Goal: Task Accomplishment & Management: Use online tool/utility

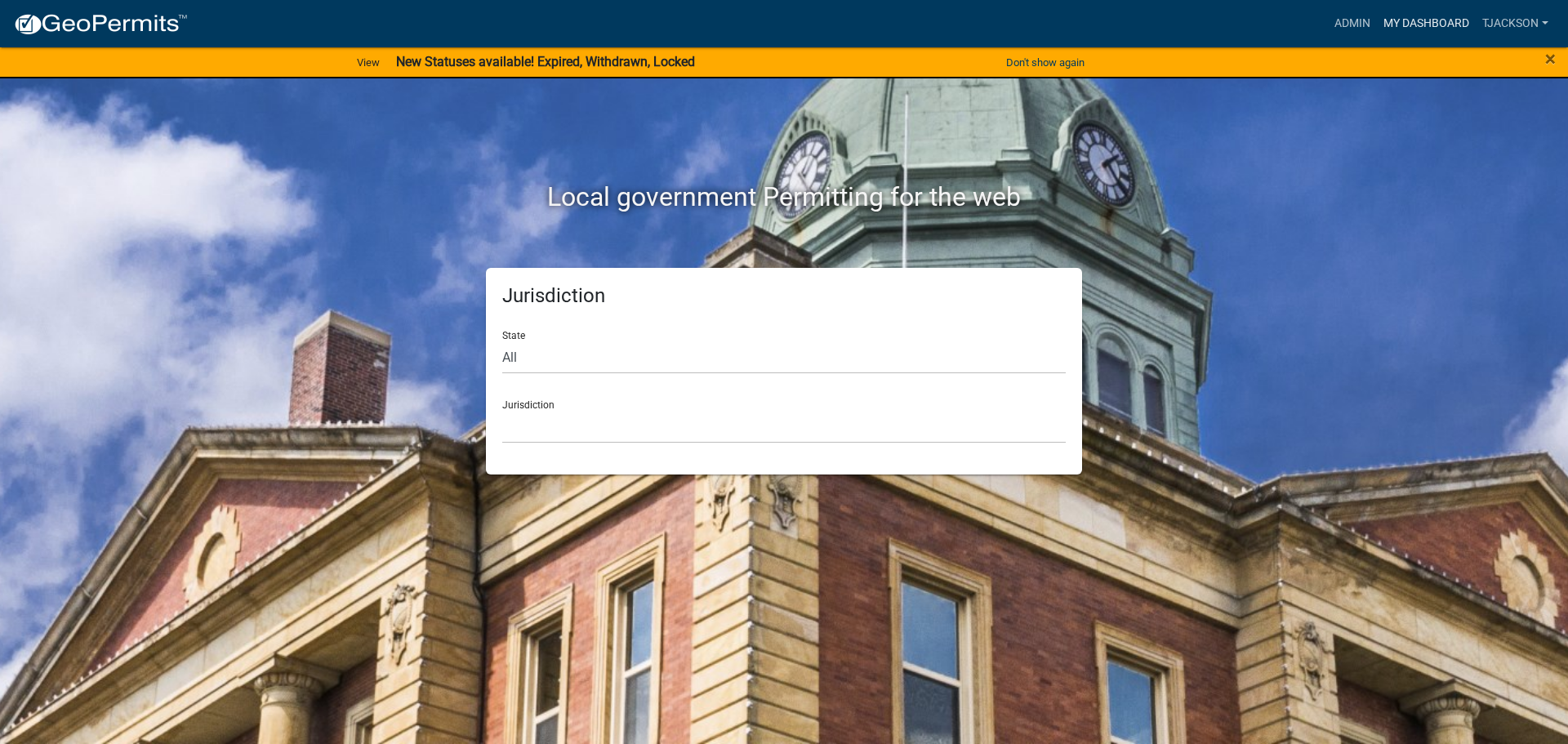
click at [1411, 23] on link "My Dashboard" at bounding box center [1426, 23] width 99 height 31
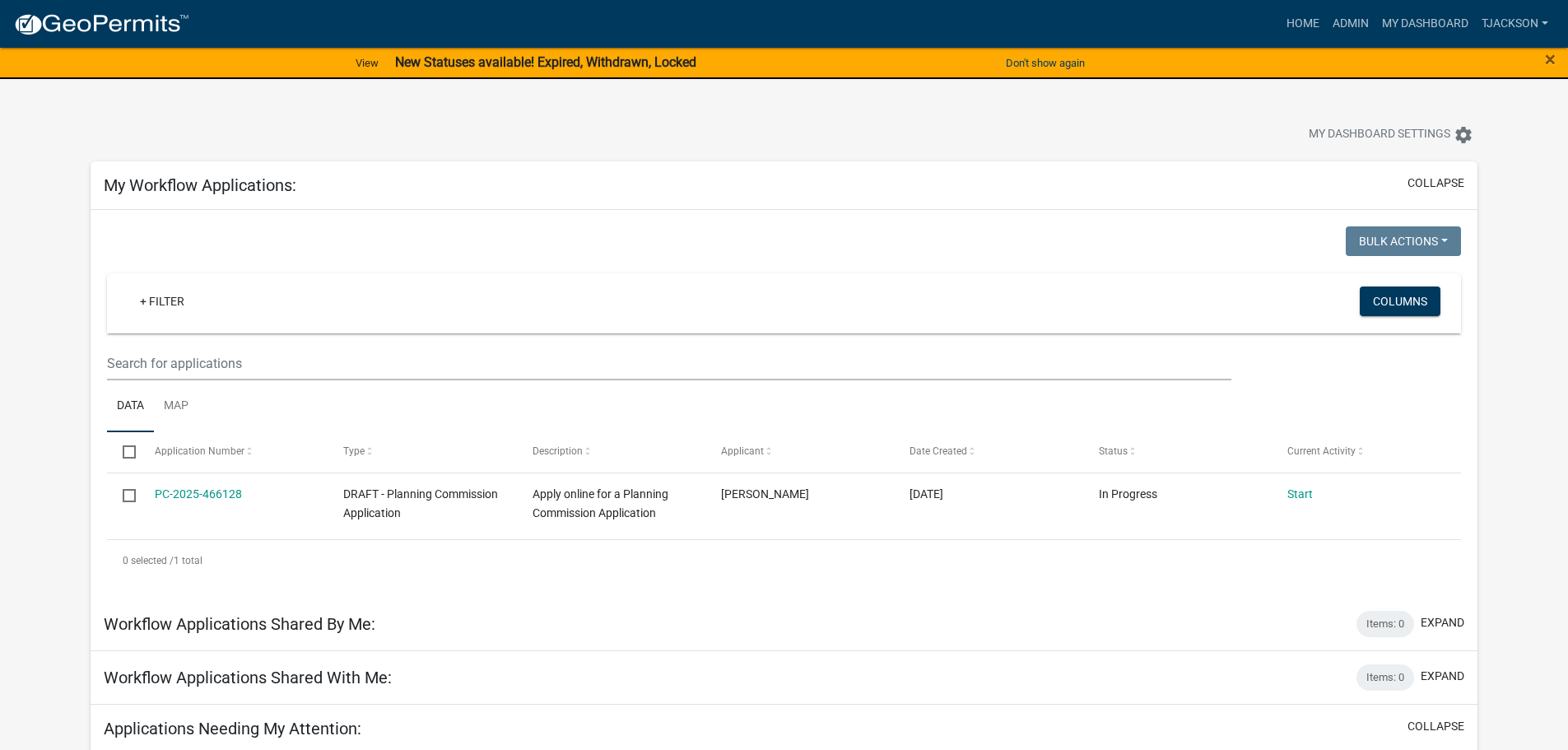
click at [1154, 709] on div "Applications Needing My Attention: collapse" at bounding box center [784, 729] width 1387 height 49
click at [1337, 18] on link "Admin" at bounding box center [1351, 23] width 49 height 31
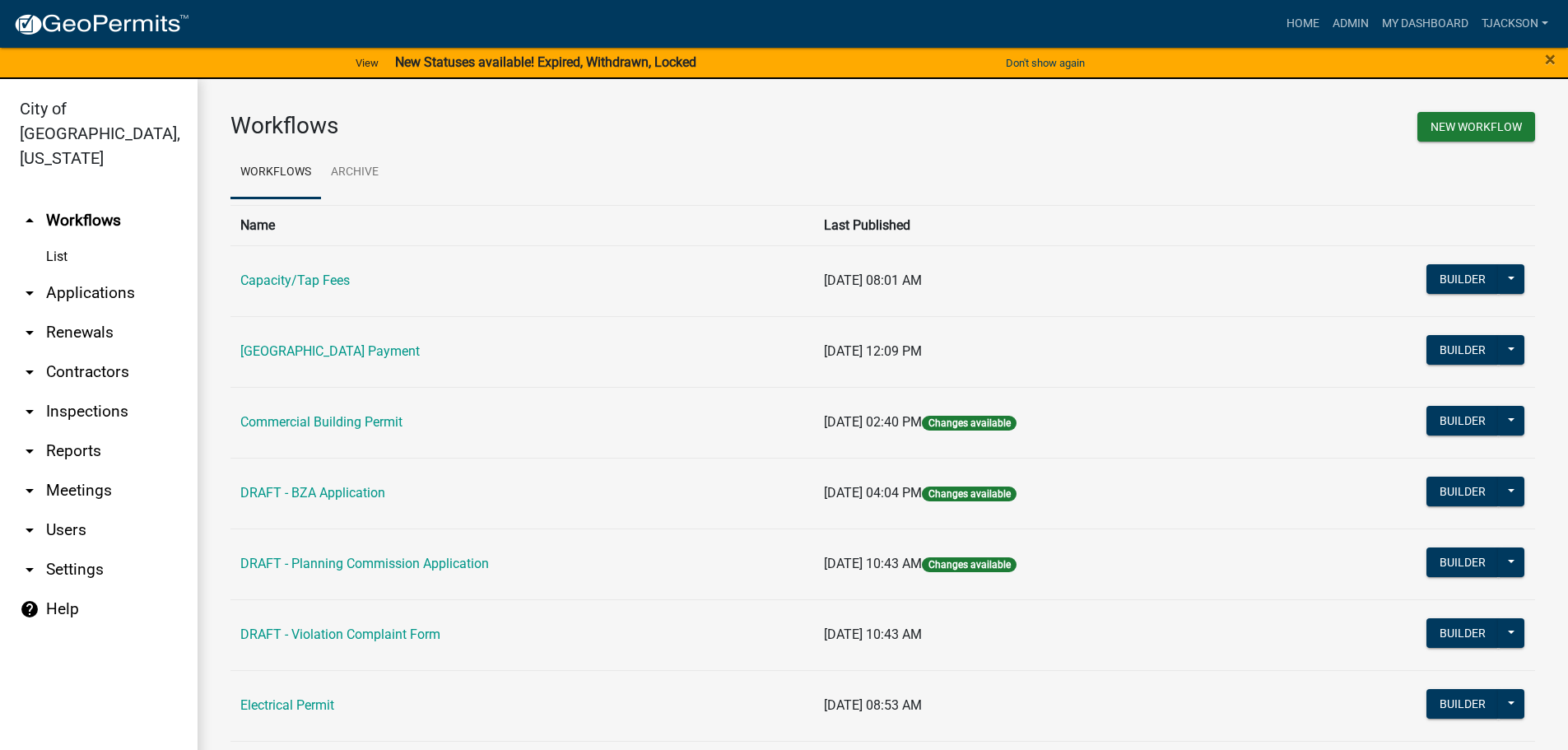
click at [59, 431] on link "arrow_drop_down Reports" at bounding box center [99, 451] width 198 height 40
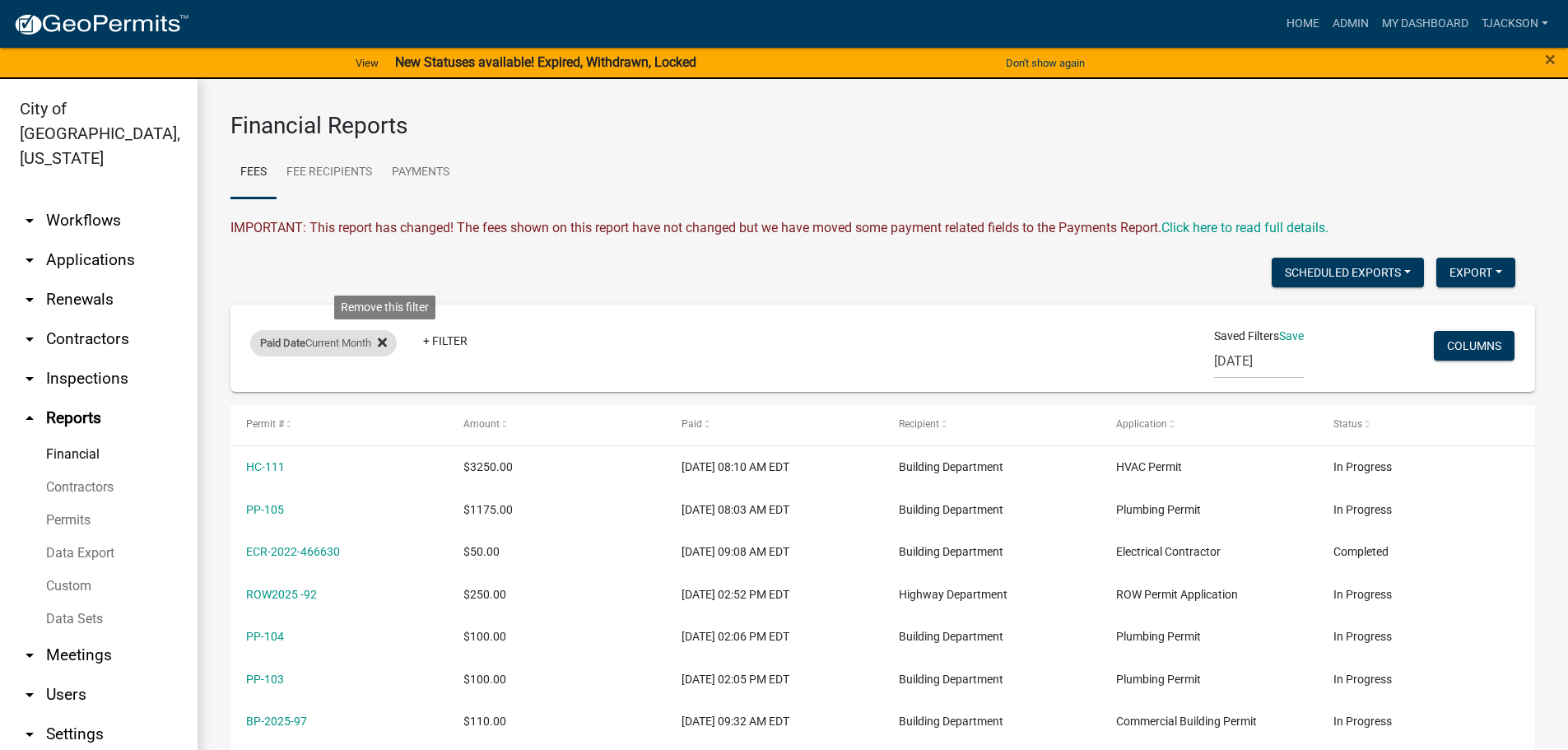
click at [387, 345] on icon at bounding box center [383, 342] width 9 height 13
click at [291, 340] on link "+ Filter" at bounding box center [285, 346] width 71 height 30
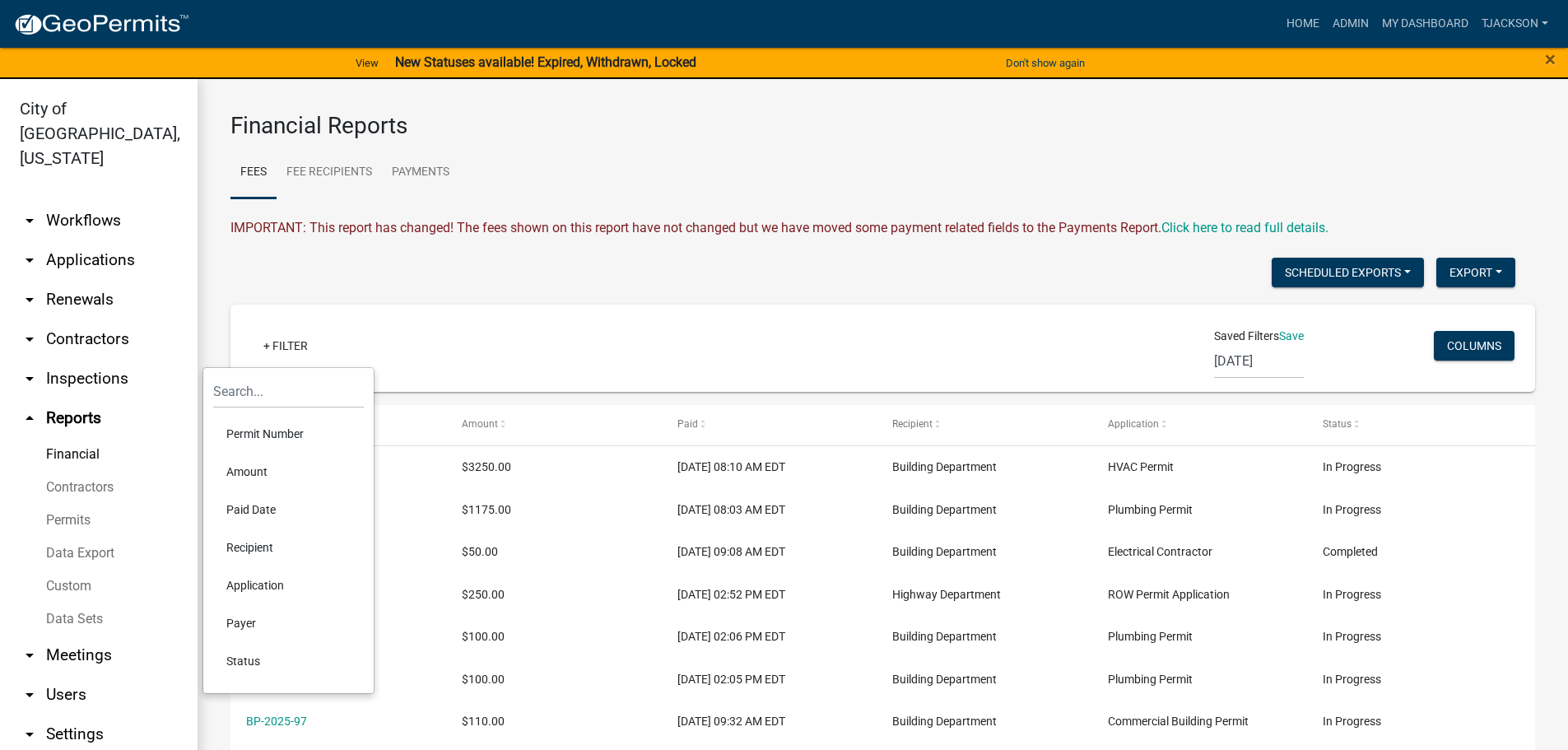
click at [261, 432] on li "Permit Number" at bounding box center [288, 434] width 151 height 38
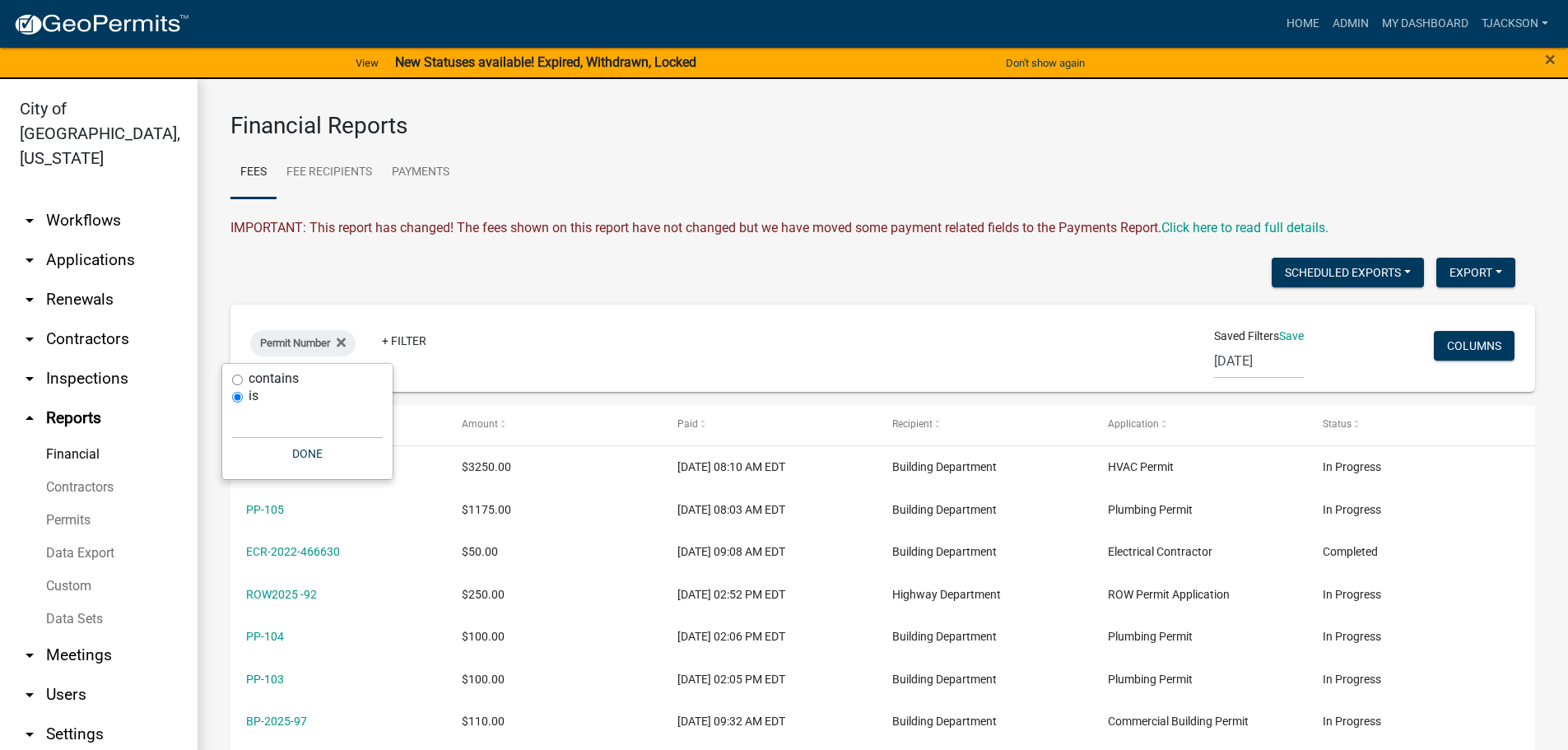
click at [236, 376] on input "contains" at bounding box center [238, 380] width 11 height 11
radio input "true"
click at [286, 462] on button "Done" at bounding box center [307, 454] width 151 height 30
click at [335, 376] on div "Permit Number + Filter Saved Filters Save [DATE] (new filter) Columns" at bounding box center [882, 348] width 1290 height 87
click at [551, 381] on div "Permit Number + Filter Saved Filters Save [DATE] (new filter) Columns" at bounding box center [882, 348] width 1290 height 87
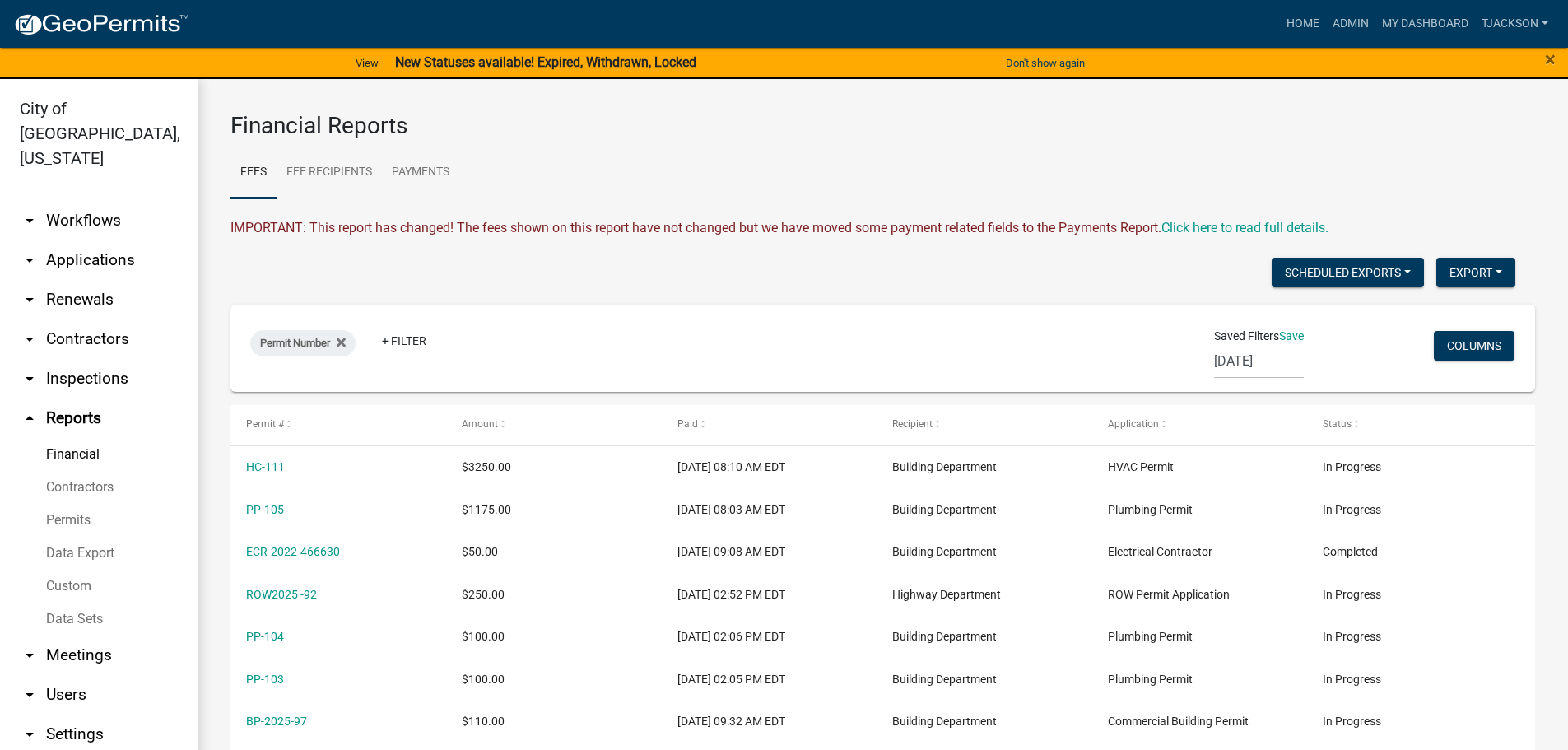
click at [551, 381] on div "Permit Number + Filter Saved Filters Save [DATE] (new filter) Columns" at bounding box center [882, 348] width 1290 height 87
drag, startPoint x: 319, startPoint y: 377, endPoint x: 1094, endPoint y: 380, distance: 775.0
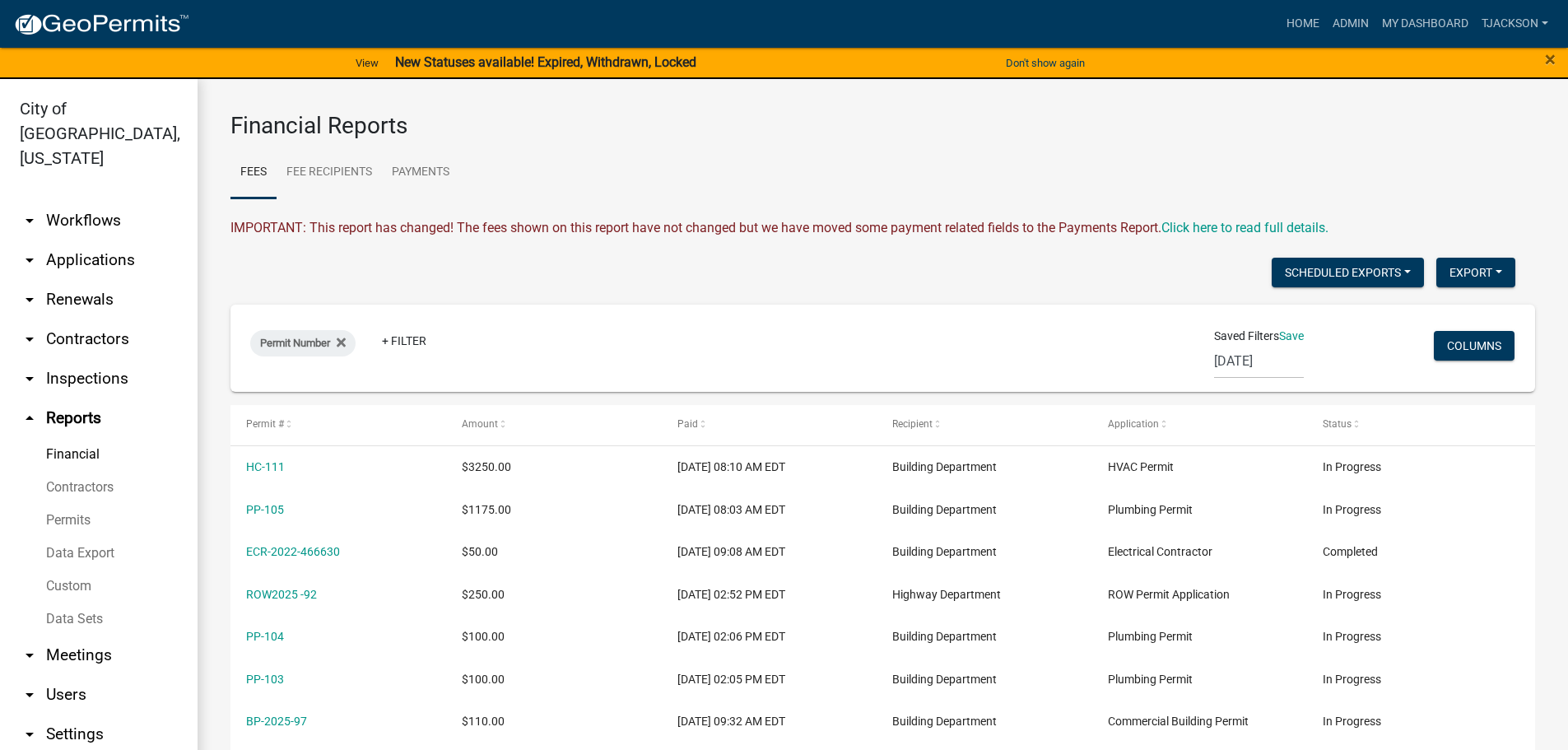
click at [334, 375] on div "Permit Number + Filter Saved Filters Save [DATE] (new filter) Columns" at bounding box center [882, 348] width 1290 height 87
click at [1238, 358] on select "[DATE] (new filter)" at bounding box center [1260, 361] width 90 height 34
click at [1215, 345] on select "[DATE] (new filter)" at bounding box center [1260, 361] width 90 height 34
click at [1226, 368] on select "[DATE] (new filter)" at bounding box center [1260, 361] width 90 height 34
click at [306, 341] on span "Permit Number" at bounding box center [294, 343] width 70 height 12
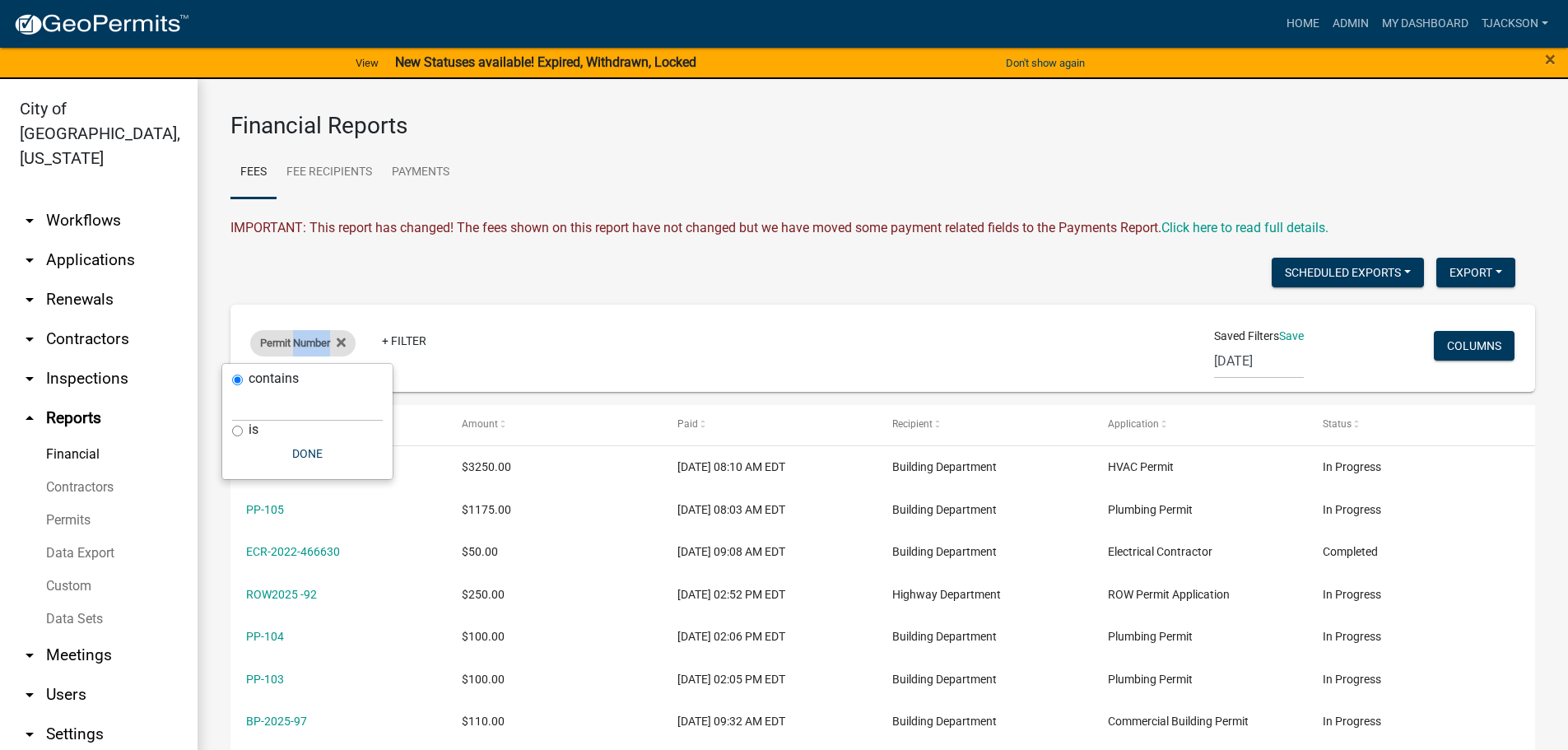
click at [306, 341] on span "Permit Number" at bounding box center [294, 343] width 70 height 12
click at [292, 410] on input "text" at bounding box center [307, 405] width 151 height 34
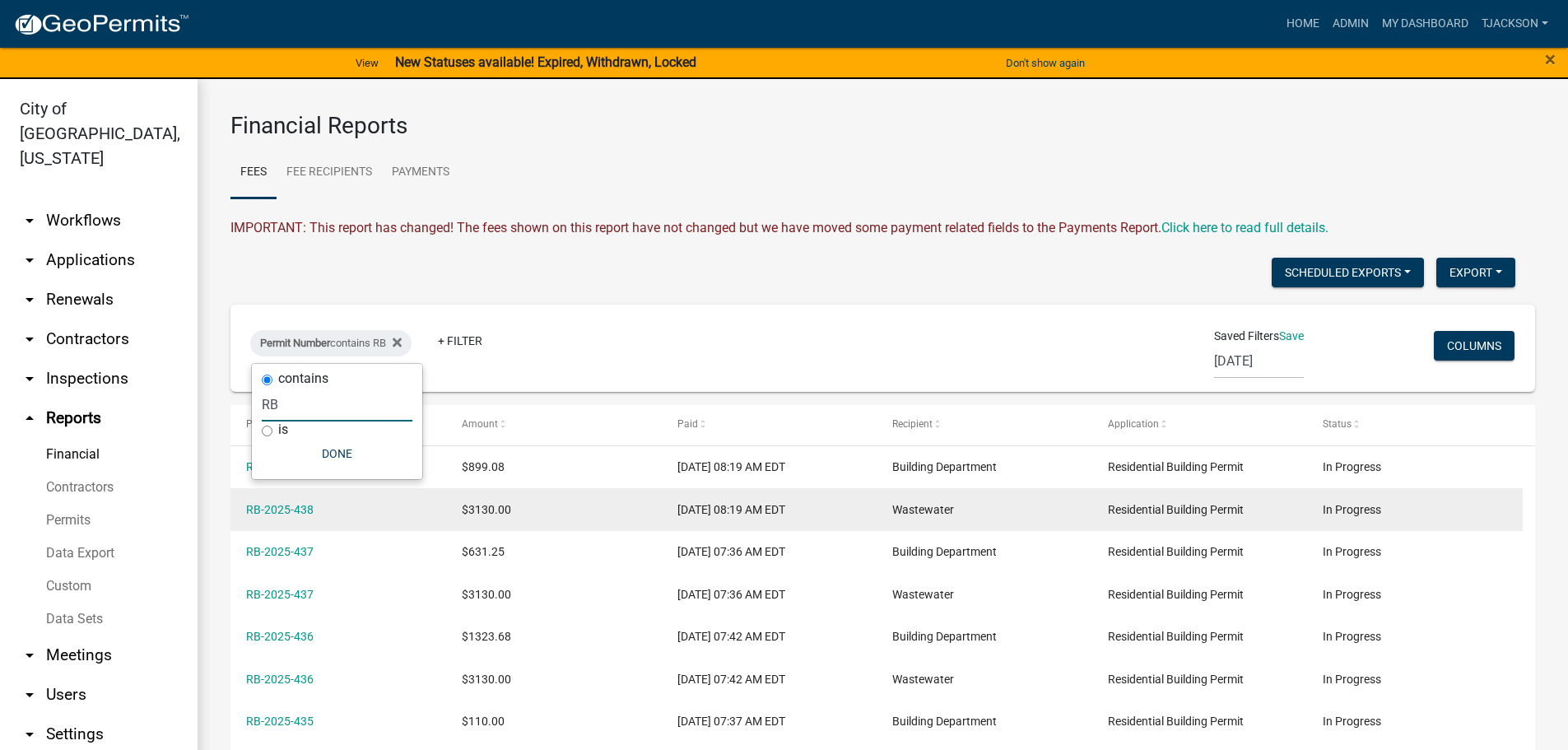
type input "RB"
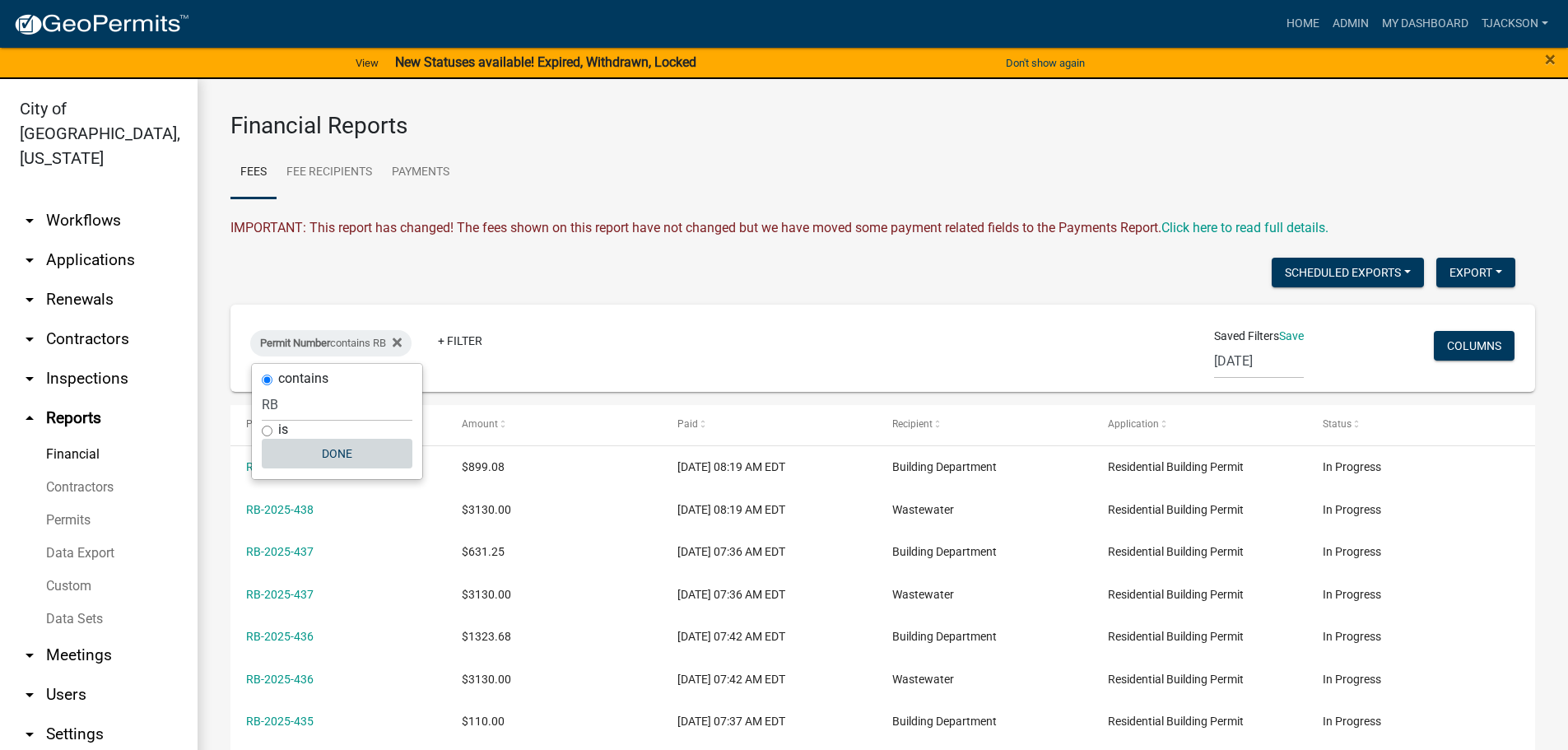
click at [332, 452] on button "Done" at bounding box center [337, 454] width 151 height 30
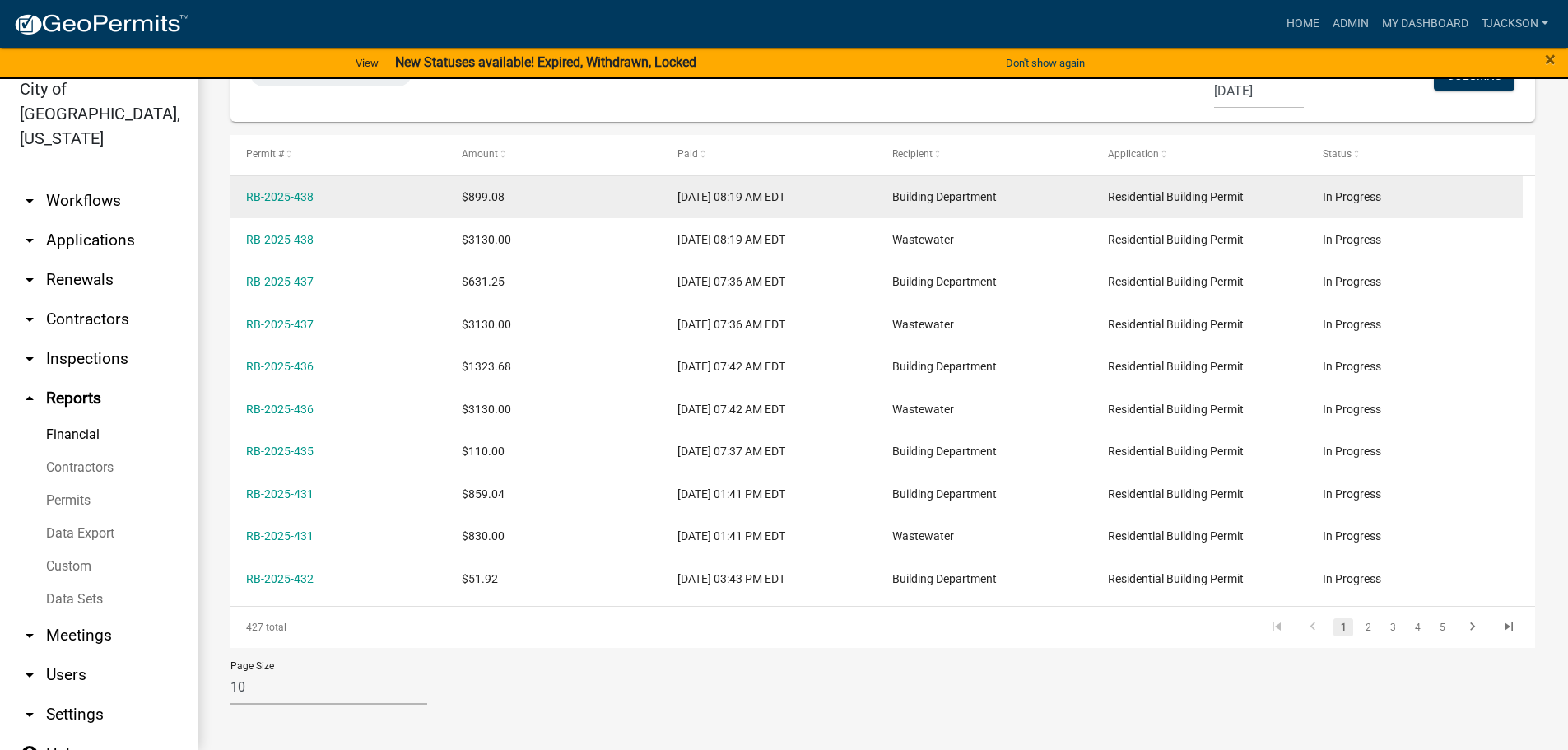
scroll to position [251, 0]
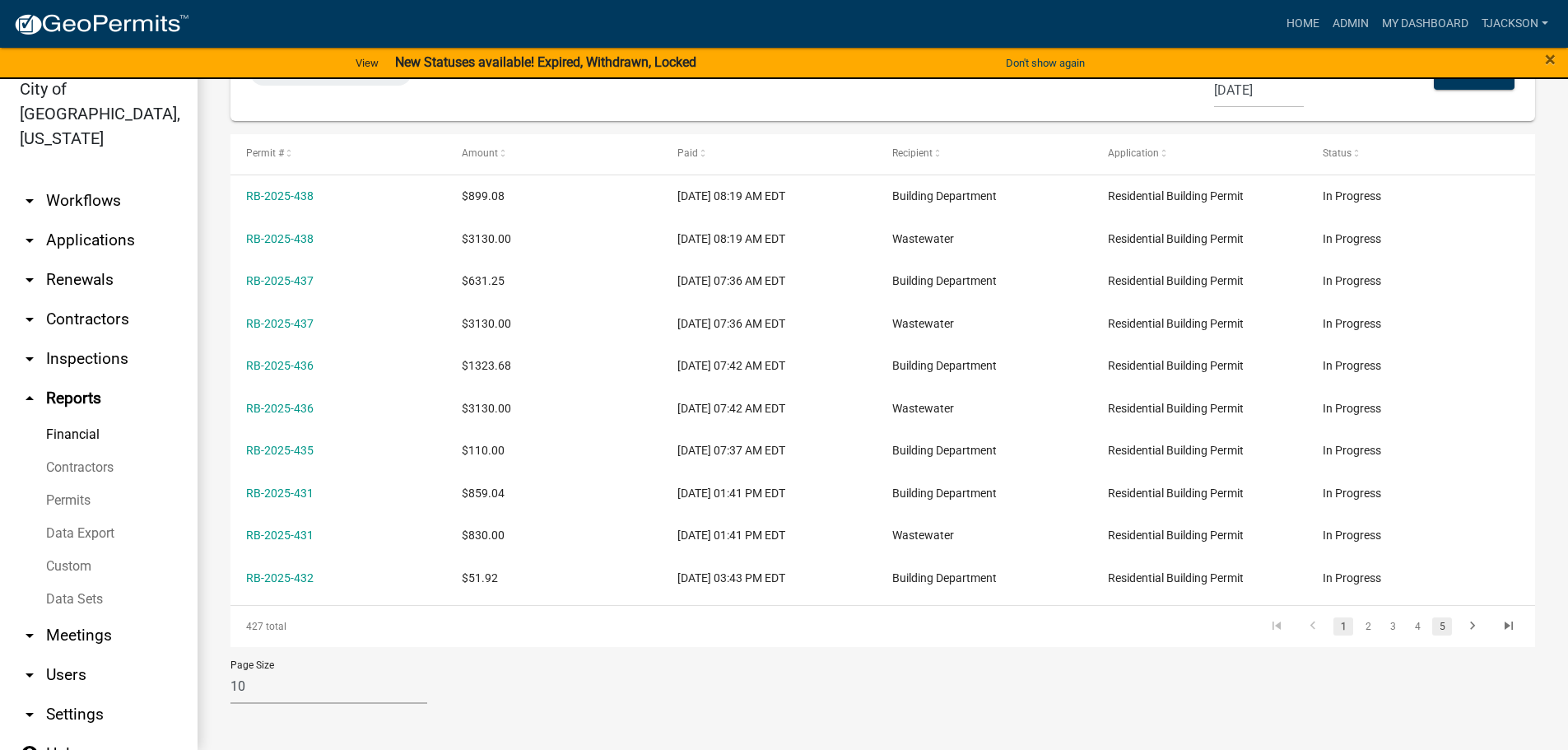
click at [1433, 627] on link "5" at bounding box center [1443, 626] width 19 height 19
click at [1433, 625] on link "7" at bounding box center [1443, 626] width 19 height 19
click at [1433, 625] on link "9" at bounding box center [1443, 626] width 19 height 19
click at [1431, 625] on link "11" at bounding box center [1442, 626] width 21 height 19
click at [1440, 628] on li "13" at bounding box center [1442, 626] width 27 height 28
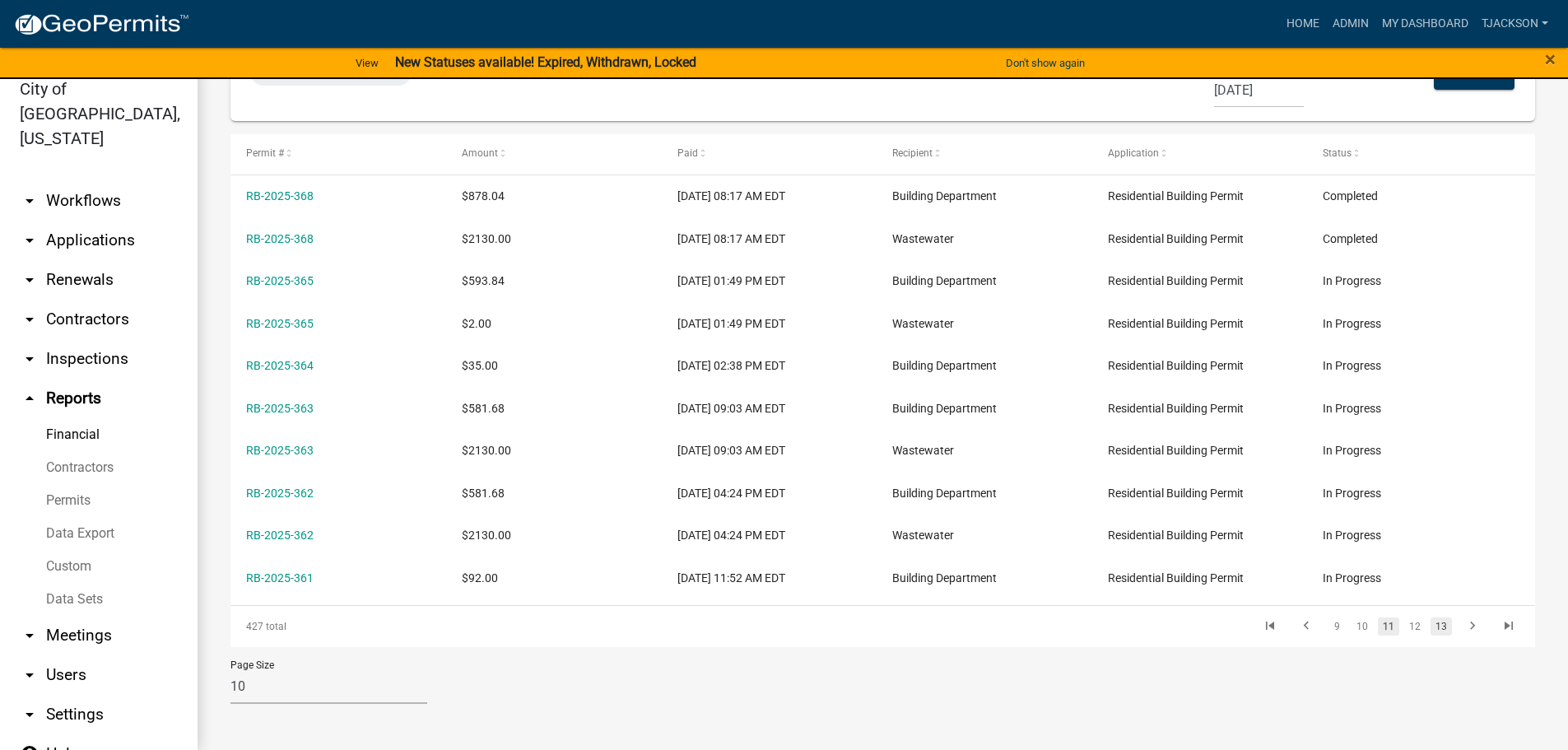
click at [1433, 630] on link "13" at bounding box center [1442, 626] width 21 height 19
click at [1433, 630] on link "15" at bounding box center [1442, 626] width 21 height 19
click at [1433, 630] on link "17" at bounding box center [1442, 626] width 21 height 19
click at [1433, 630] on link "19" at bounding box center [1442, 626] width 21 height 19
click at [1433, 630] on link "21" at bounding box center [1442, 626] width 21 height 19
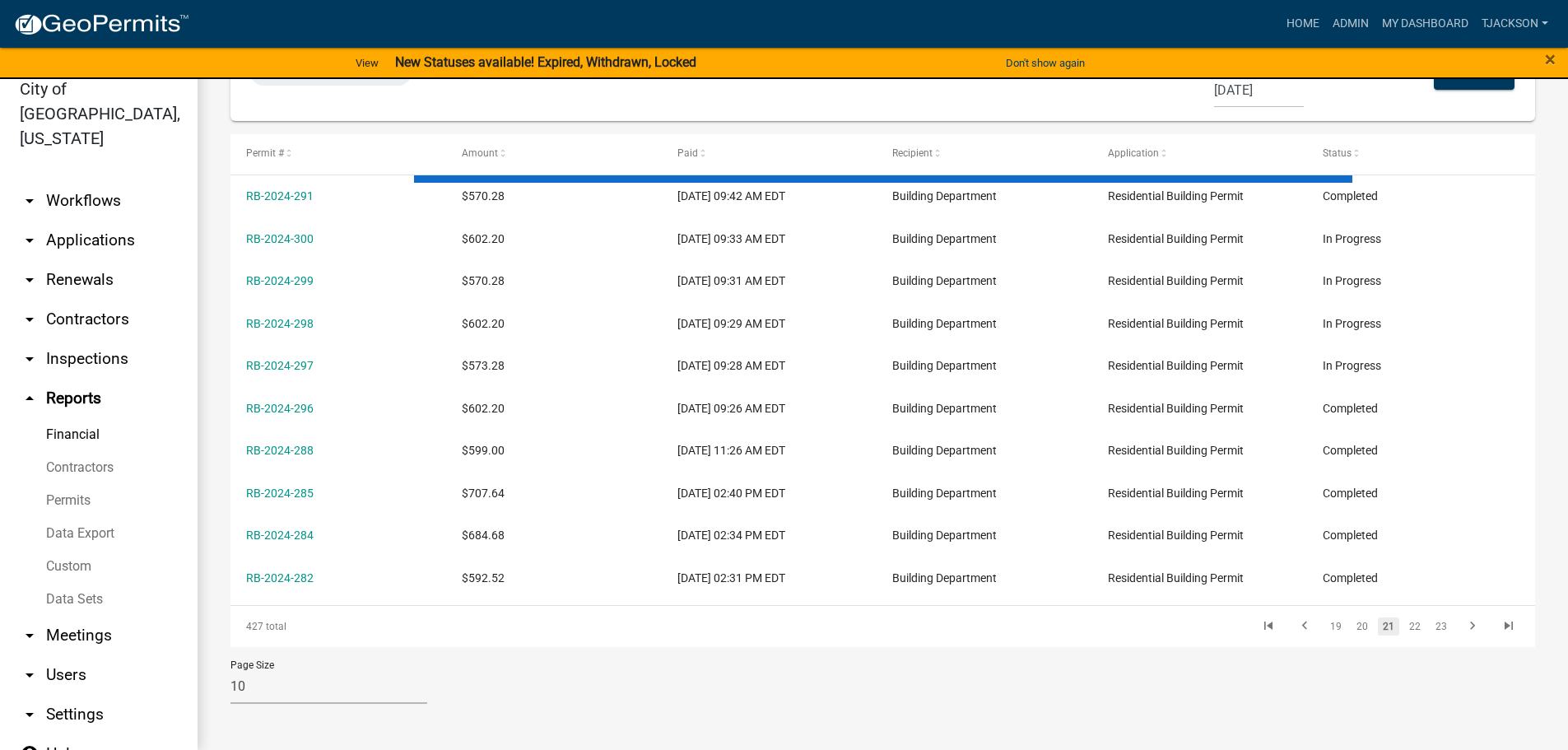
click at [1433, 630] on link "23" at bounding box center [1442, 626] width 21 height 19
click at [1433, 630] on link "25" at bounding box center [1442, 626] width 21 height 19
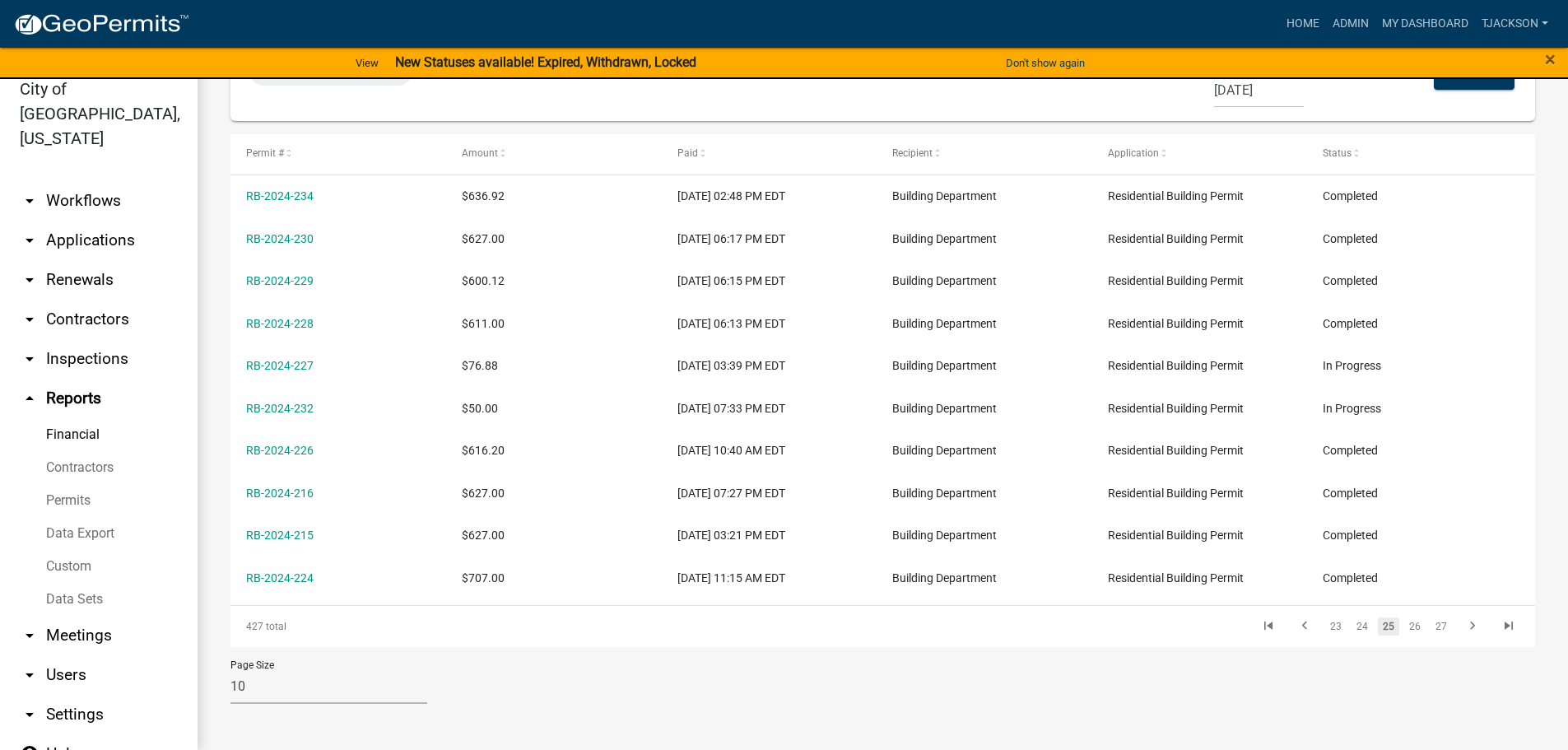
click at [1433, 630] on link "27" at bounding box center [1442, 626] width 21 height 19
click at [1433, 630] on link "29" at bounding box center [1442, 626] width 21 height 19
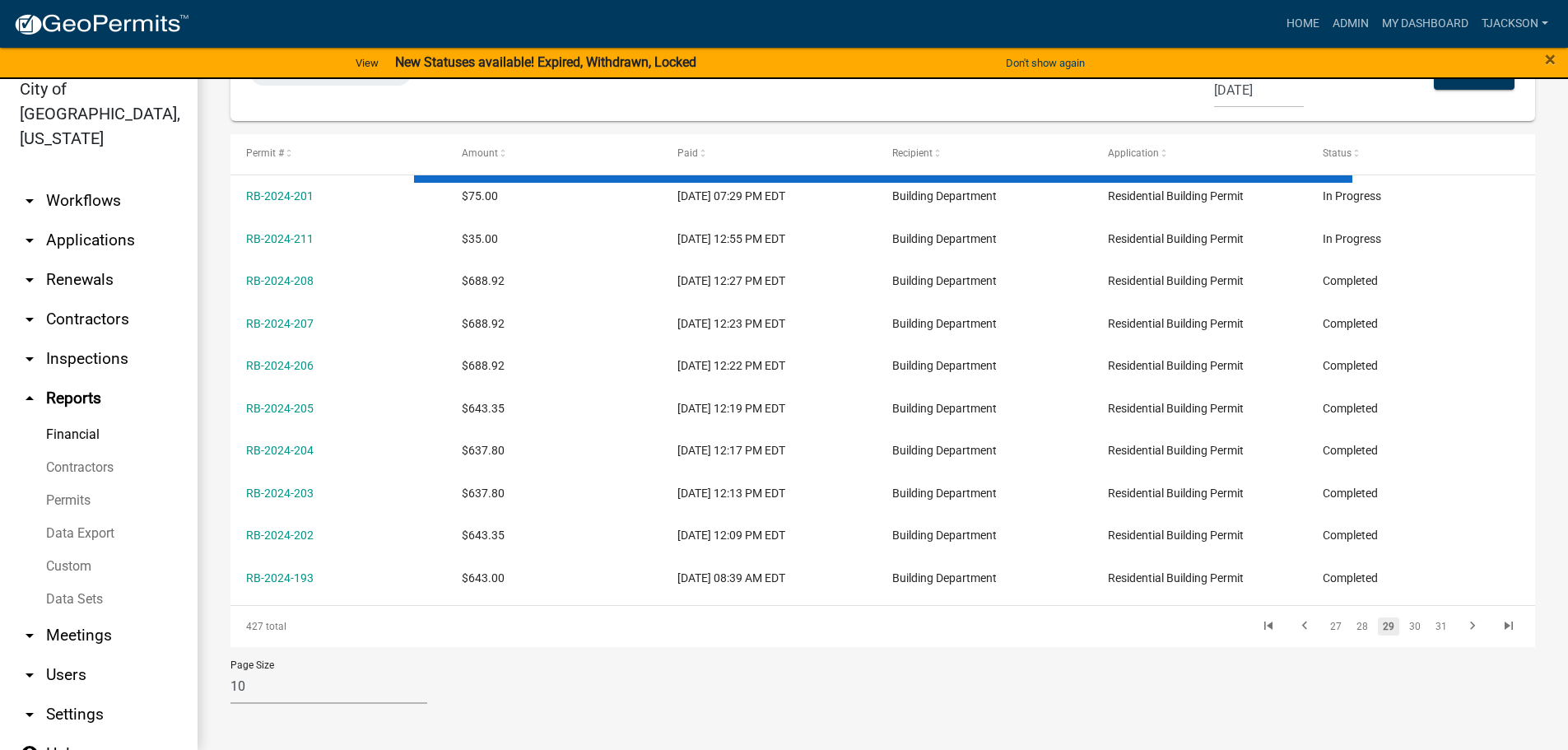
click at [1433, 630] on link "31" at bounding box center [1442, 626] width 21 height 19
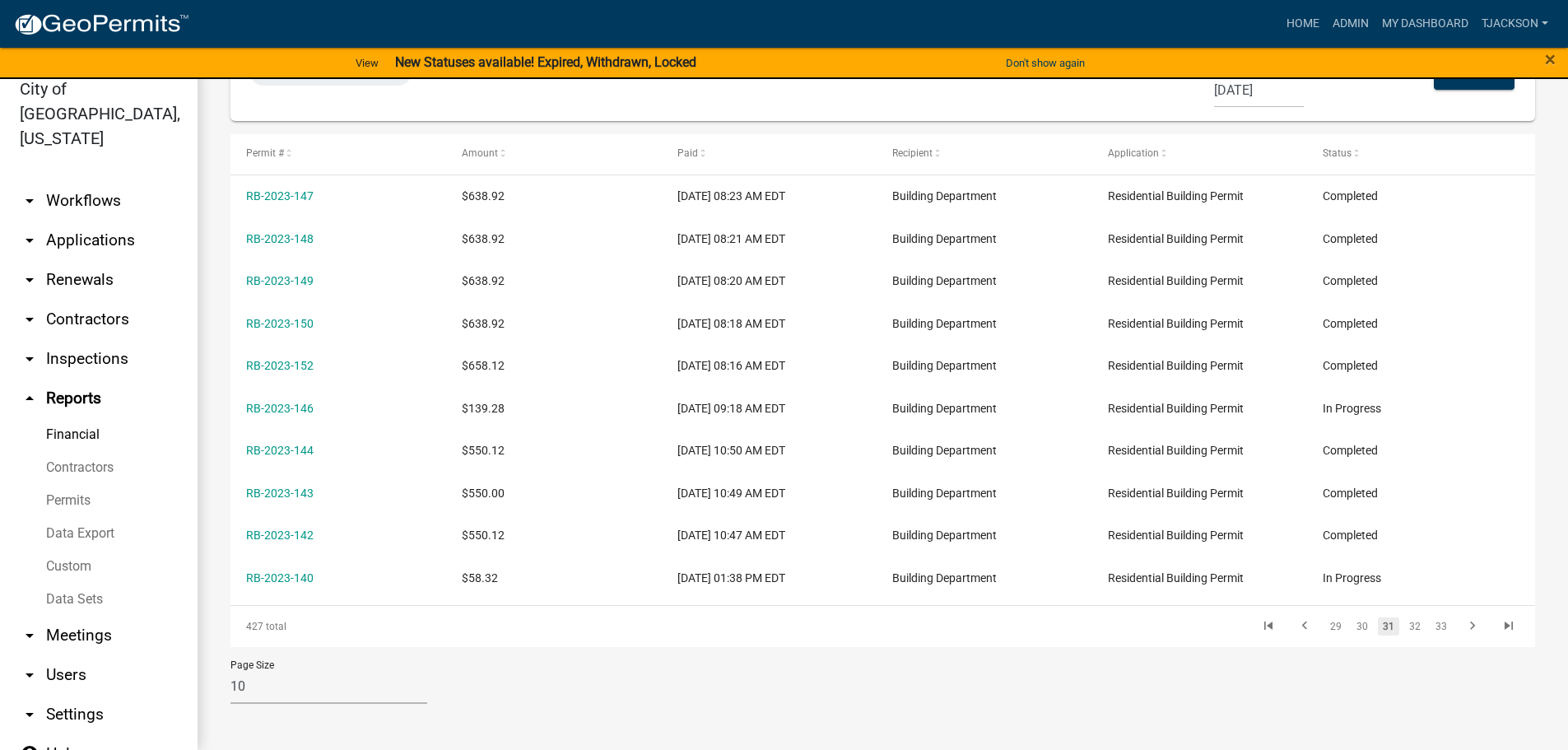
click at [1433, 630] on link "33" at bounding box center [1442, 626] width 21 height 19
click at [1433, 630] on link "35" at bounding box center [1442, 626] width 21 height 19
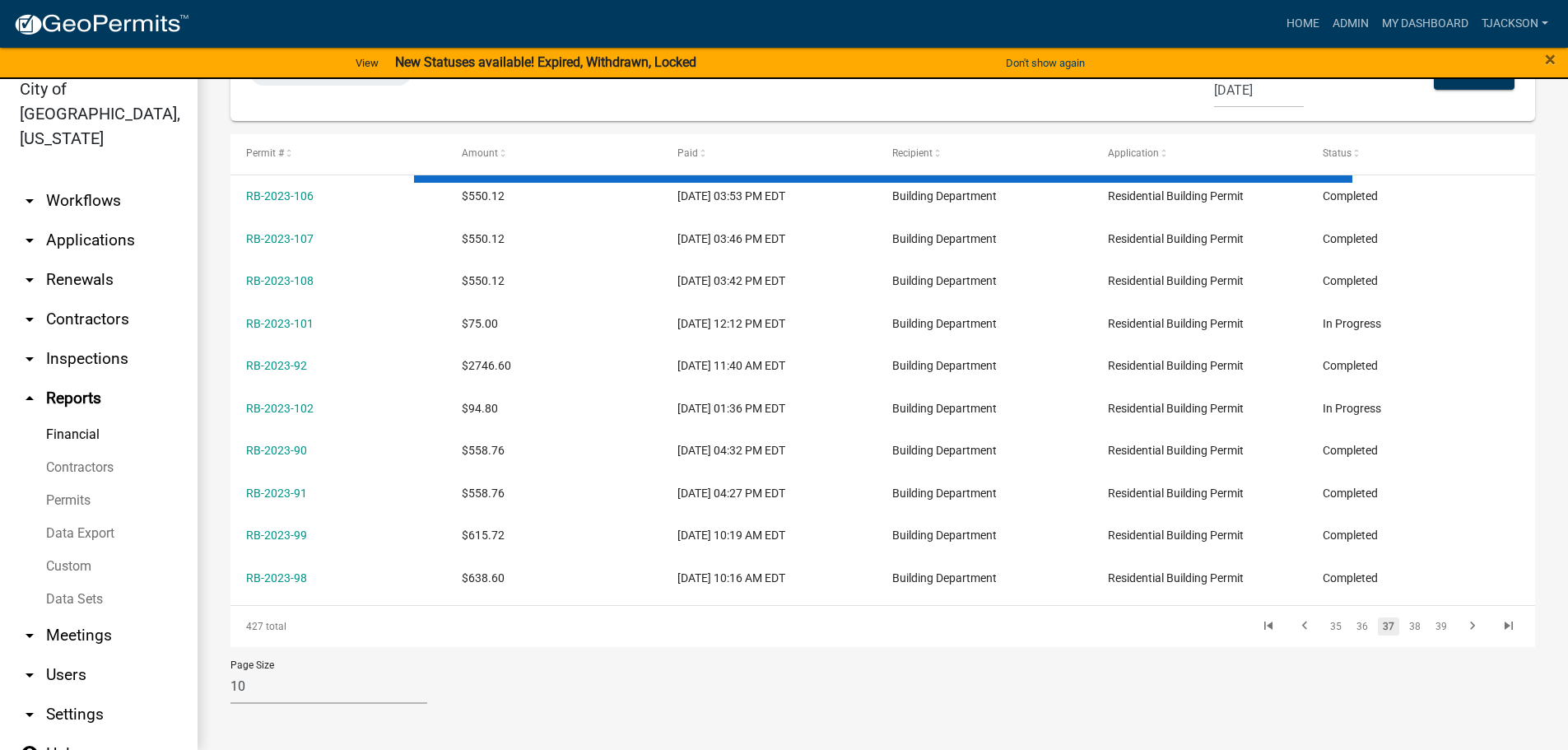
click at [1433, 630] on link "39" at bounding box center [1442, 626] width 21 height 19
click at [1433, 630] on link "41" at bounding box center [1442, 626] width 21 height 19
click at [1433, 630] on link "43" at bounding box center [1442, 626] width 21 height 19
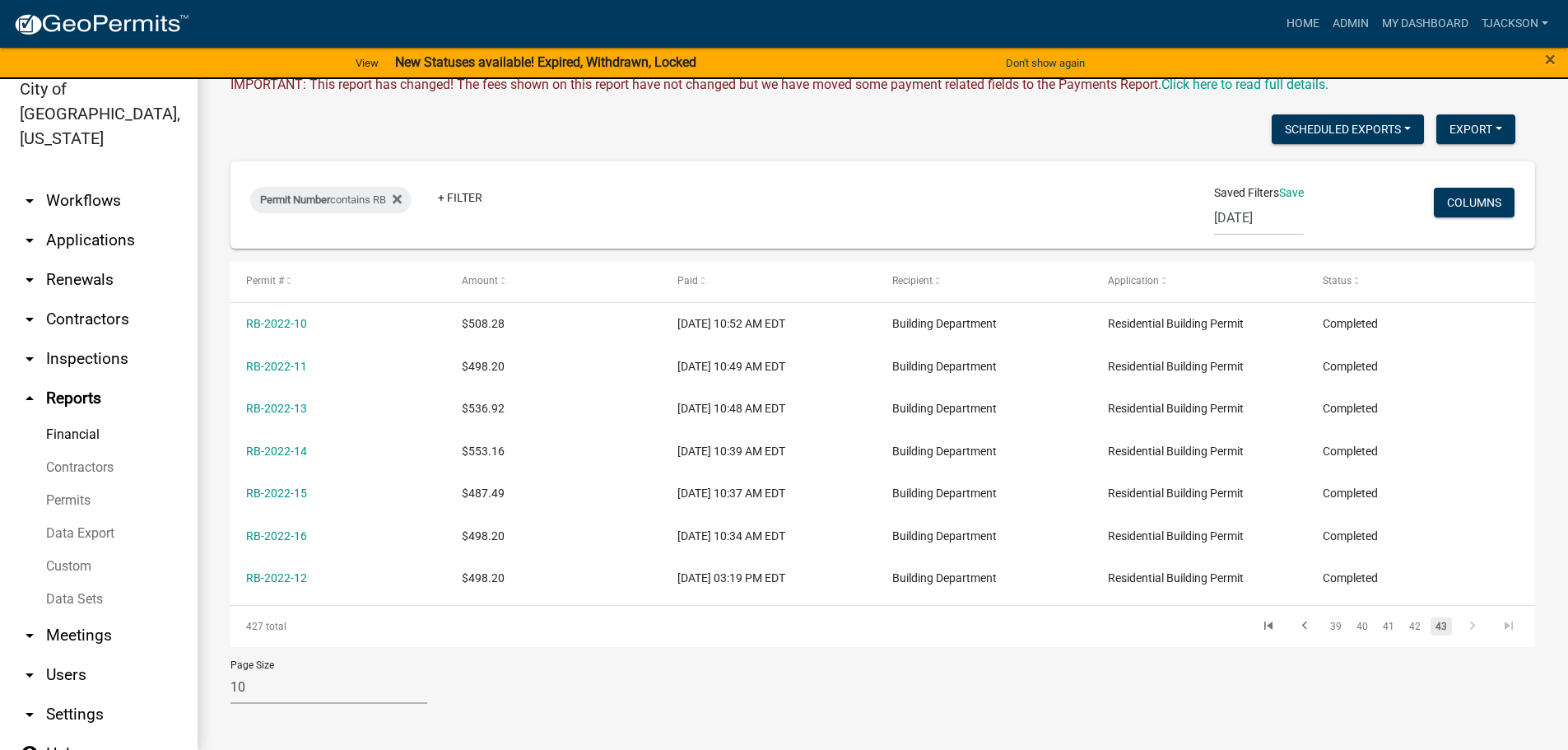
click at [1433, 630] on link "43" at bounding box center [1442, 626] width 21 height 19
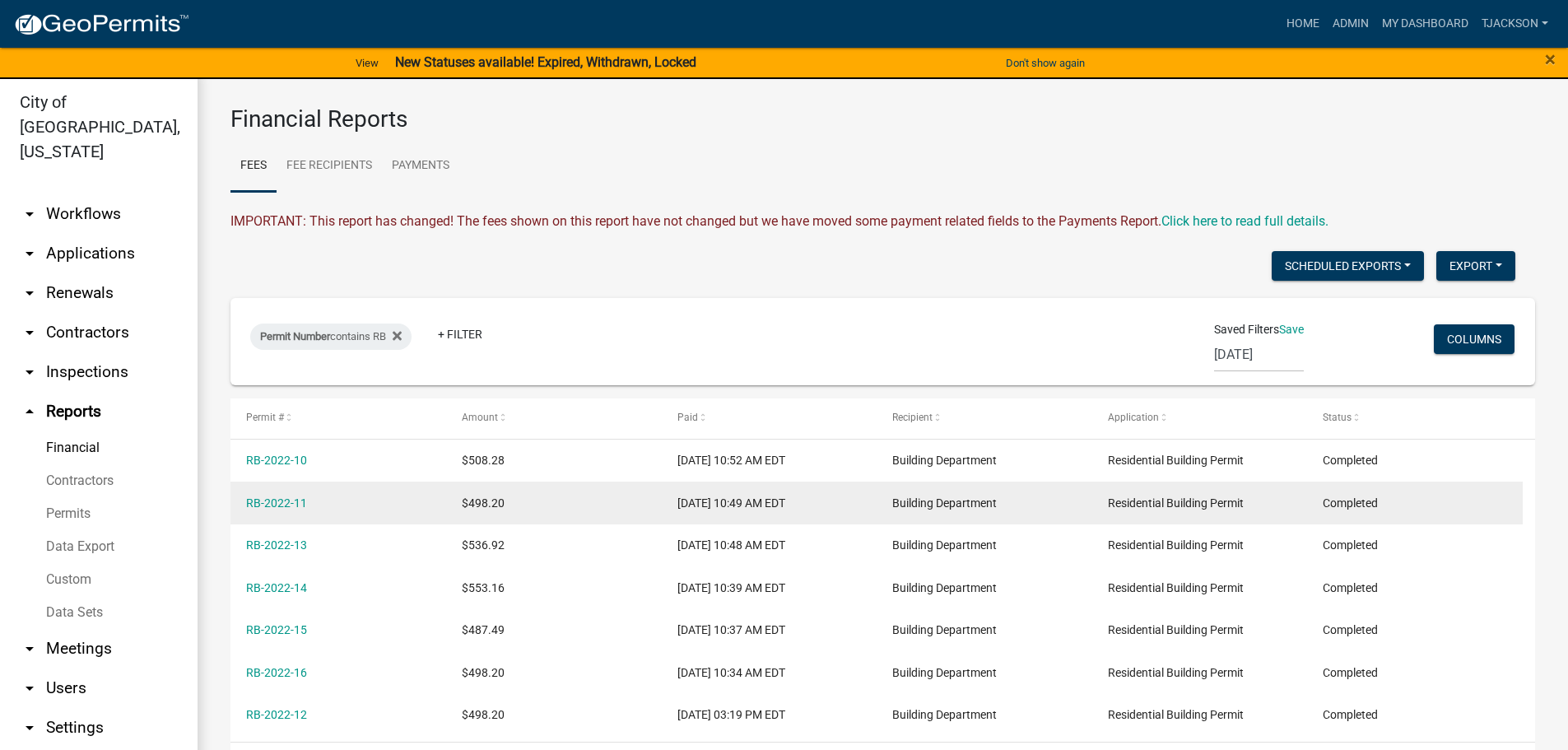
scroll to position [0, 0]
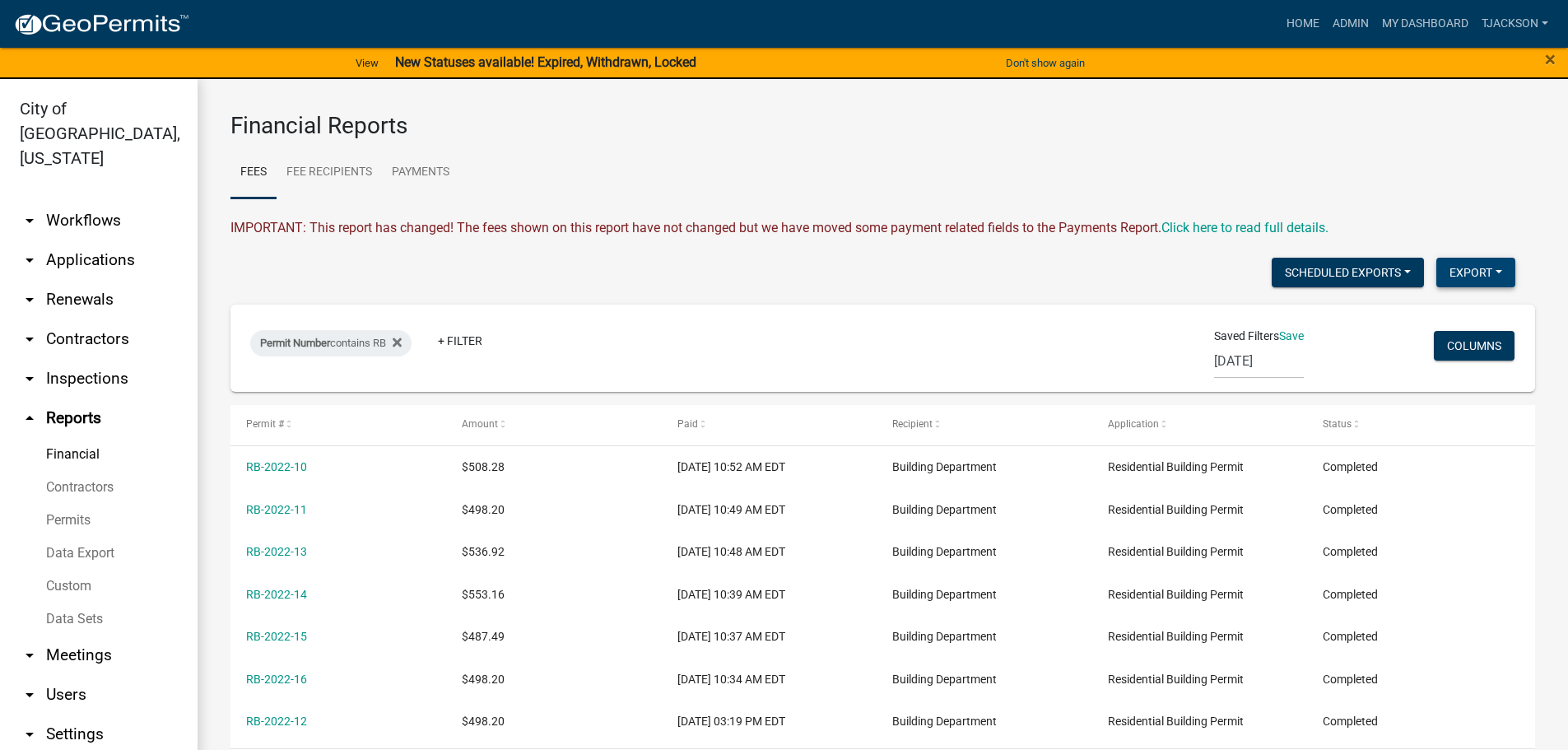
click at [1459, 267] on button "Export" at bounding box center [1475, 273] width 79 height 30
click at [1416, 319] on button "Excel Format (.xlsx)" at bounding box center [1438, 315] width 154 height 40
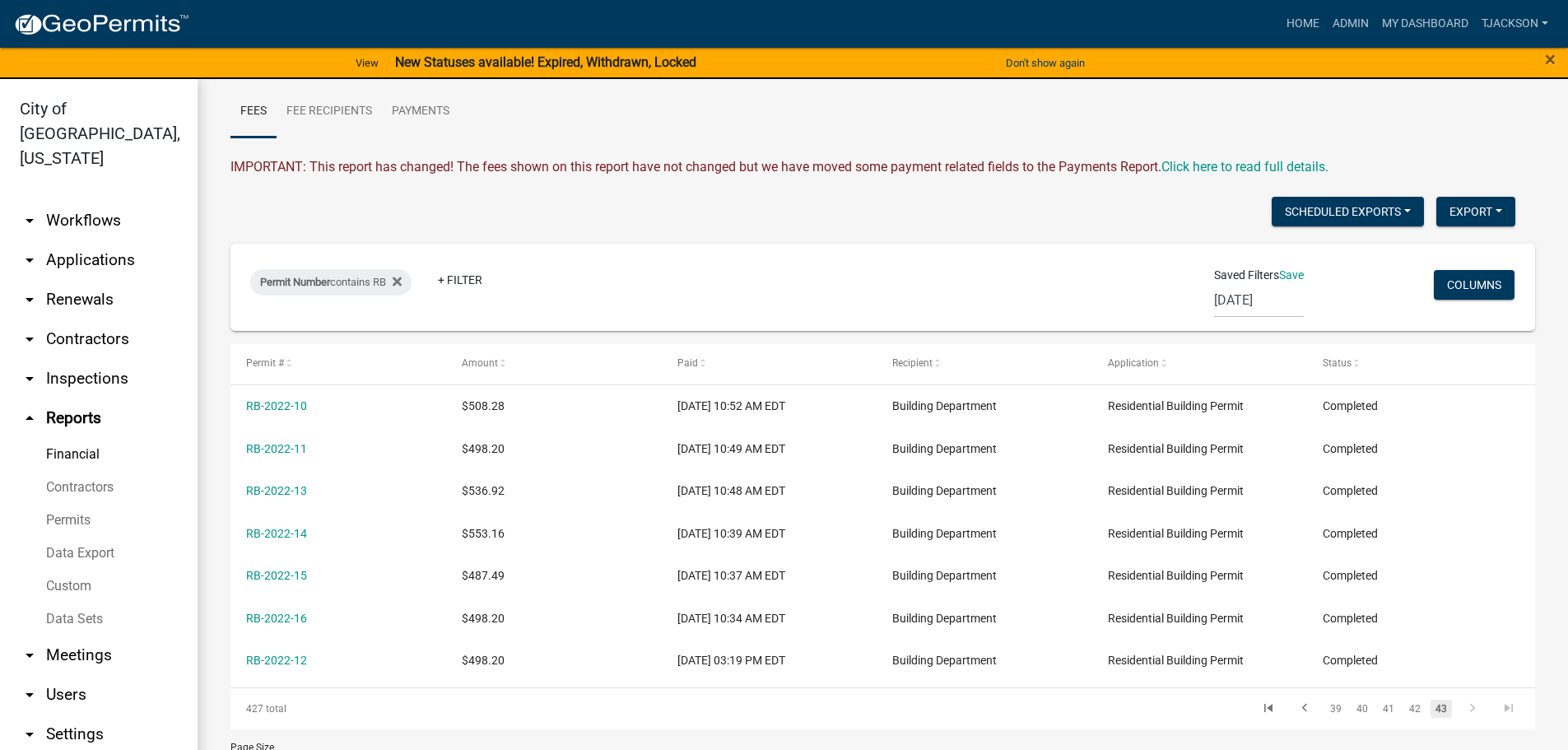
scroll to position [124, 0]
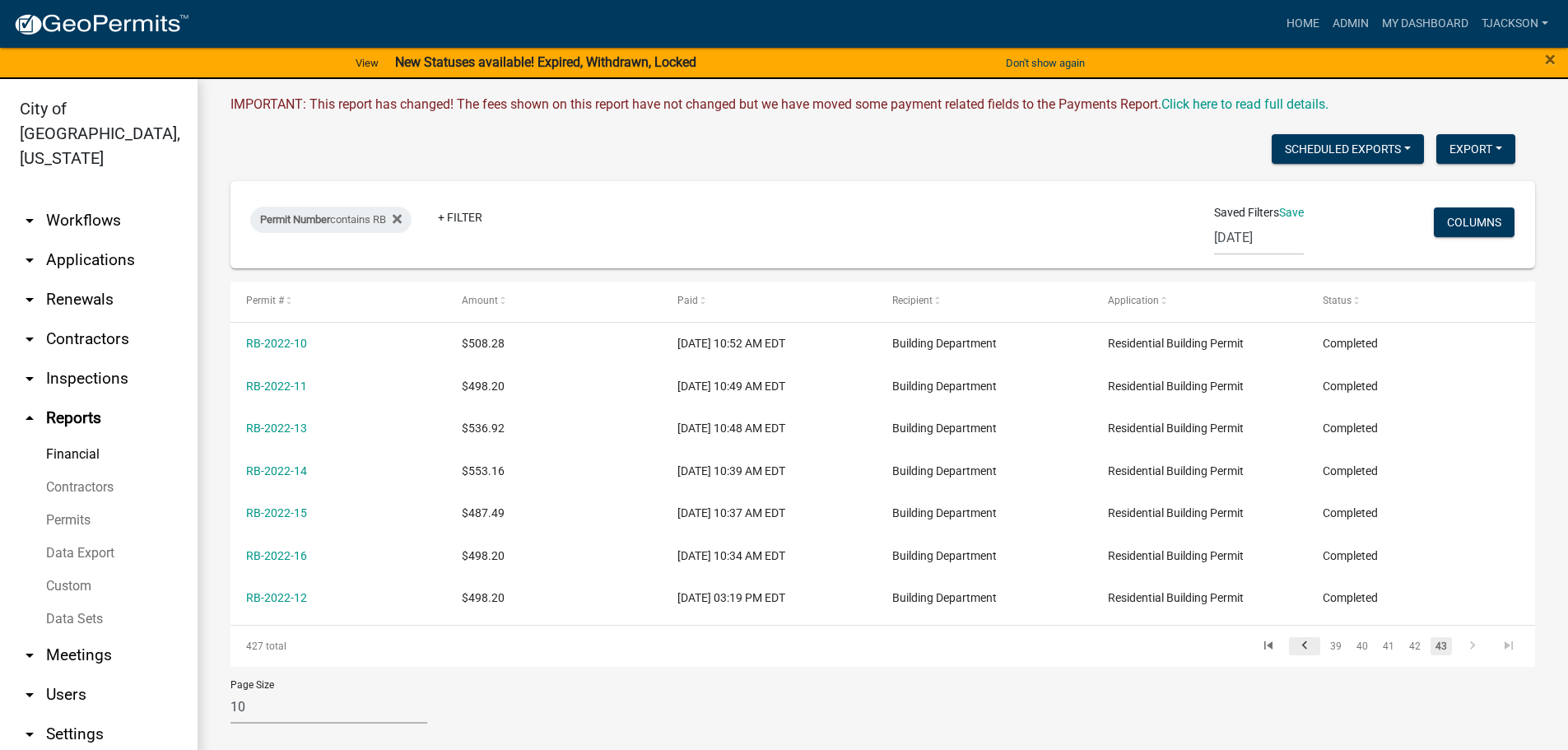
click at [1294, 647] on icon "go to previous page" at bounding box center [1305, 648] width 21 height 19
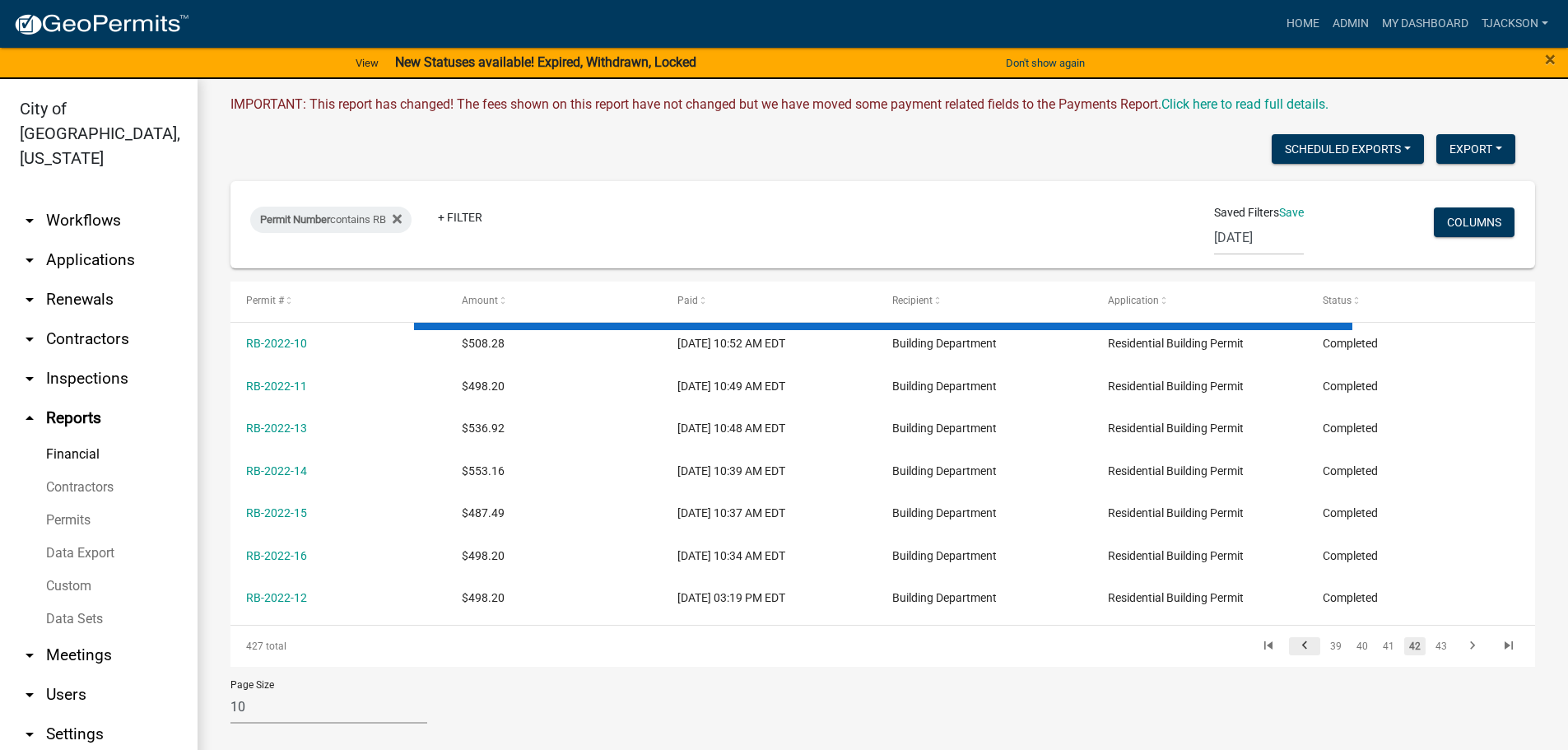
click at [1292, 647] on div "Permit # Amount Paid Recipient Application Status RB-2022-10 $508.28 [DATE] 10:…" at bounding box center [882, 474] width 1305 height 386
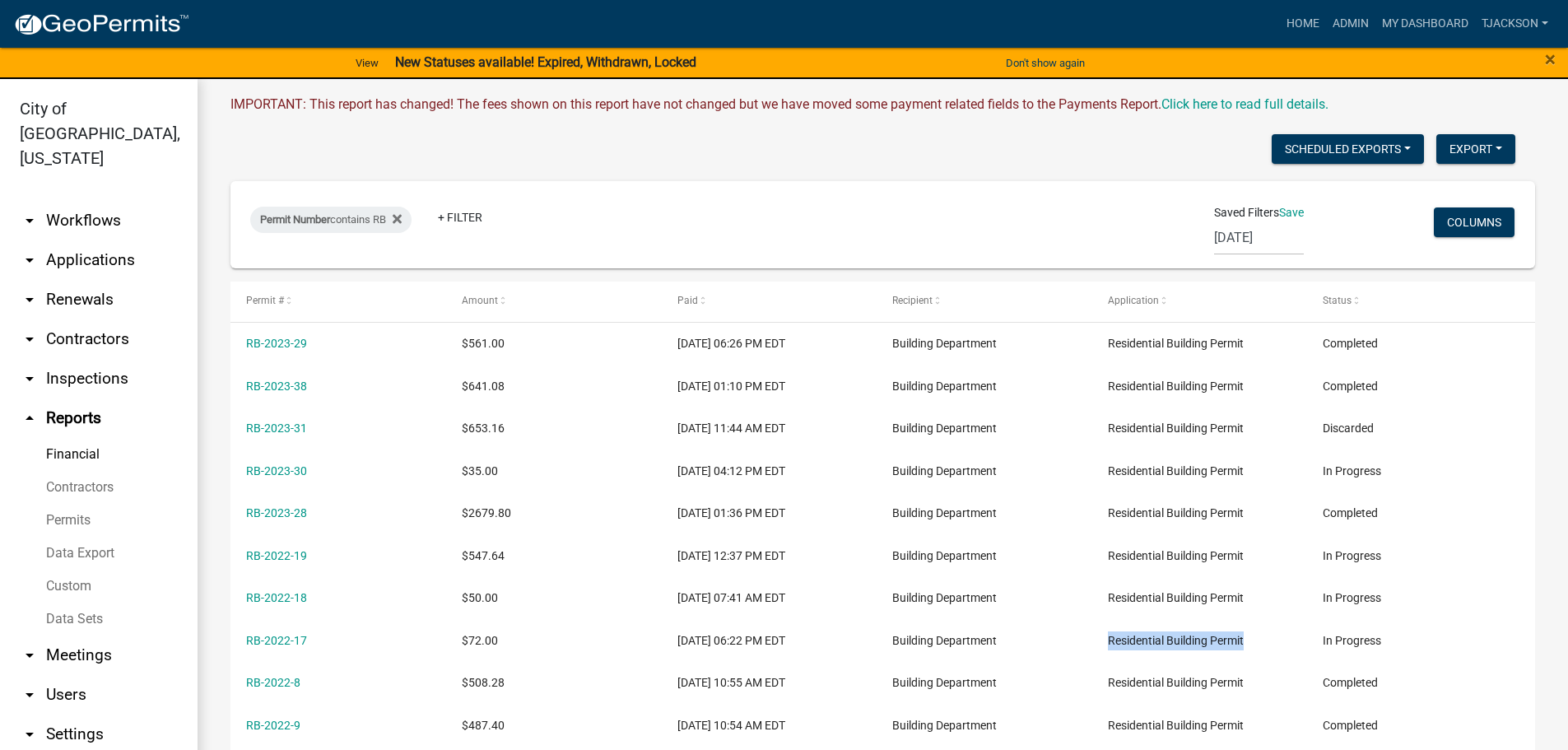
click at [1292, 647] on div "Residential Building Permit" at bounding box center [1200, 640] width 184 height 19
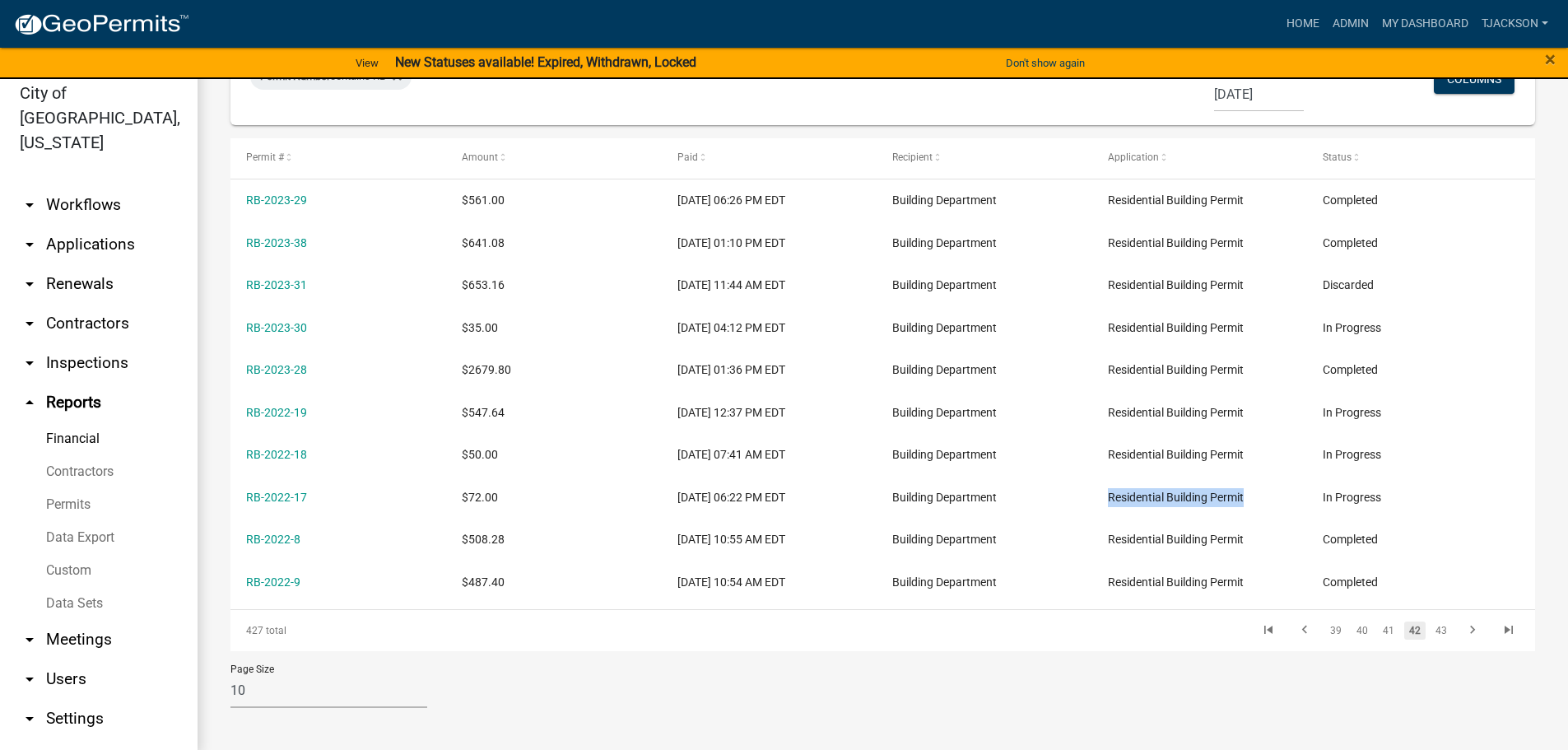
scroll to position [19, 0]
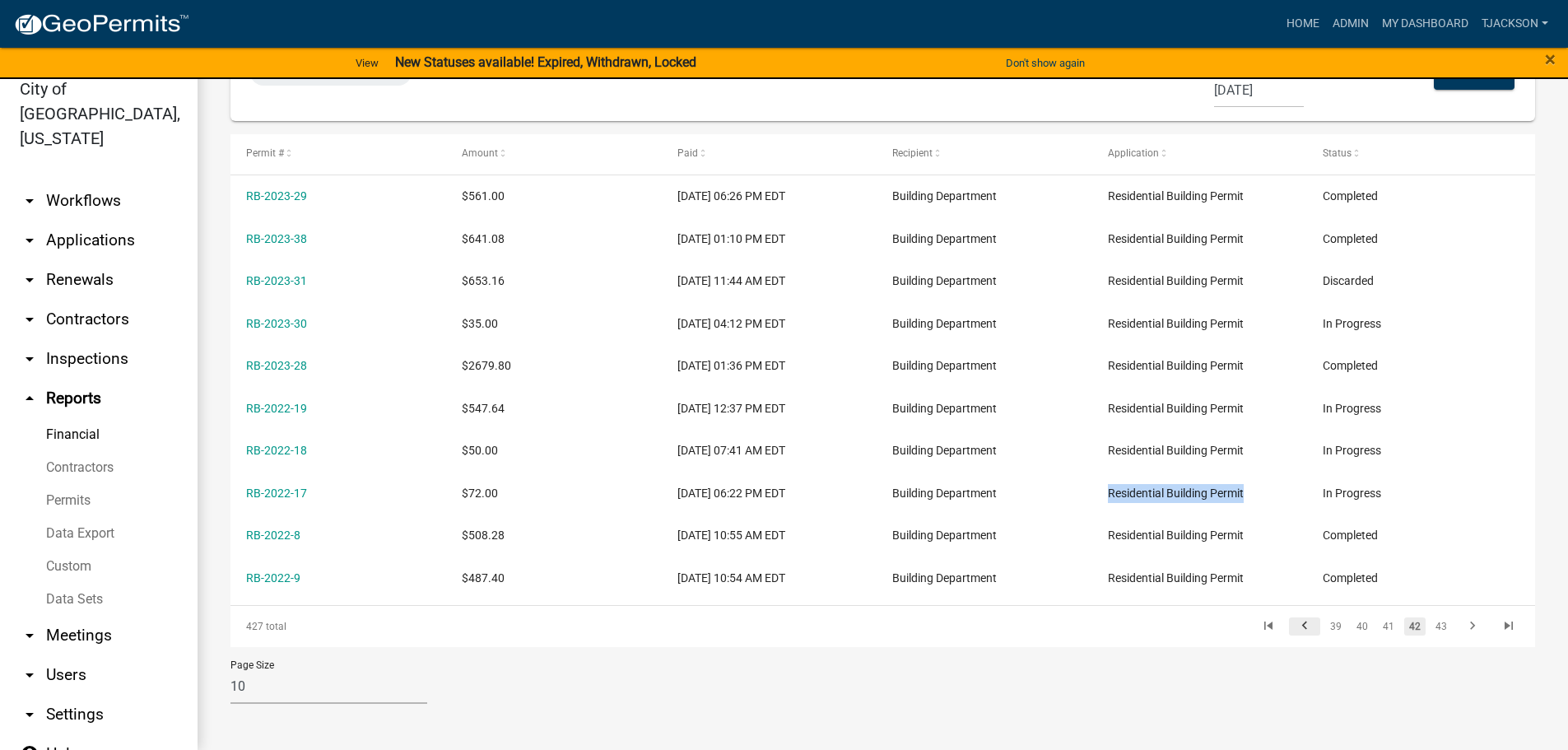
click at [1294, 629] on icon "go to previous page" at bounding box center [1305, 628] width 21 height 19
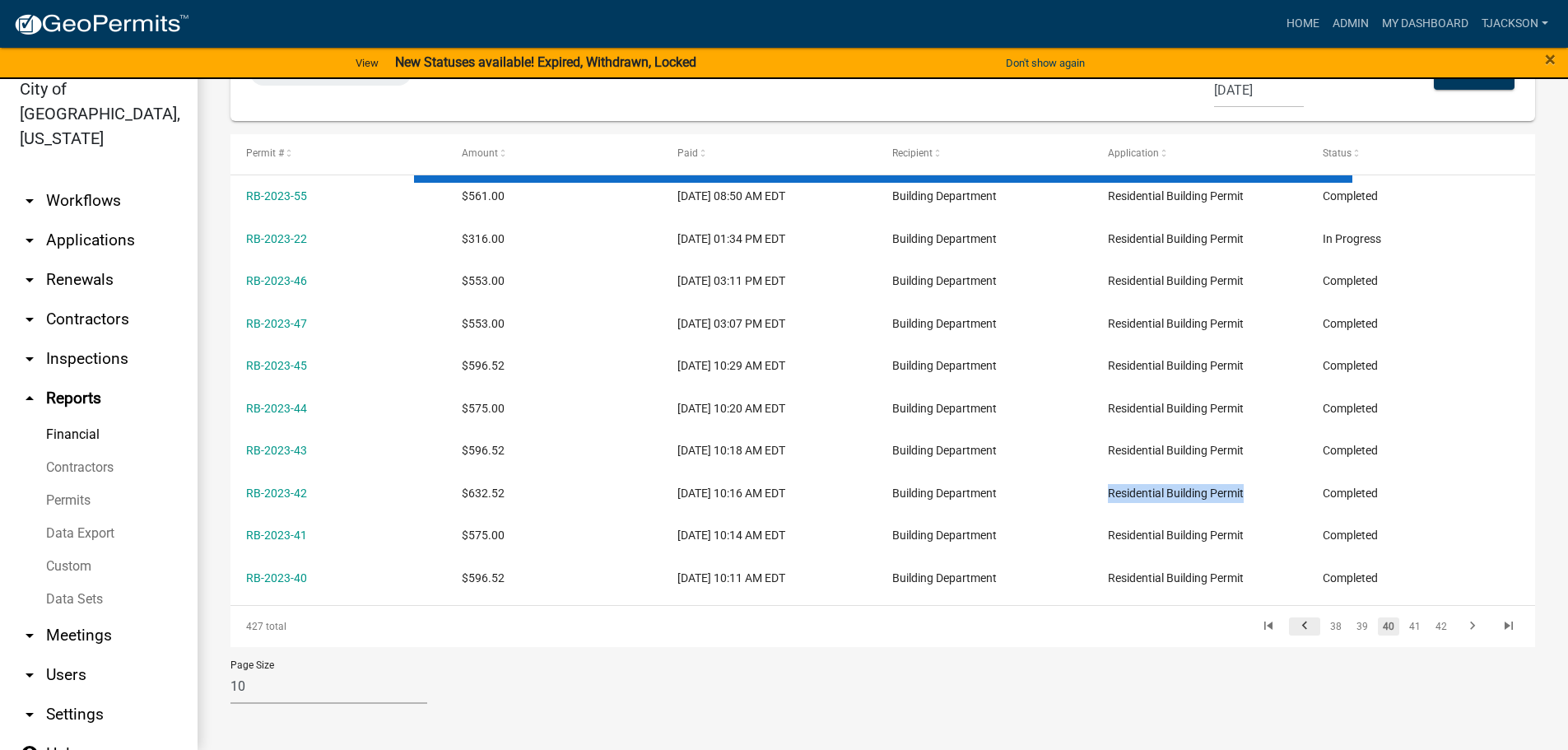
click at [1294, 629] on icon "go to previous page" at bounding box center [1305, 628] width 21 height 19
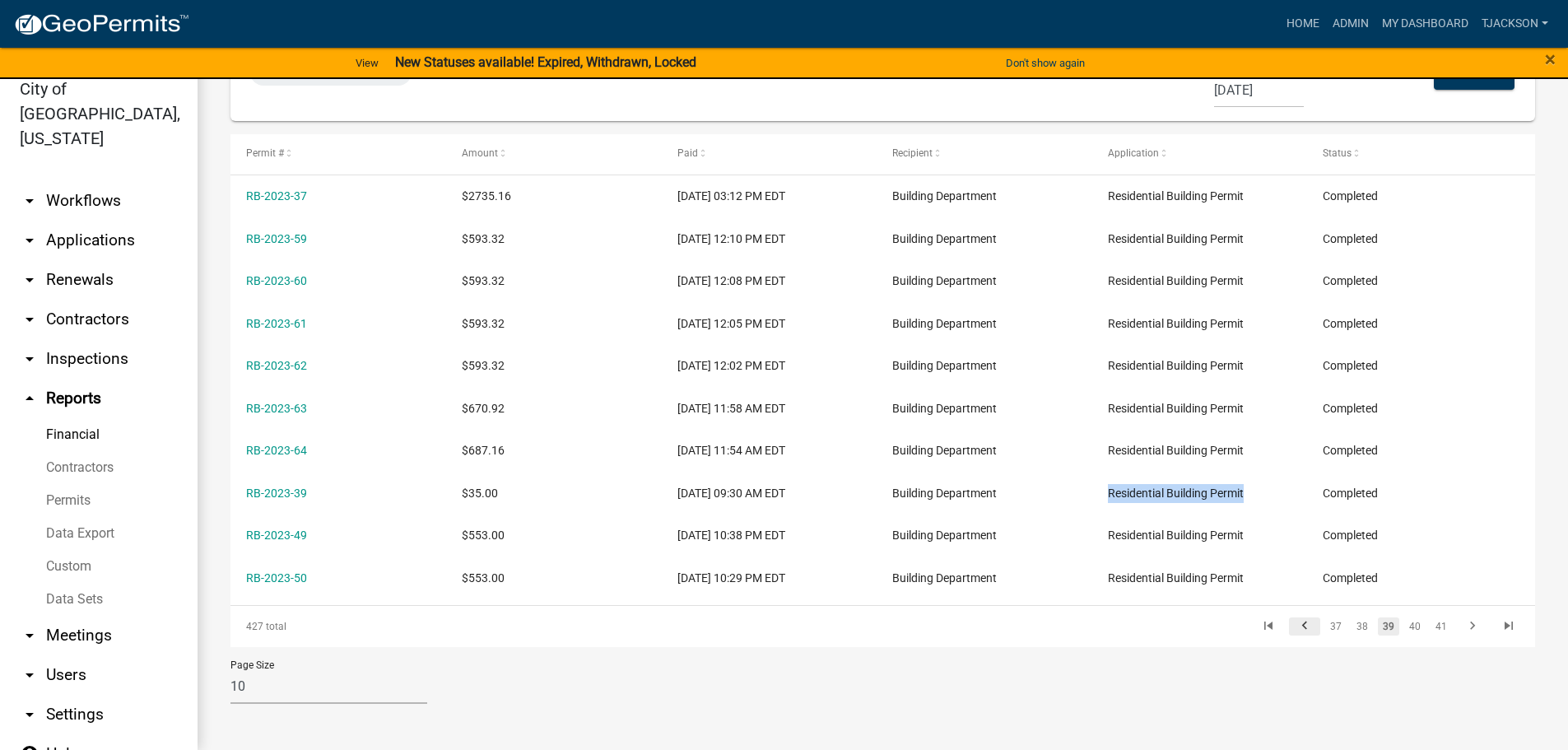
click at [1294, 629] on icon "go to previous page" at bounding box center [1305, 628] width 21 height 19
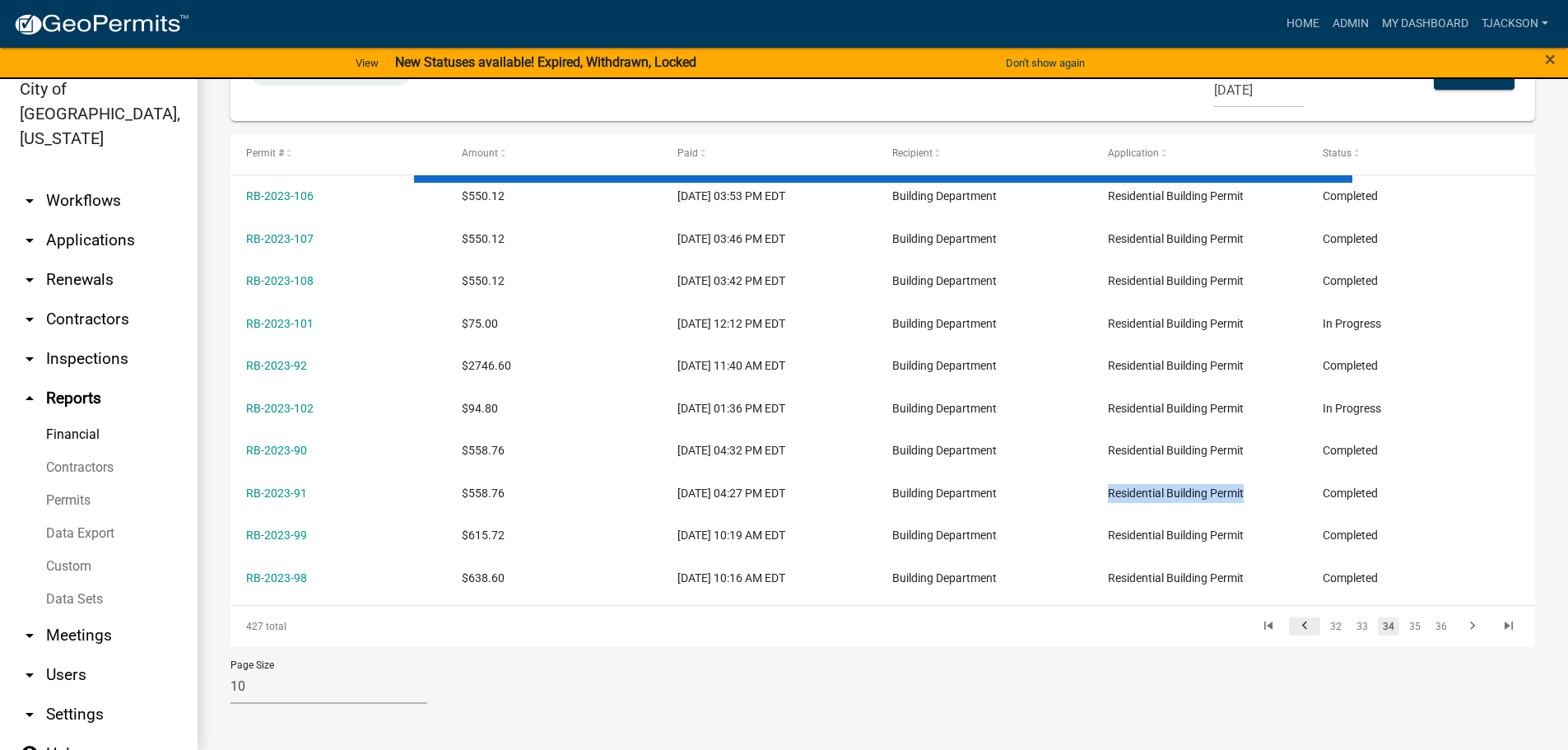
click at [1294, 629] on icon "go to previous page" at bounding box center [1305, 628] width 21 height 19
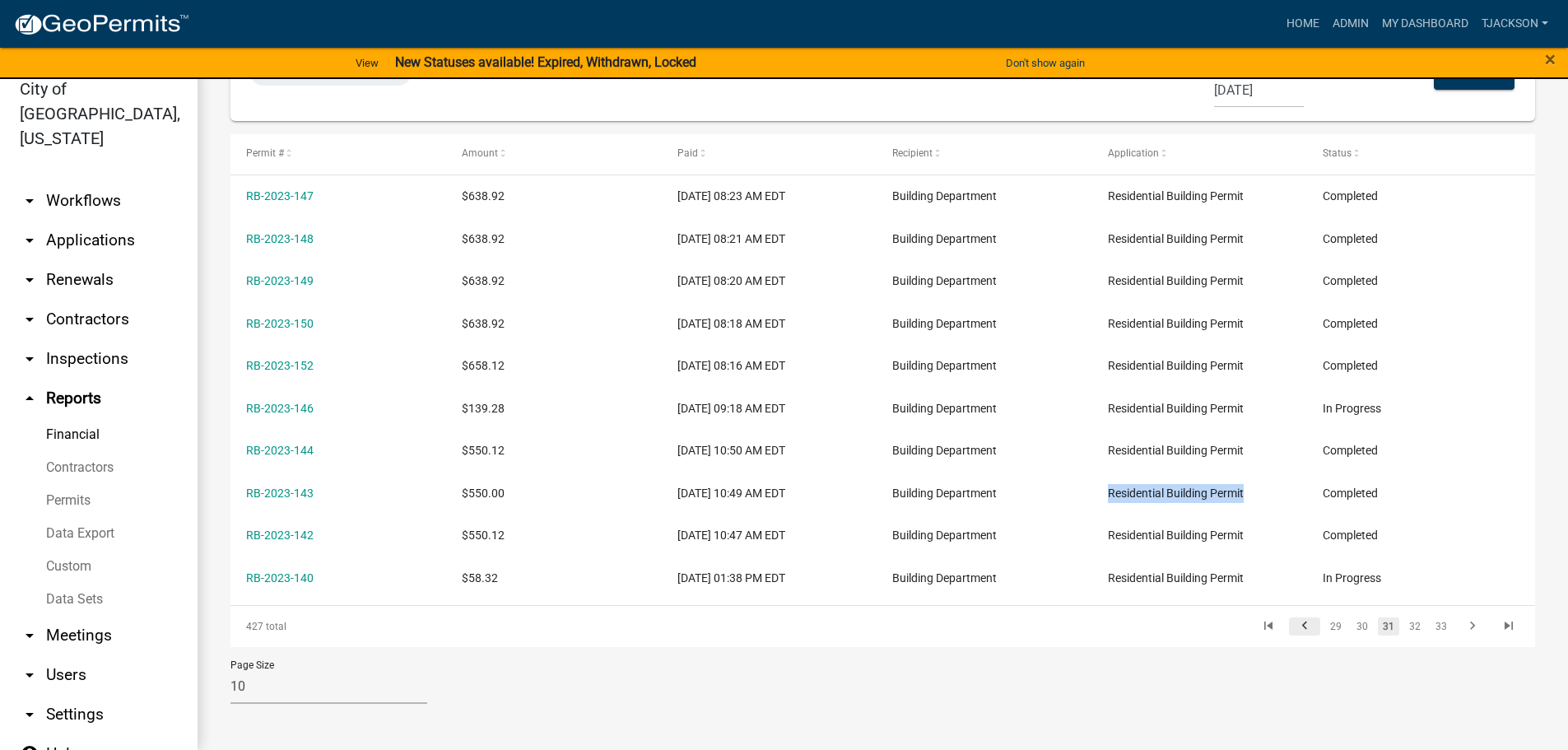
click at [1294, 629] on icon "go to previous page" at bounding box center [1305, 628] width 21 height 19
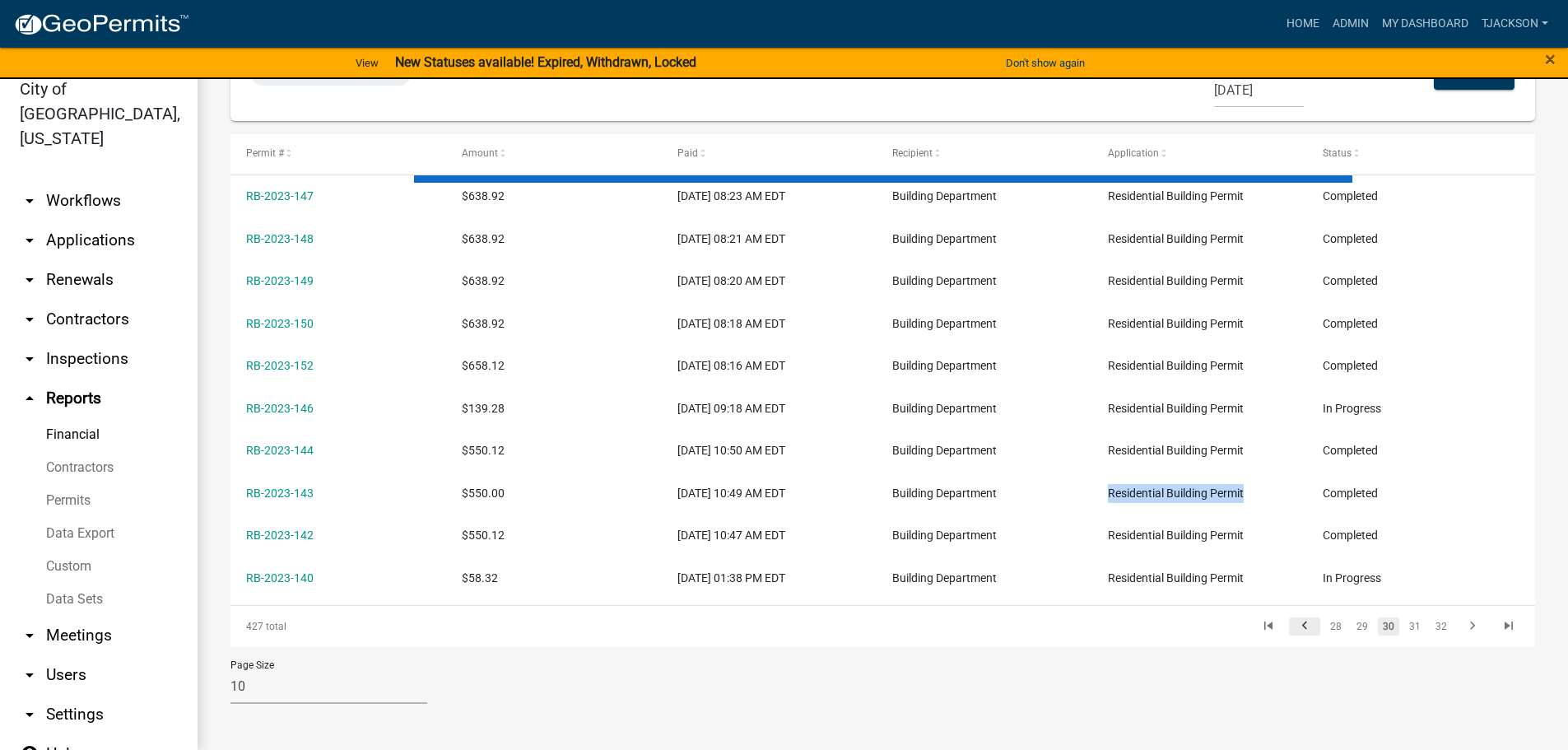
click at [1294, 629] on icon "go to previous page" at bounding box center [1305, 628] width 21 height 19
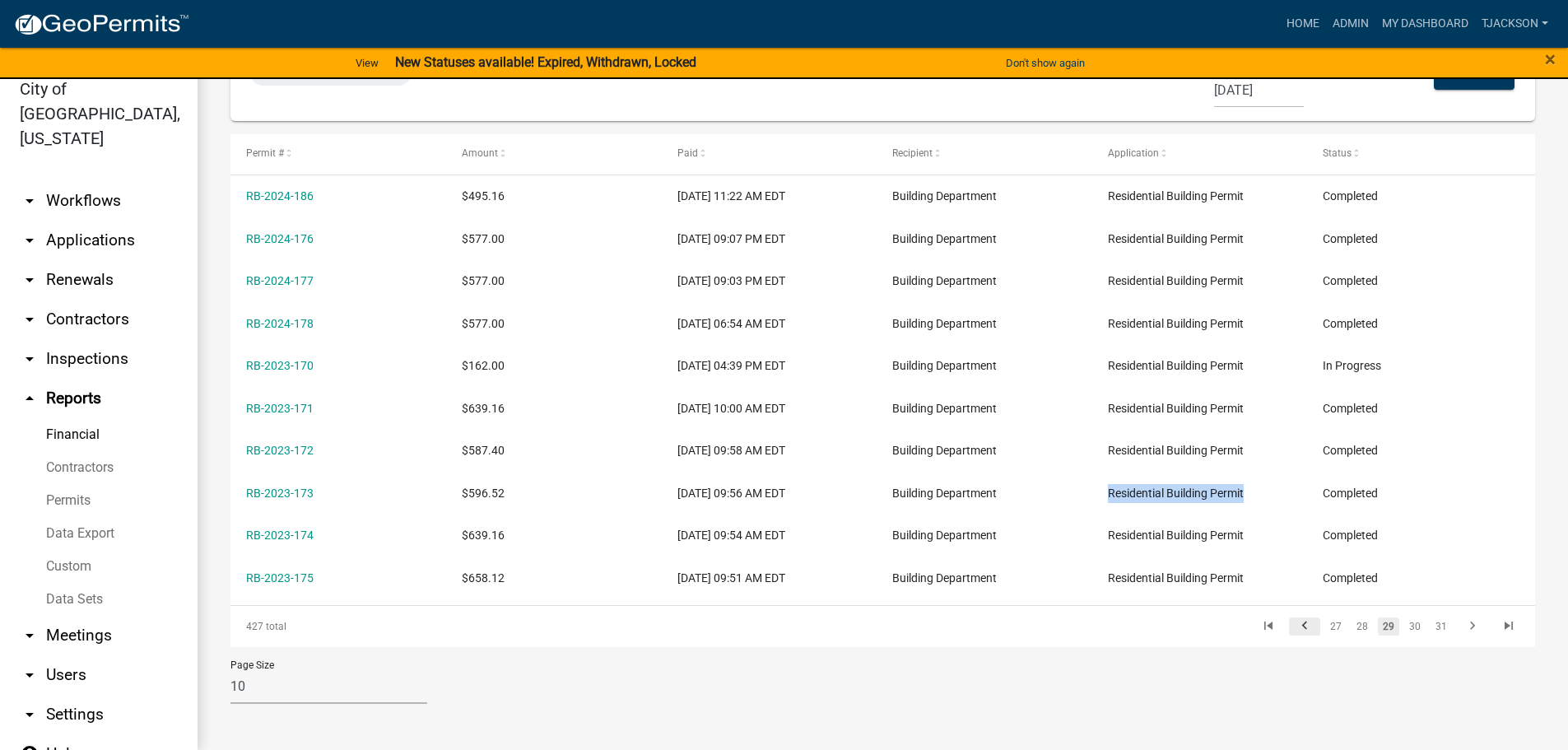
click at [1294, 629] on icon "go to previous page" at bounding box center [1305, 628] width 21 height 19
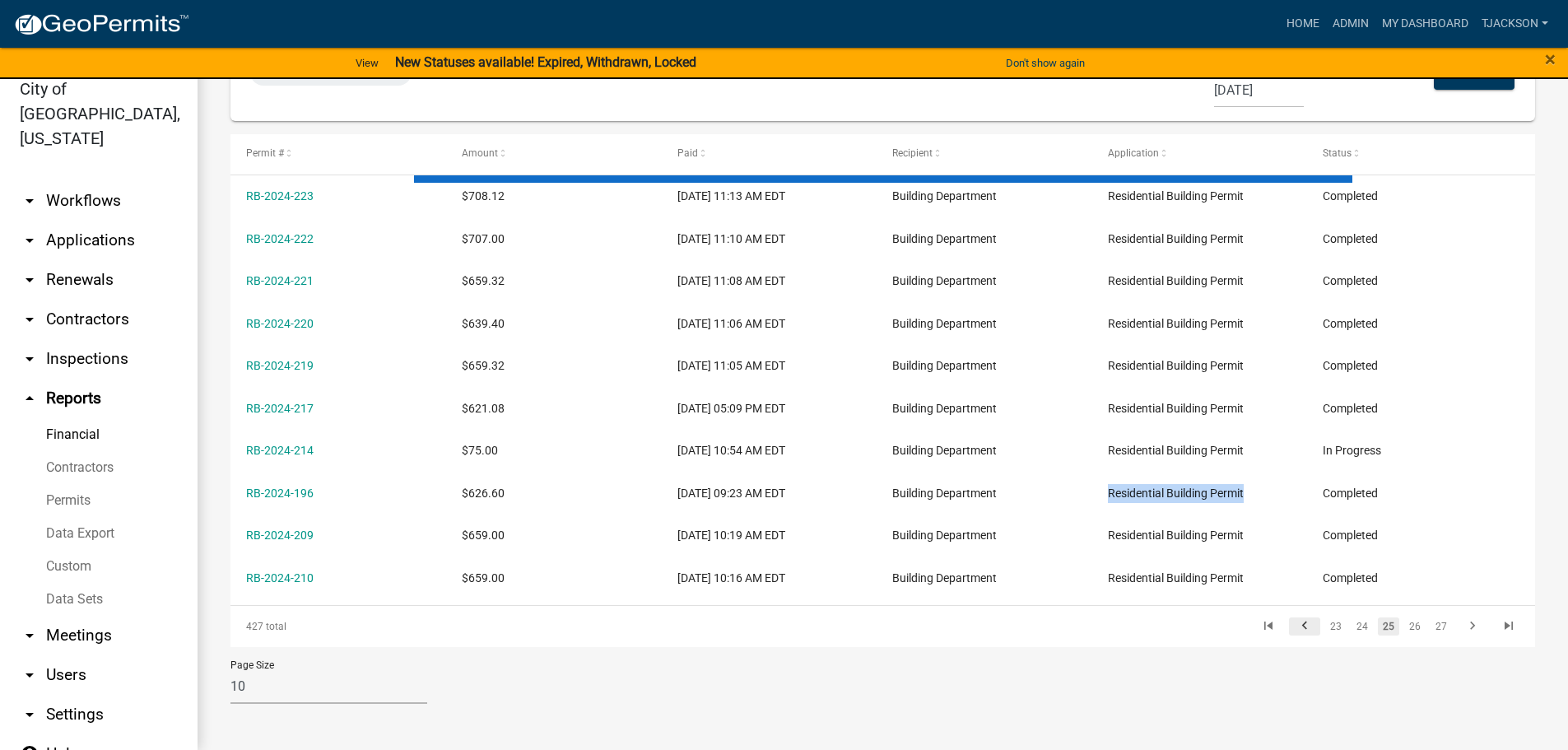
click at [1294, 629] on icon "go to previous page" at bounding box center [1305, 628] width 21 height 19
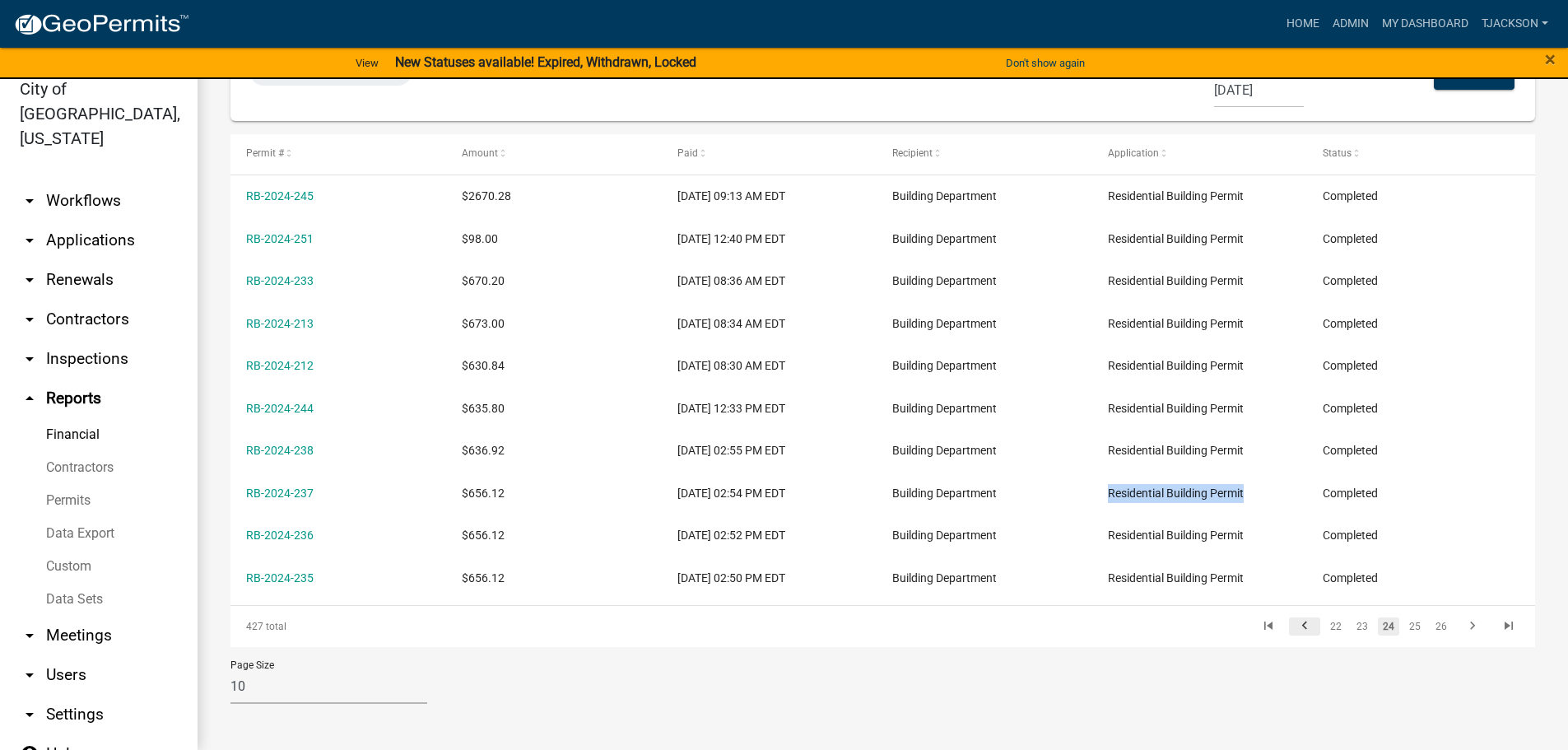
click at [1294, 629] on icon "go to previous page" at bounding box center [1305, 628] width 21 height 19
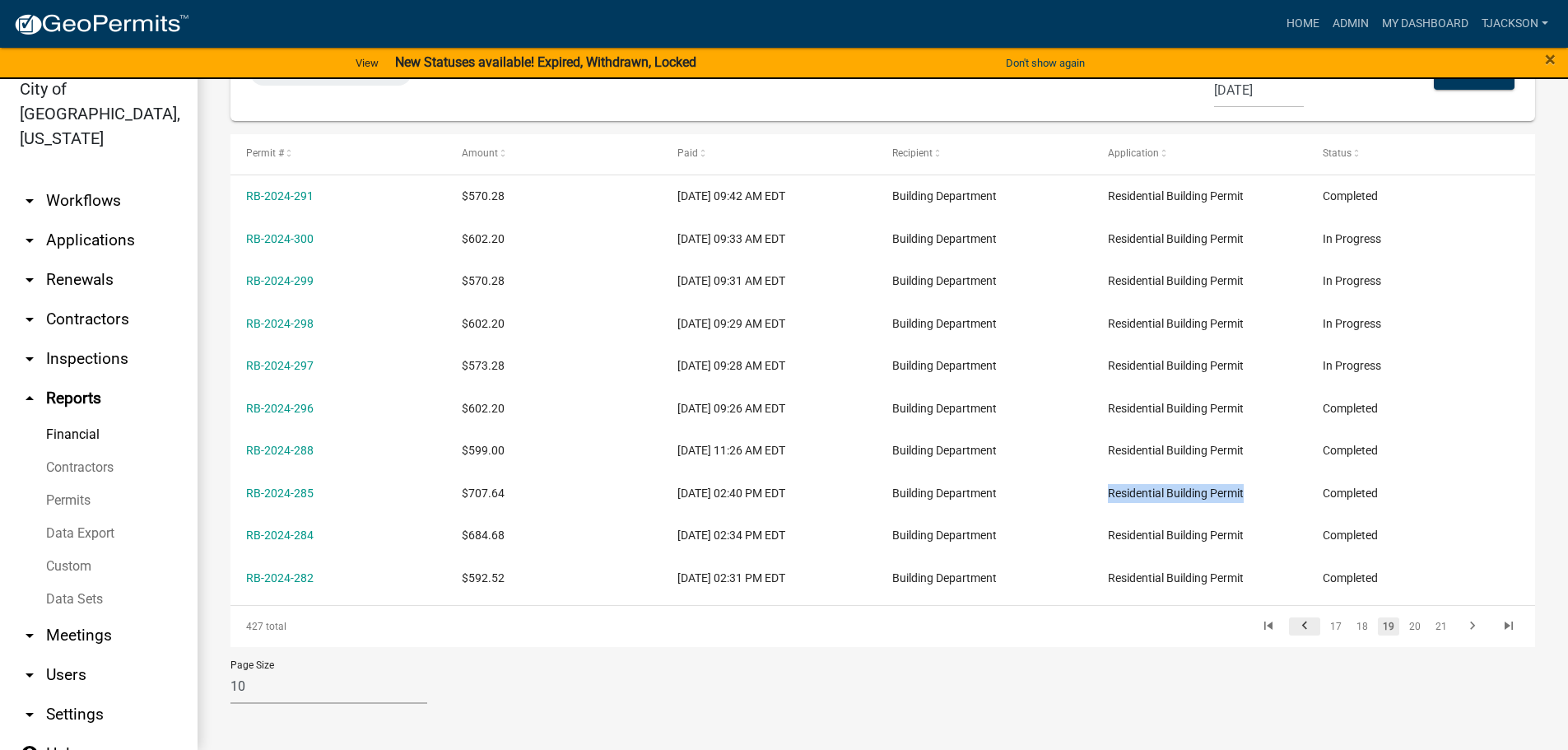
click at [1294, 629] on icon "go to previous page" at bounding box center [1305, 628] width 21 height 19
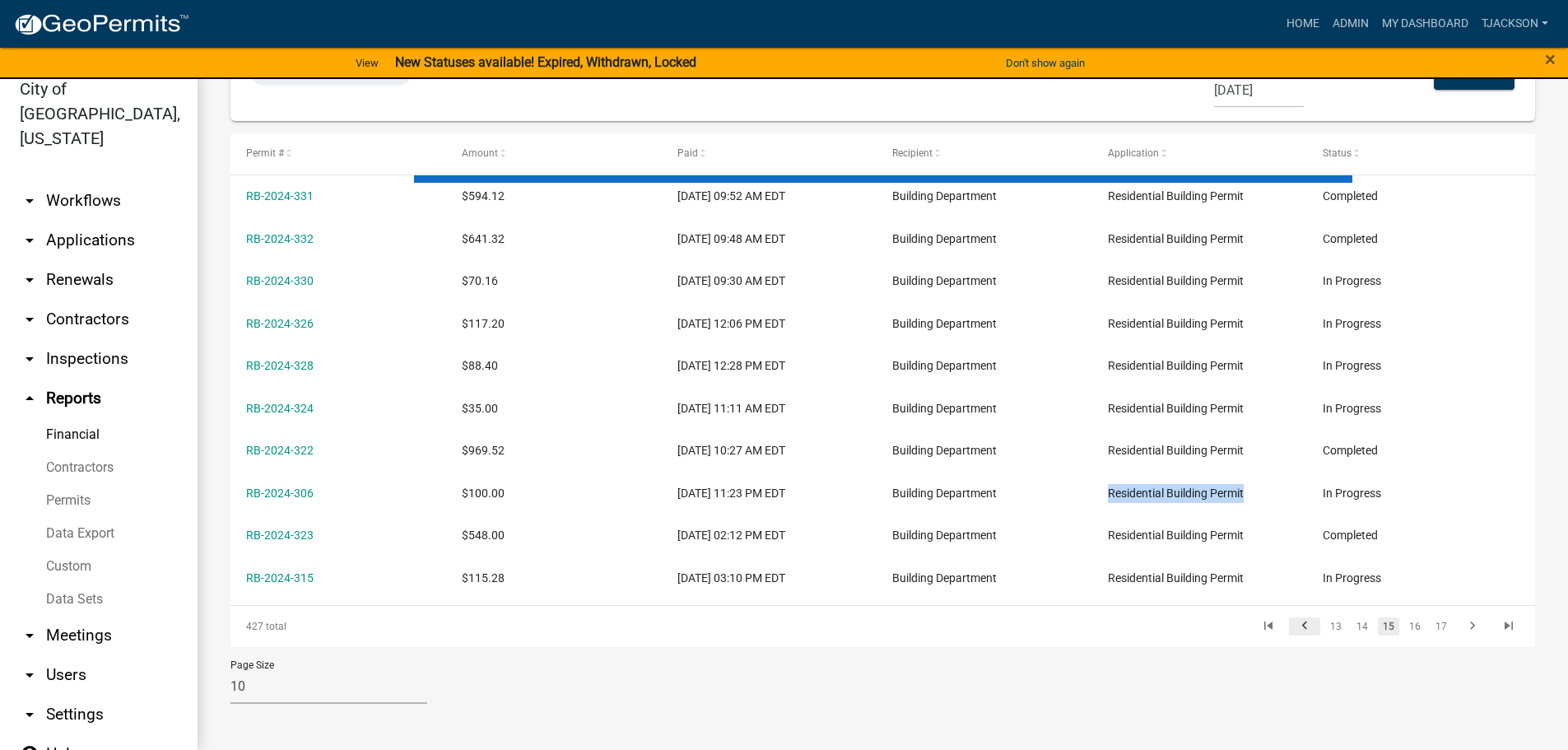
click at [1294, 629] on icon "go to previous page" at bounding box center [1305, 628] width 21 height 19
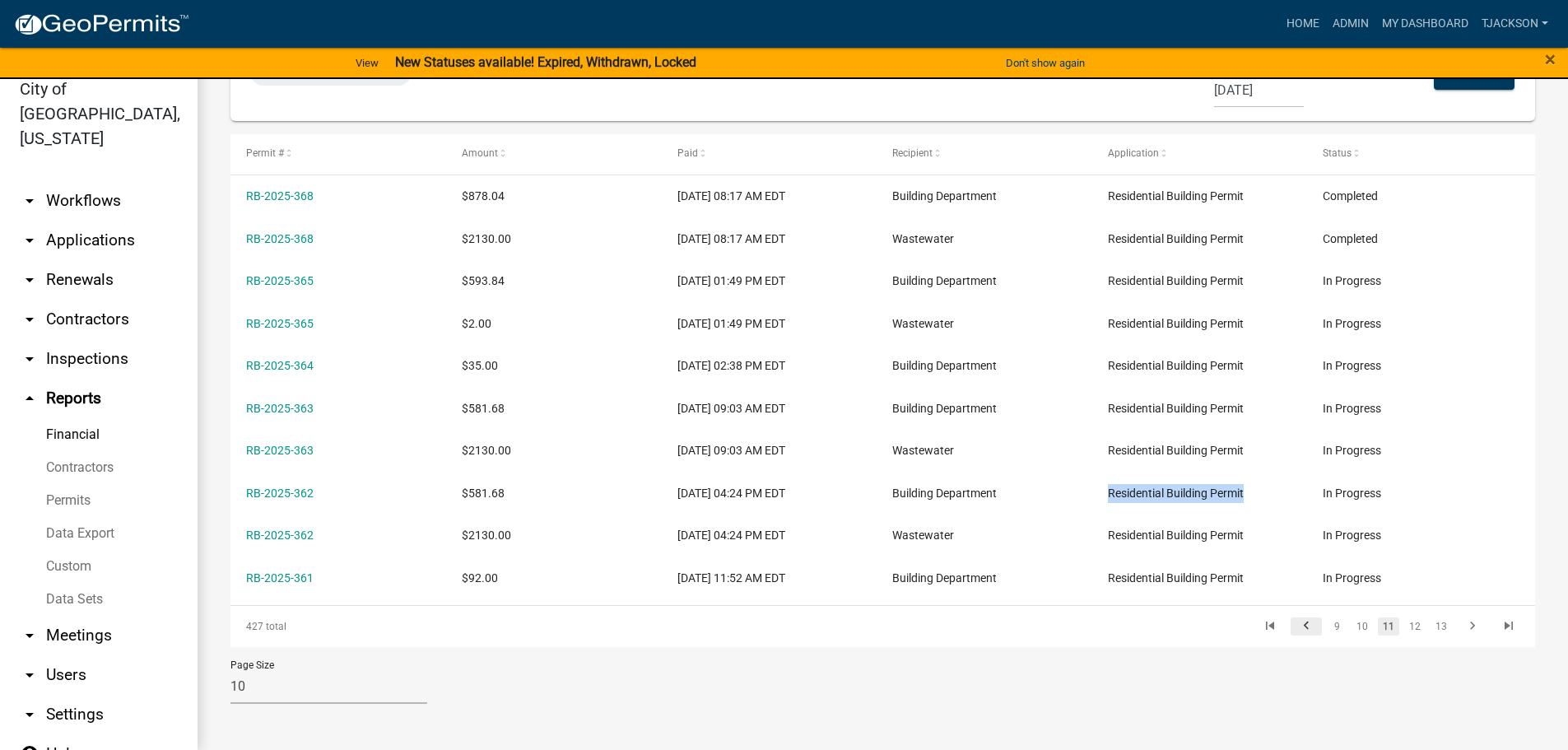
click at [1296, 629] on icon "go to previous page" at bounding box center [1307, 628] width 21 height 19
click at [1298, 629] on icon "go to previous page" at bounding box center [1308, 628] width 21 height 19
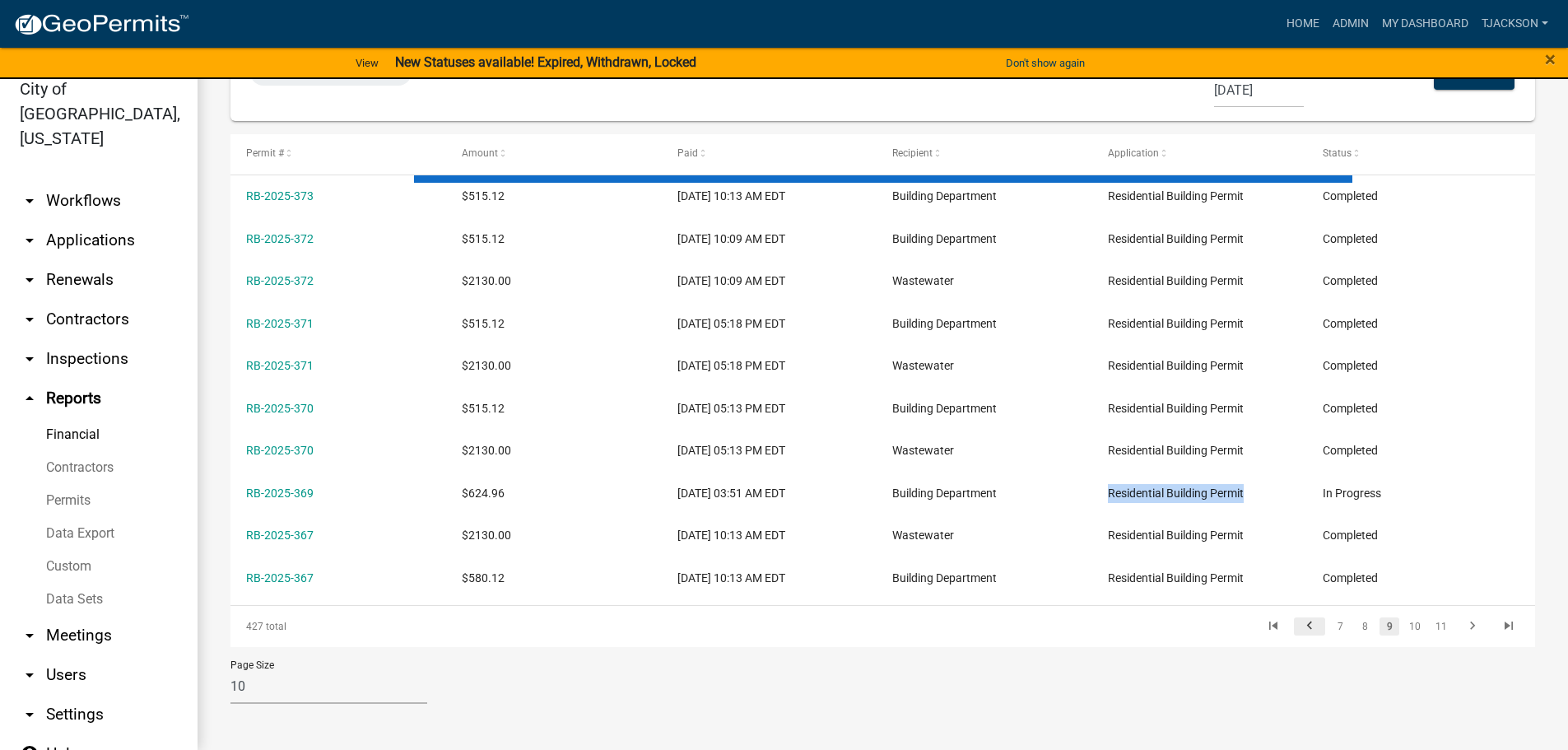
click at [1299, 629] on icon "go to previous page" at bounding box center [1310, 628] width 21 height 19
click at [1300, 629] on icon "go to previous page" at bounding box center [1311, 628] width 21 height 19
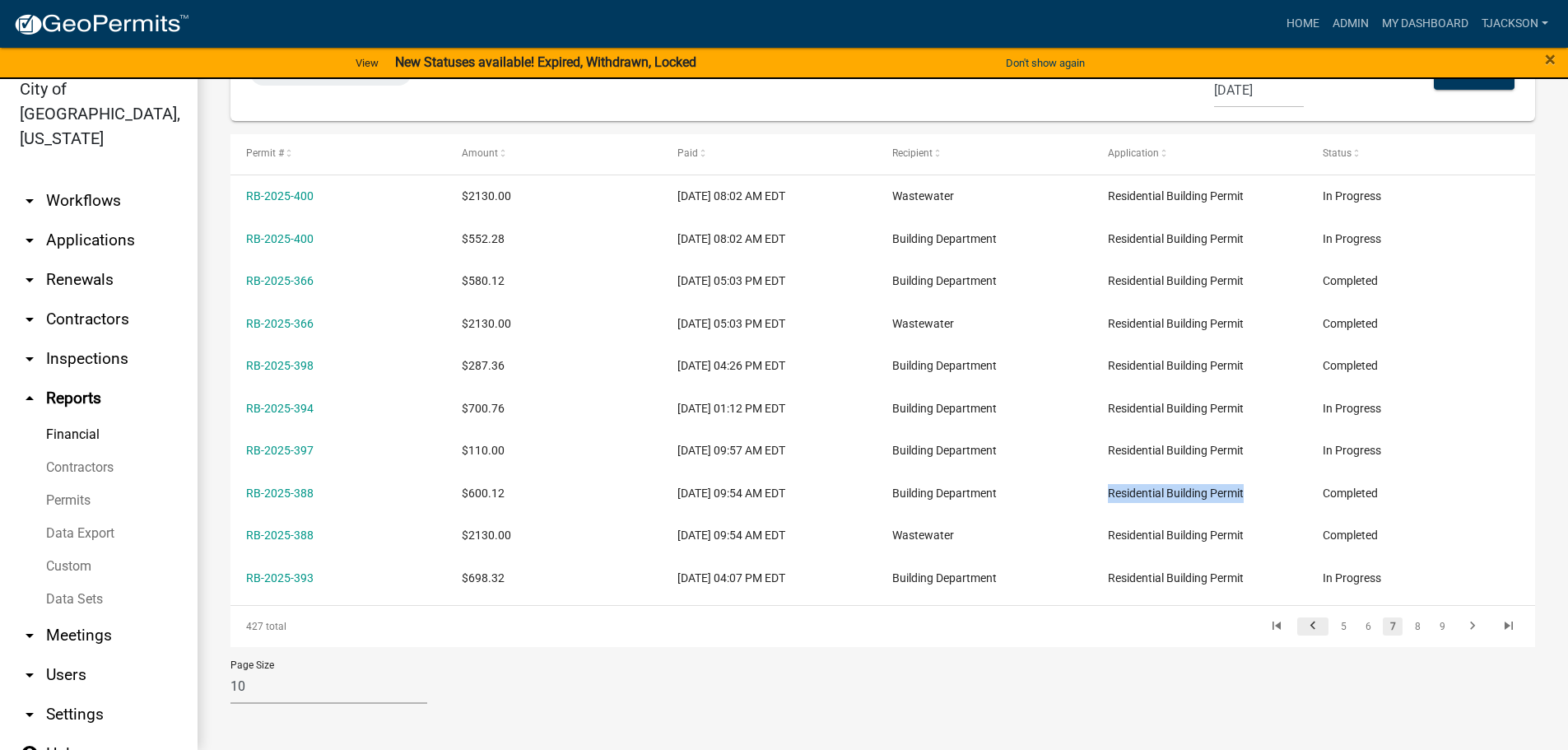
click at [1302, 629] on icon "go to previous page" at bounding box center [1313, 628] width 21 height 19
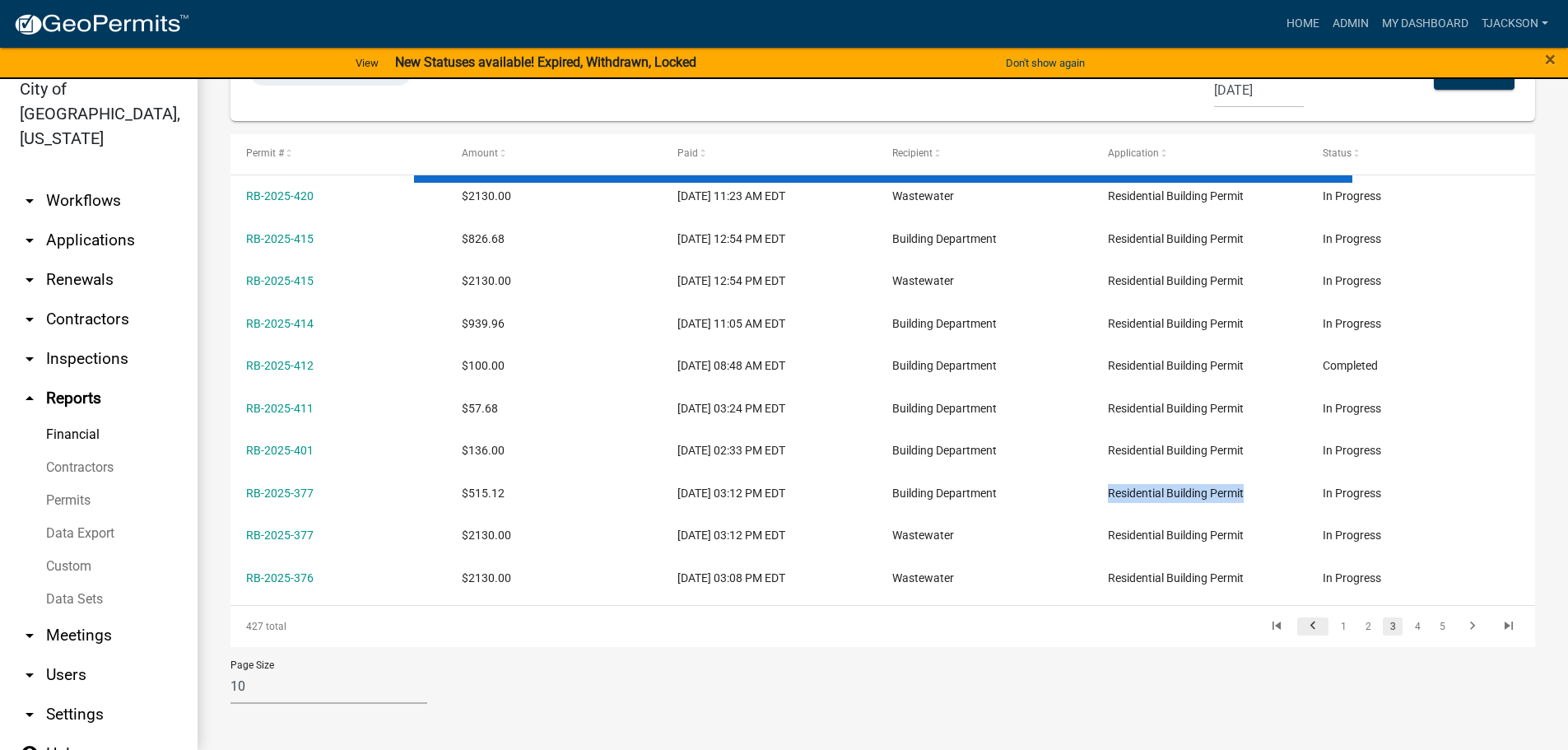
click at [1302, 629] on icon "go to previous page" at bounding box center [1313, 628] width 21 height 19
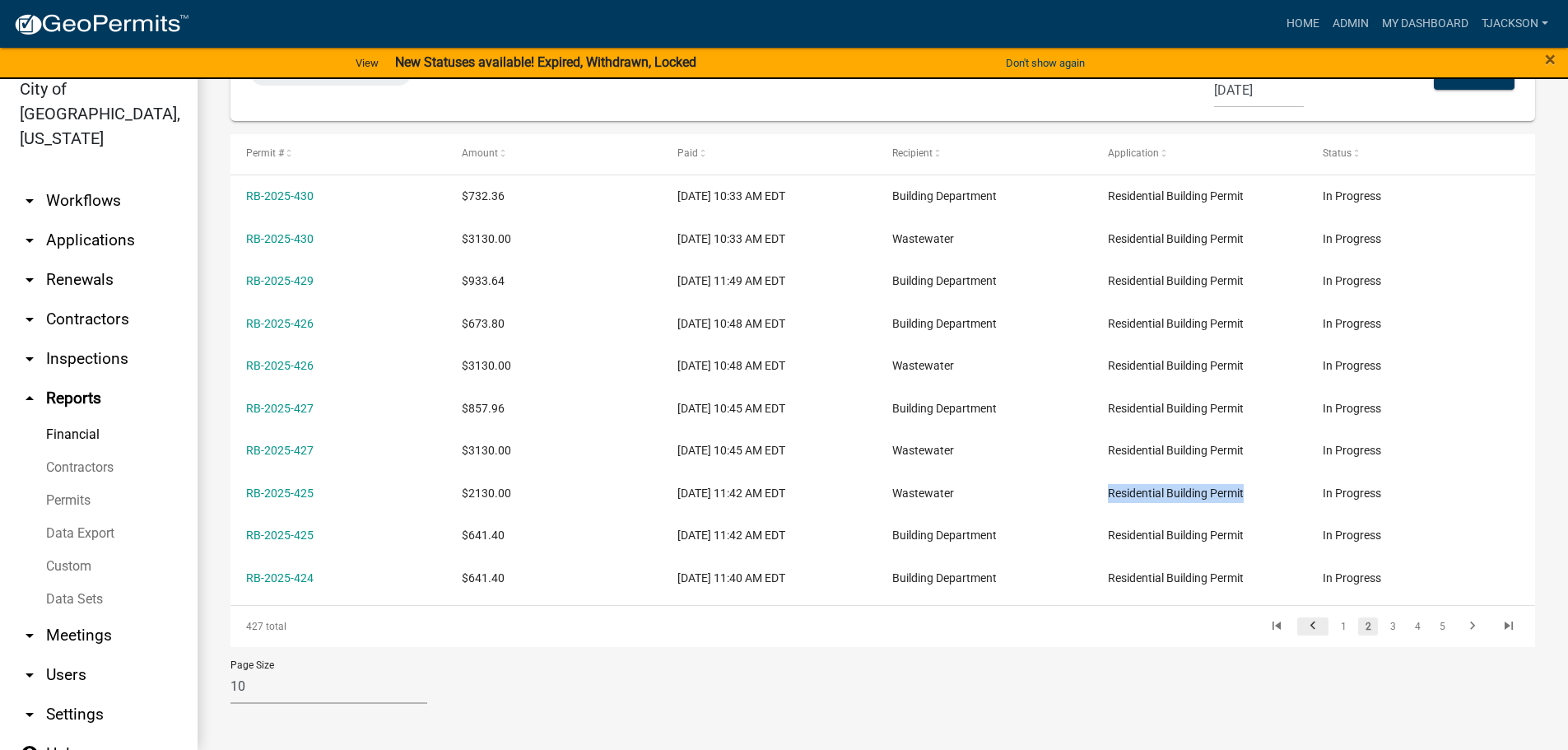
click at [1302, 629] on icon "go to previous page" at bounding box center [1313, 628] width 21 height 19
click at [71, 550] on link "Custom" at bounding box center [99, 566] width 198 height 33
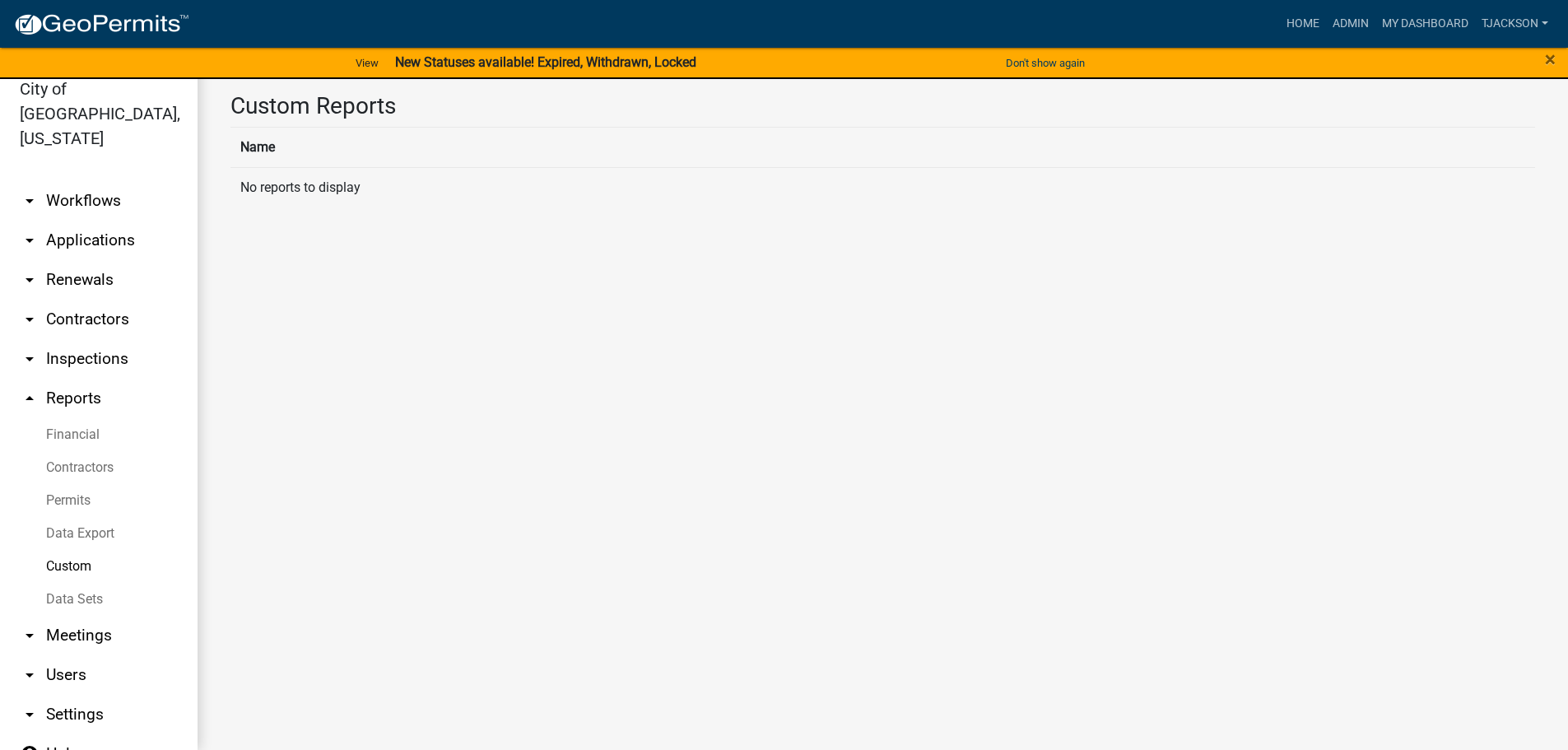
click at [69, 550] on link "Custom" at bounding box center [99, 566] width 198 height 33
click at [98, 517] on link "Data Export" at bounding box center [99, 533] width 198 height 33
click at [314, 159] on link "Export Workflow" at bounding box center [295, 154] width 129 height 53
click at [388, 156] on link "Export Data Set" at bounding box center [417, 154] width 115 height 53
click at [273, 163] on link "Export Workflow" at bounding box center [295, 154] width 129 height 53
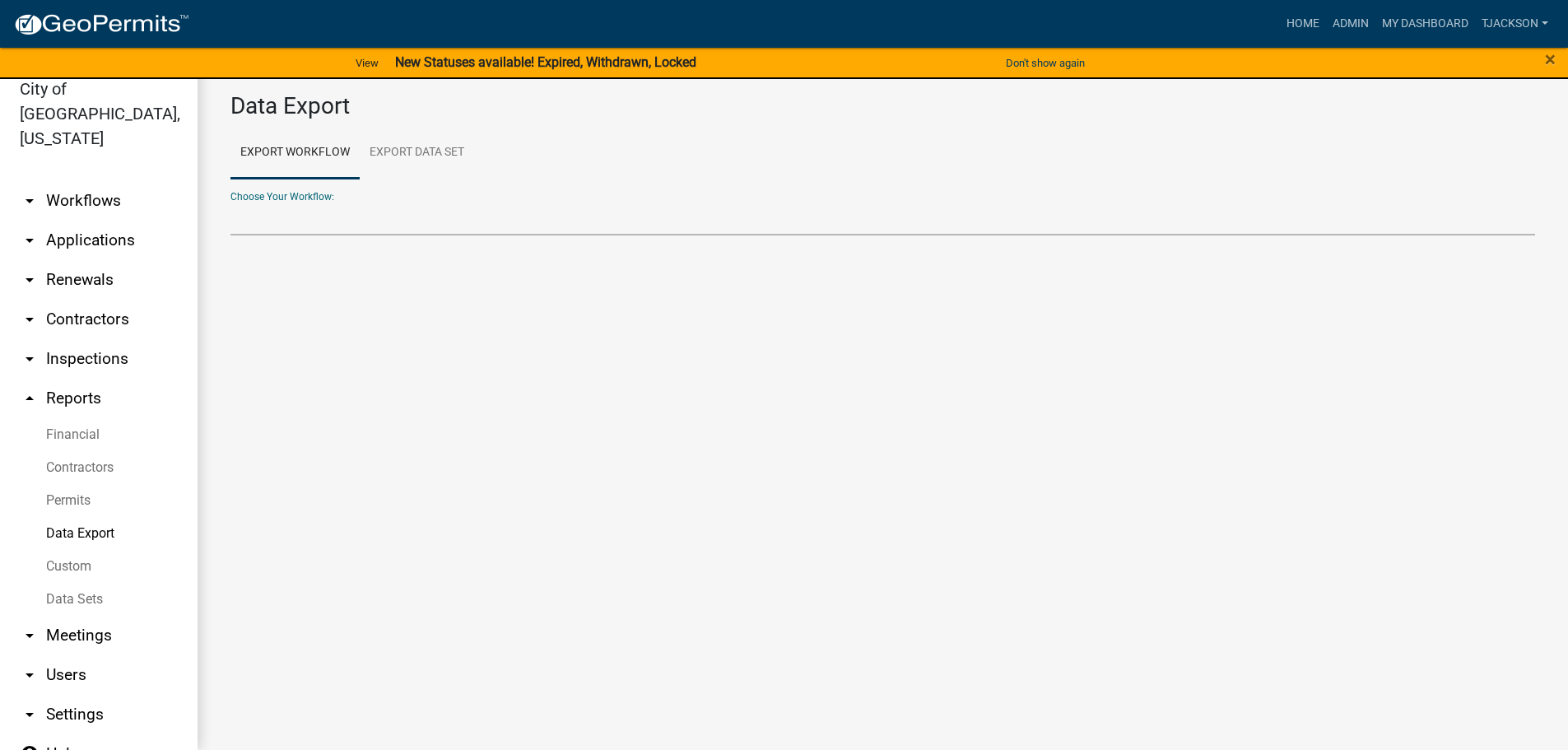
click at [269, 222] on select "Capacity/Tap Fees [GEOGRAPHIC_DATA] Payment Commercial Building Permit Contract…" at bounding box center [882, 218] width 1305 height 34
select select "20: Object"
click at [231, 201] on select "Capacity/Tap Fees [GEOGRAPHIC_DATA] Payment Commercial Building Permit Contract…" at bounding box center [882, 218] width 1305 height 34
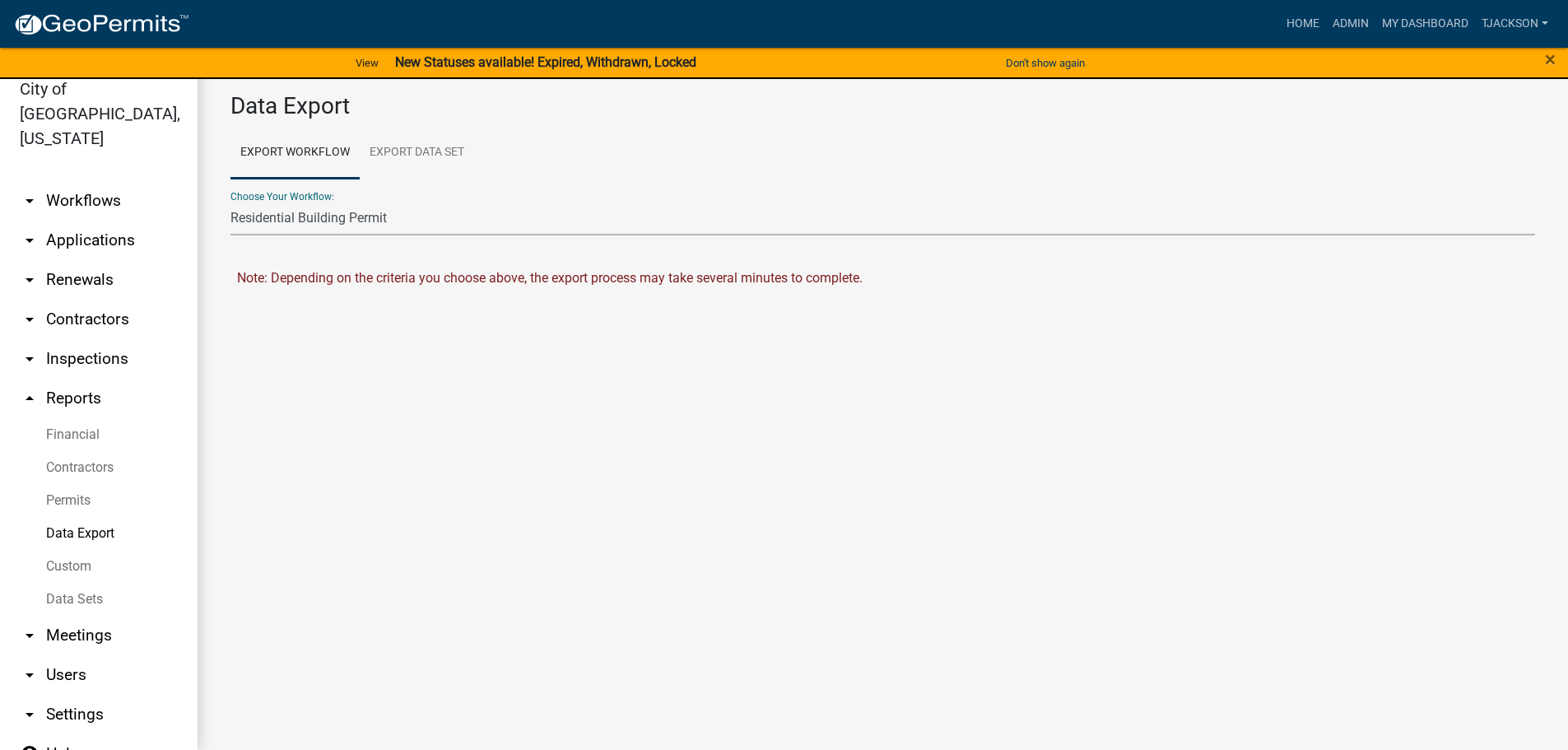
select select "0: null"
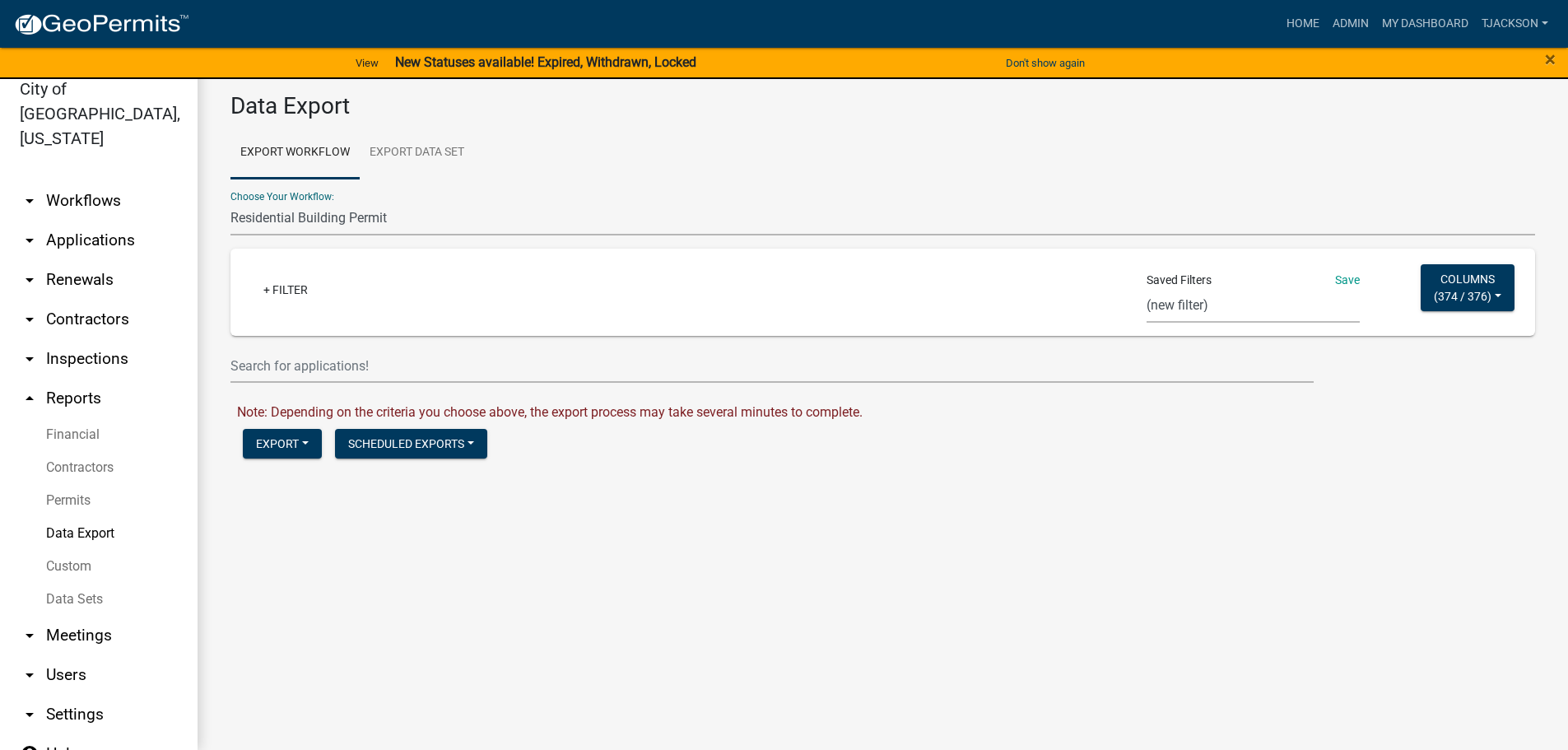
click at [1238, 309] on select "Commercial BP Report - CC Assessor Residential BP Report - CC Assessor Monthly …" at bounding box center [1253, 306] width 213 height 34
click at [483, 370] on input "text" at bounding box center [772, 366] width 1083 height 34
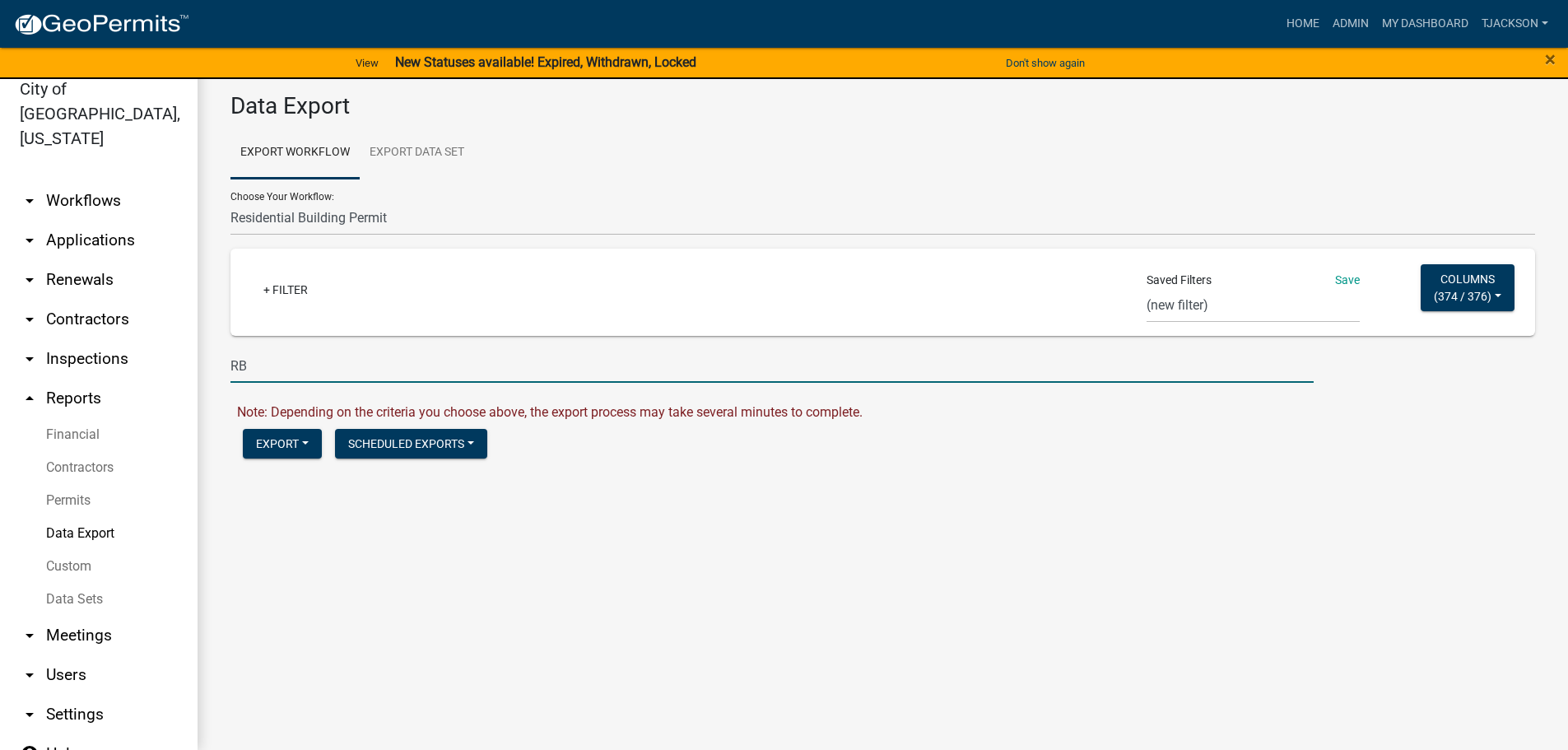
type input "RB"
click at [1421, 264] on button "Columns ( 374 / 376 )" at bounding box center [1468, 287] width 94 height 47
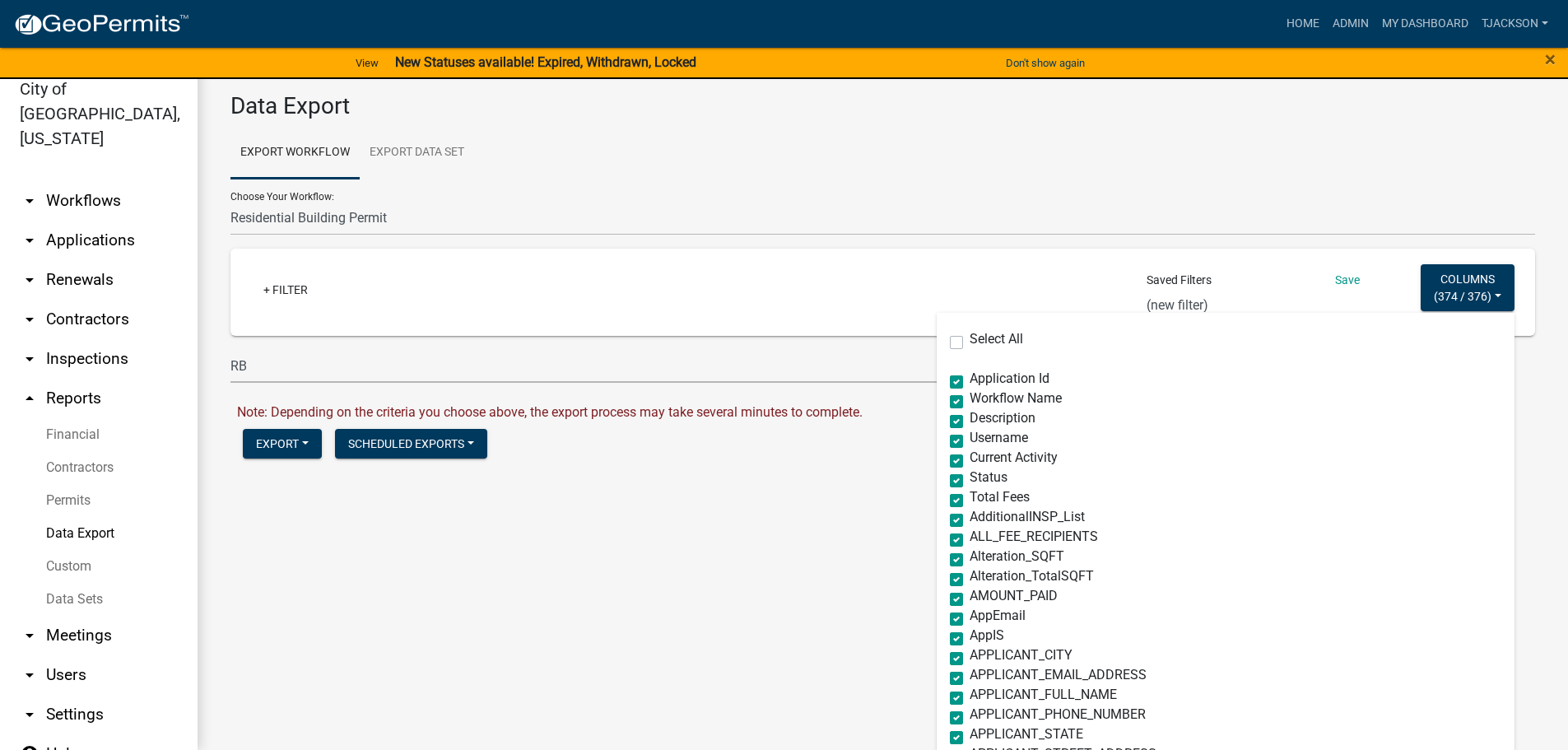
click at [1110, 333] on div "Select All" at bounding box center [1225, 343] width 551 height 19
click at [754, 593] on main "Data Export Export Workflow Export Data Set Choose Your Workflow: Capacity/Tap …" at bounding box center [883, 405] width 1371 height 691
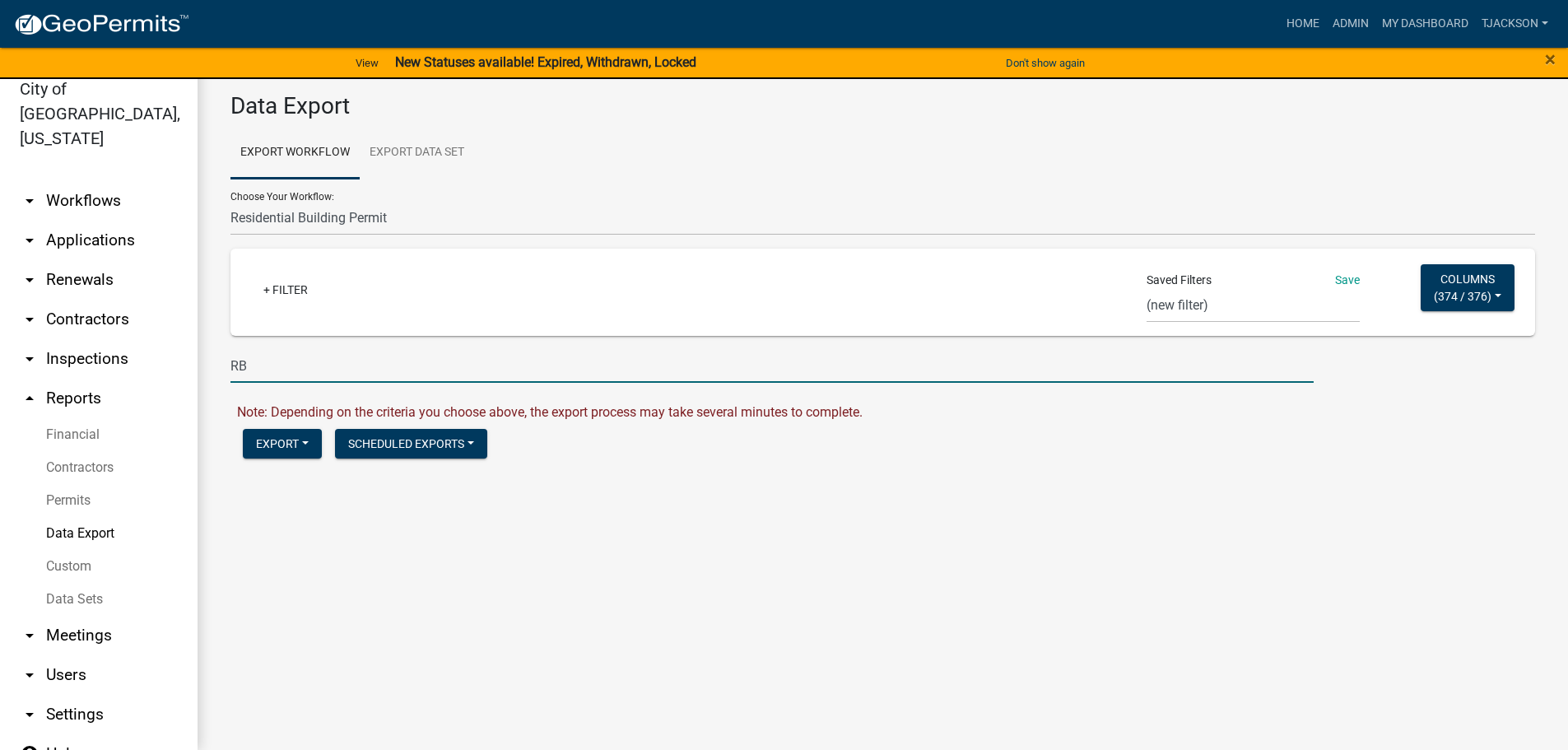
click at [277, 368] on input "RB" at bounding box center [772, 366] width 1083 height 34
type input "R"
click at [1202, 298] on select "Commercial BP Report - CC Assessor Residential BP Report - CC Assessor Monthly …" at bounding box center [1253, 306] width 213 height 34
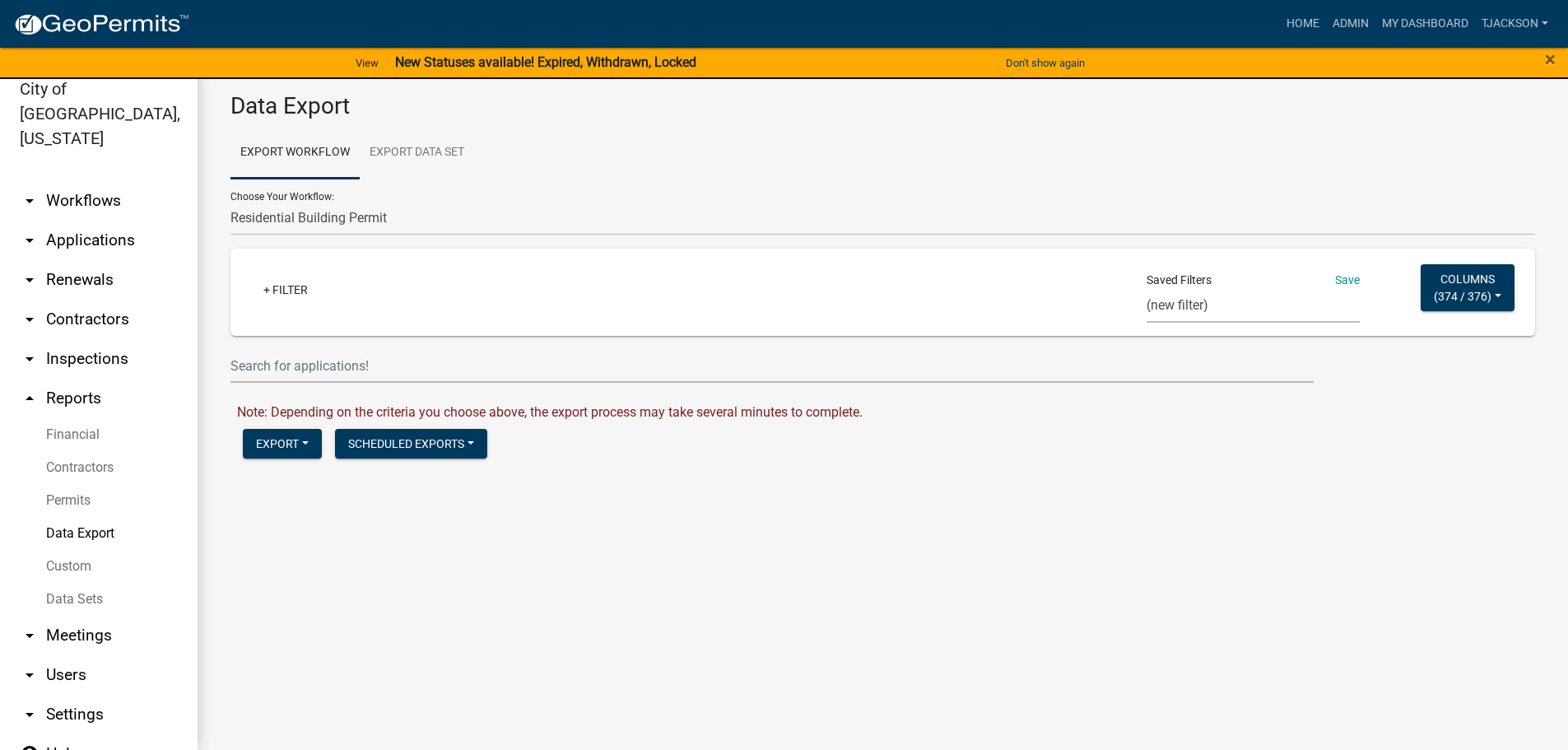
select select "2: b690e8a2-4fa4-41ba-abbf-411c81d4a6e5"
click at [1147, 289] on select "Commercial BP Report - CC Assessor Residential BP Report - CC Assessor Monthly …" at bounding box center [1253, 306] width 213 height 34
click at [1492, 293] on button "Columns ( 10 / 376 )" at bounding box center [1471, 287] width 87 height 47
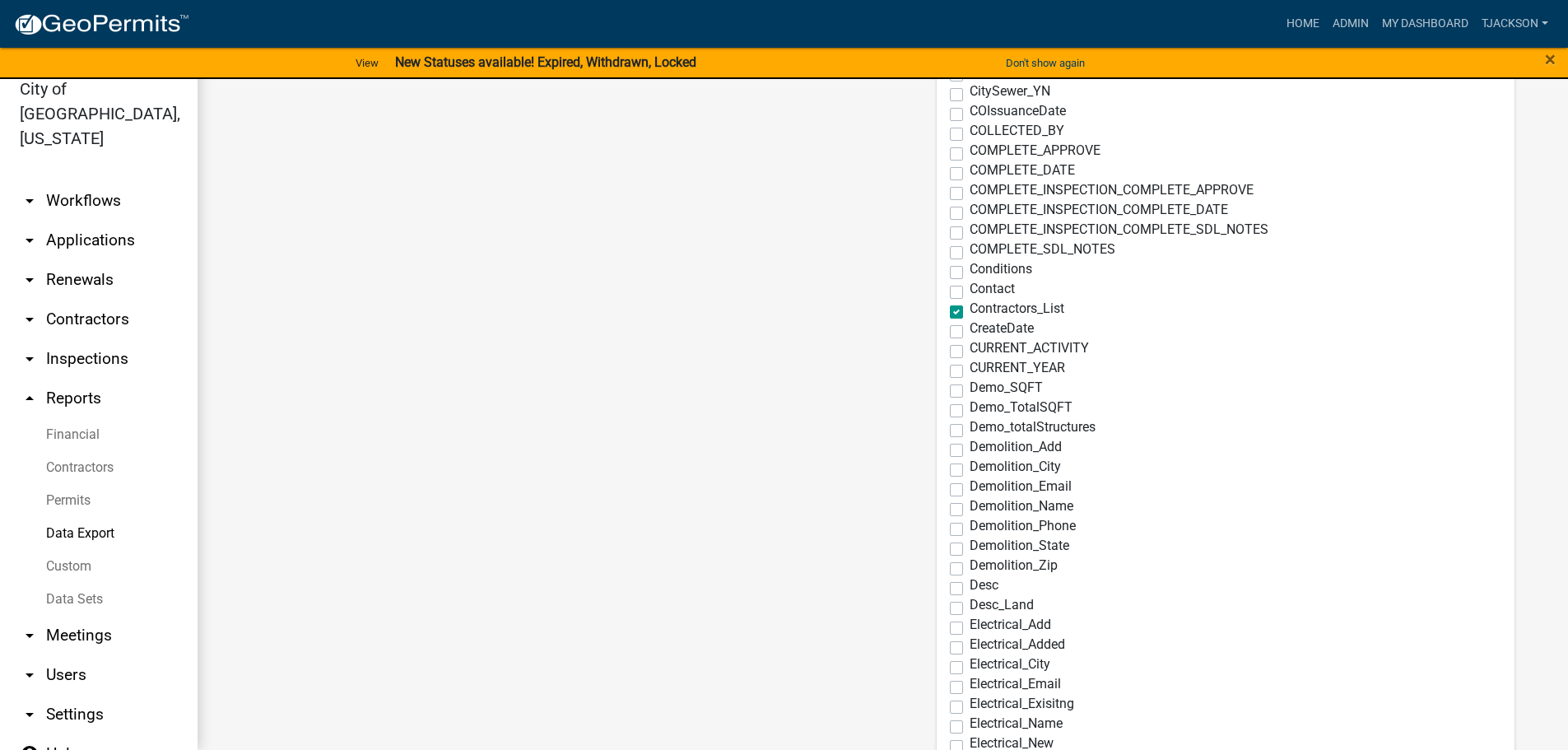
scroll to position [1071, 0]
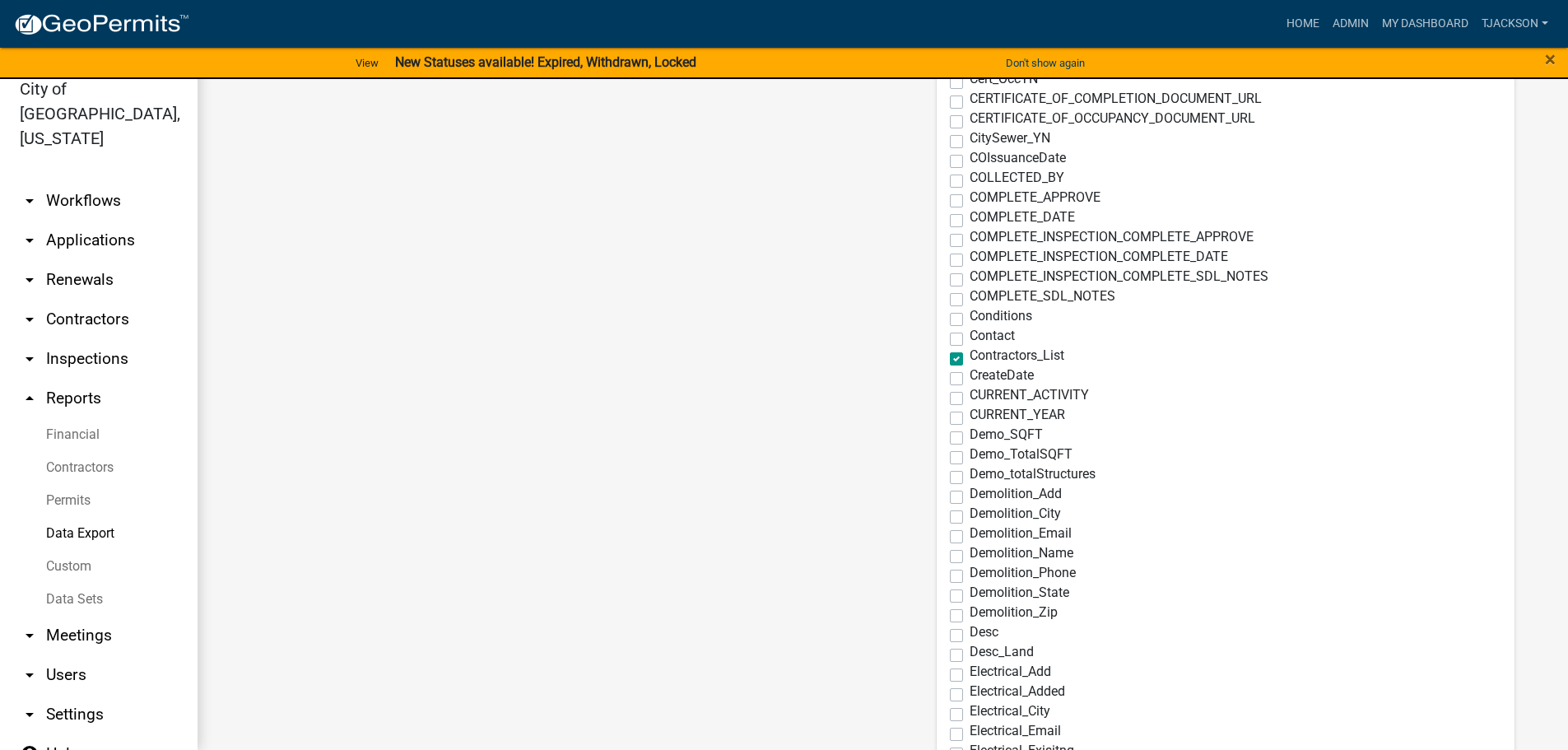
click at [950, 358] on div "Contractors_List" at bounding box center [1225, 359] width 551 height 19
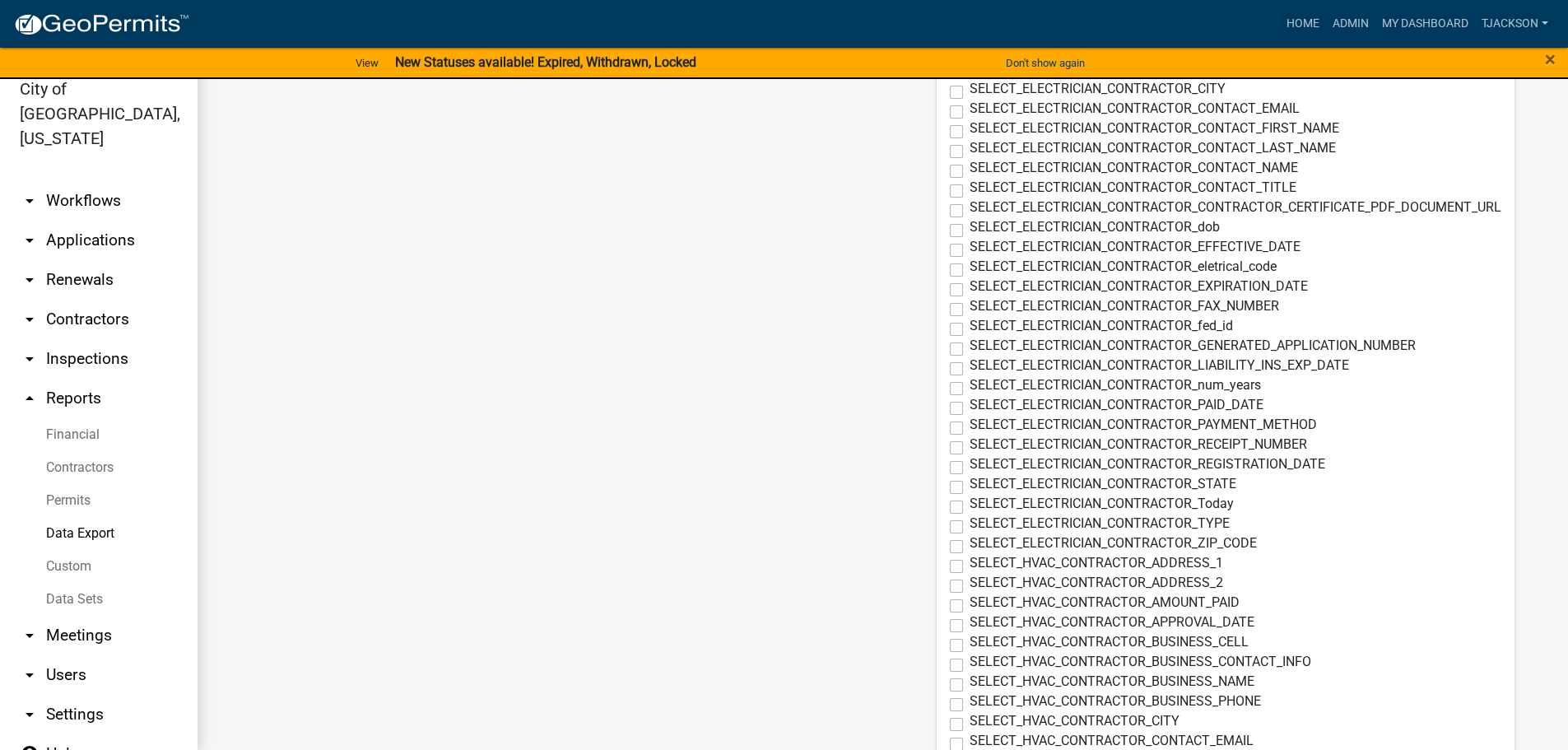
scroll to position [5507, 0]
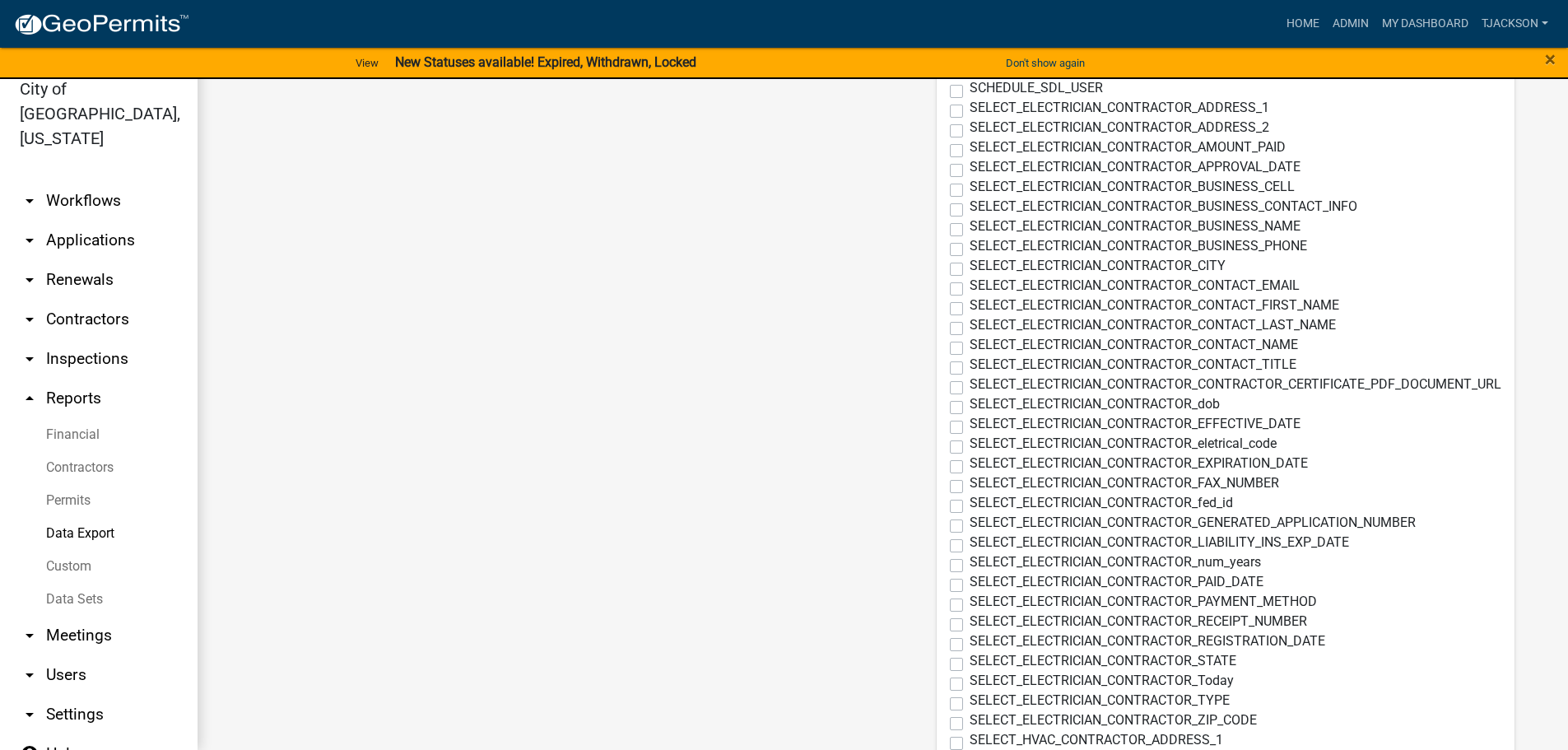
click at [626, 448] on main "Data Export Export Workflow Export Data Set Choose Your Workflow: Capacity/Tap …" at bounding box center [883, 405] width 1371 height 691
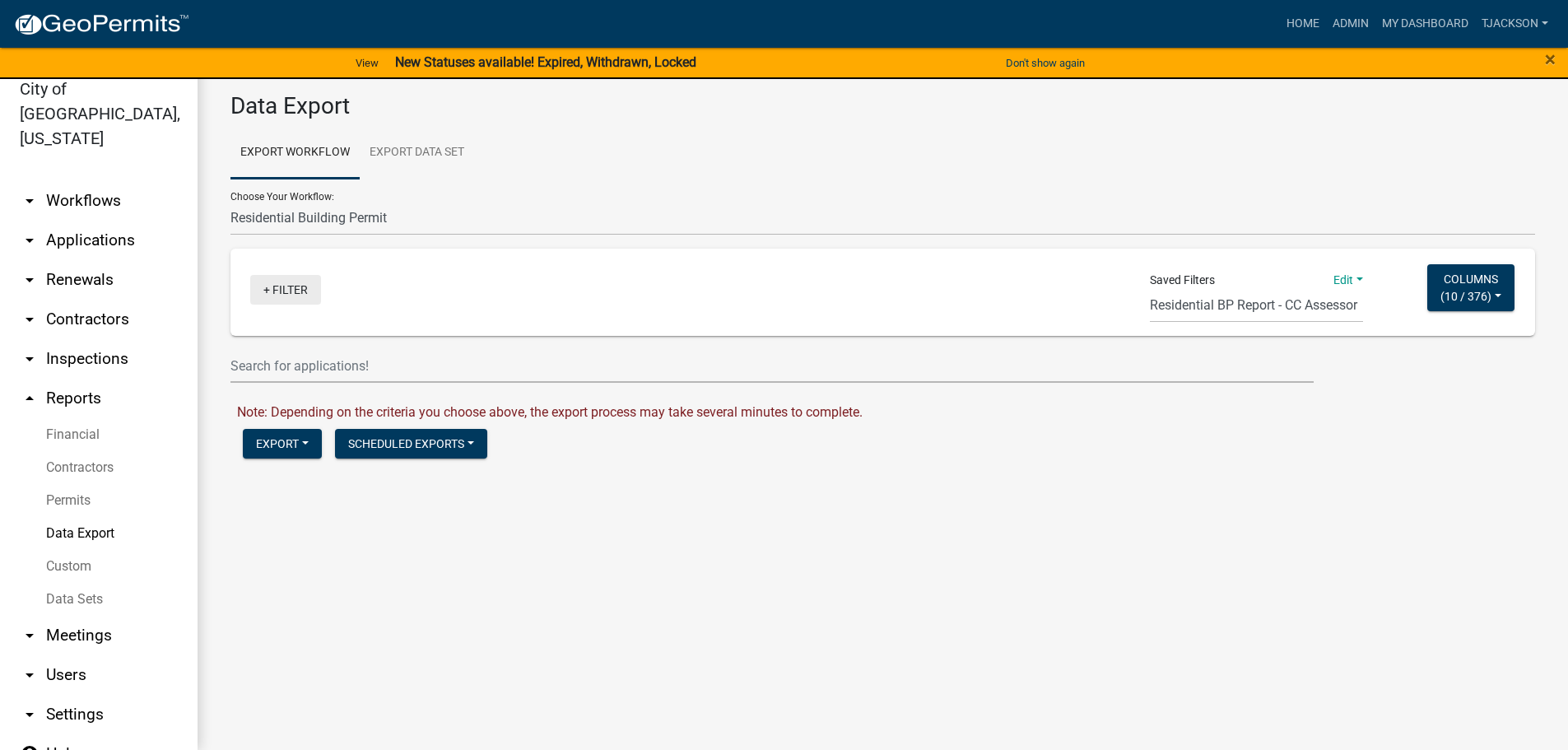
click at [302, 292] on link "+ Filter" at bounding box center [285, 290] width 71 height 30
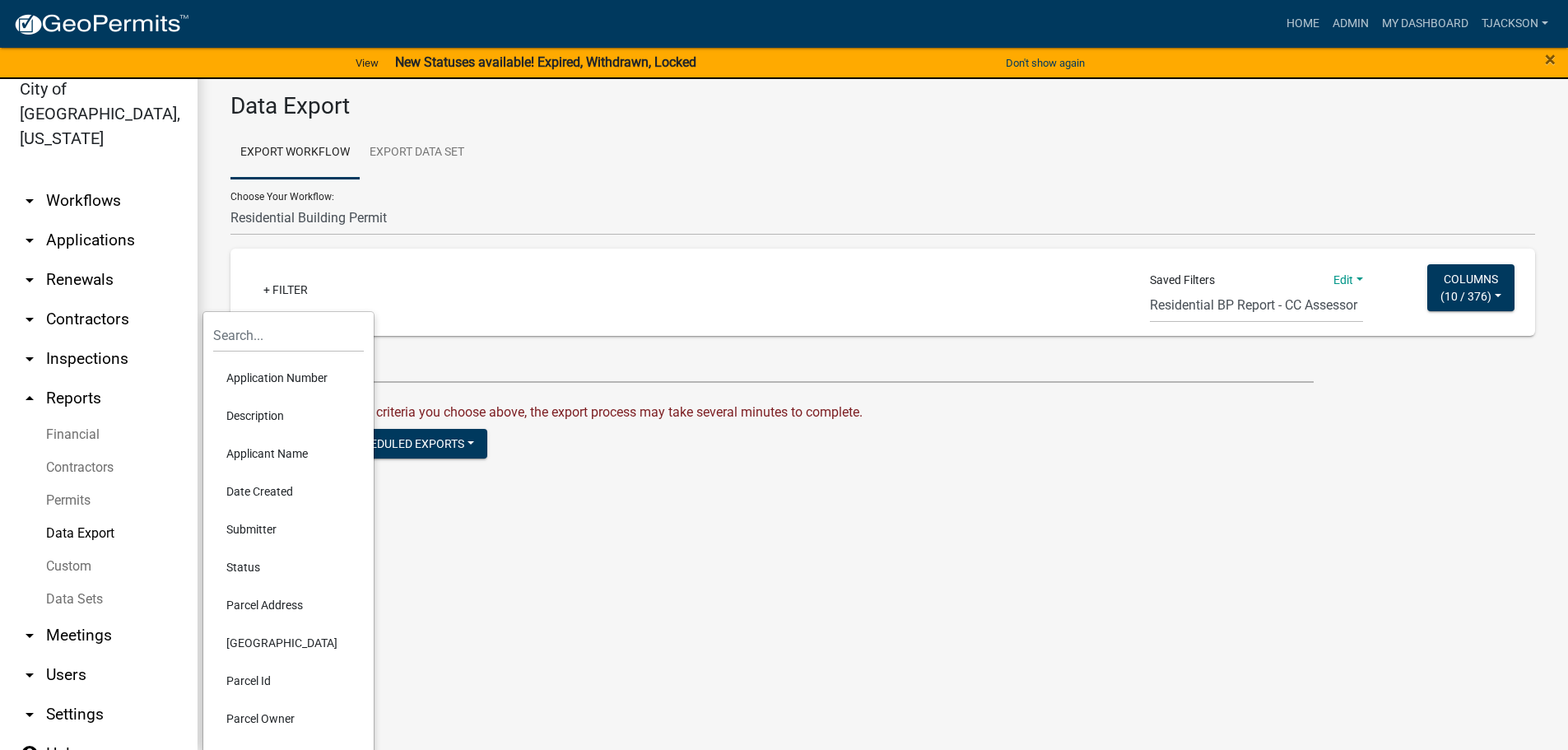
click at [273, 493] on li "Date Created" at bounding box center [288, 491] width 151 height 38
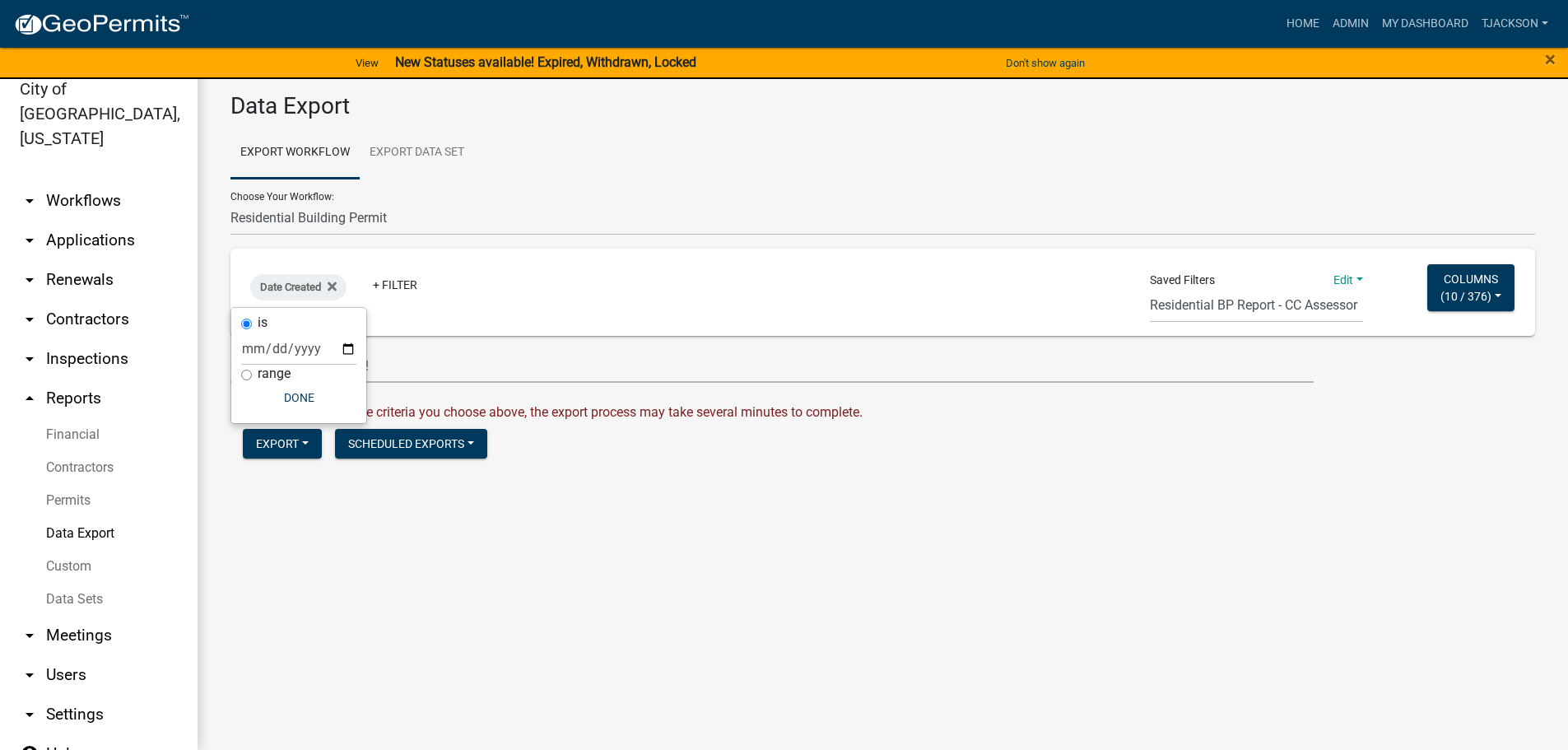
click at [248, 380] on input "range" at bounding box center [246, 375] width 11 height 11
radio input "true"
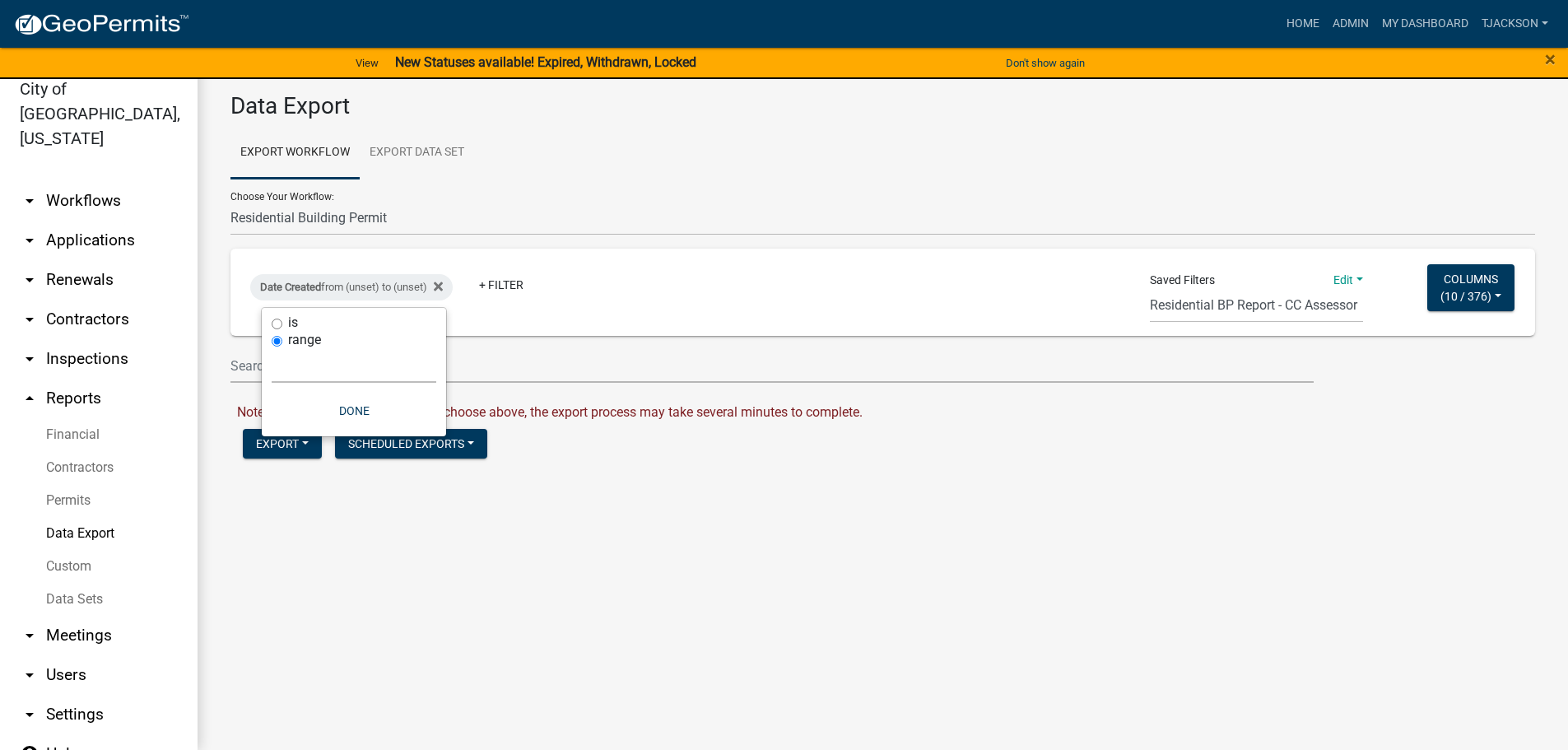
click at [308, 371] on select "[DATE] [DATE] Current Week Previous Week Current Month Last Month Current Calen…" at bounding box center [354, 366] width 164 height 34
select select "this_1_years"
click at [272, 349] on select "[DATE] [DATE] Current Week Previous Week Current Month Last Month Current Calen…" at bounding box center [354, 366] width 164 height 34
click at [320, 417] on button "Done" at bounding box center [330, 411] width 164 height 30
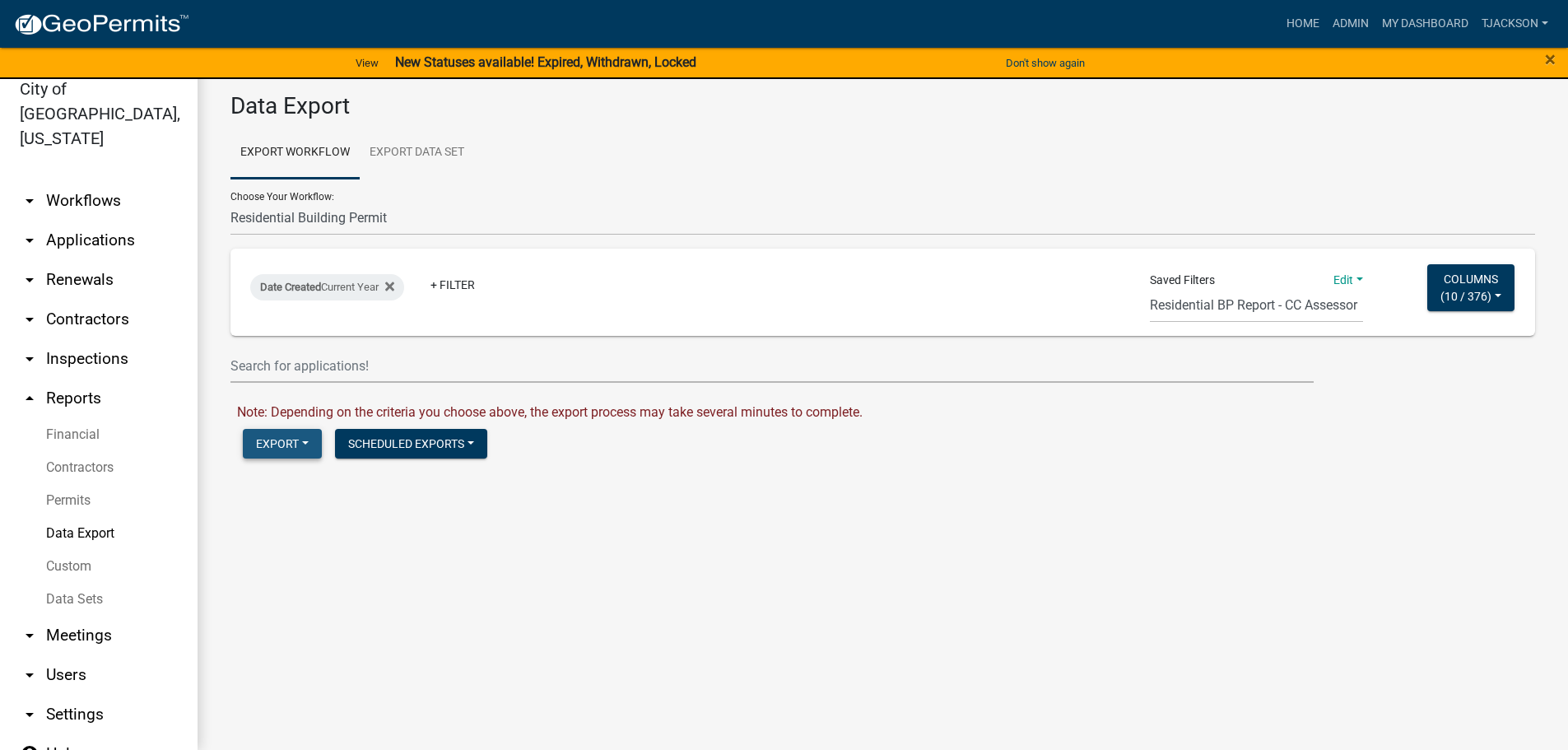
click at [285, 438] on button "Export" at bounding box center [282, 444] width 79 height 30
click at [272, 489] on button "Excel Format (.xlsx)" at bounding box center [327, 486] width 168 height 40
click at [375, 485] on link "Download Residential Building Permit.xlsx" at bounding box center [360, 479] width 246 height 16
click at [364, 285] on div "Date Created Current Year" at bounding box center [327, 287] width 154 height 27
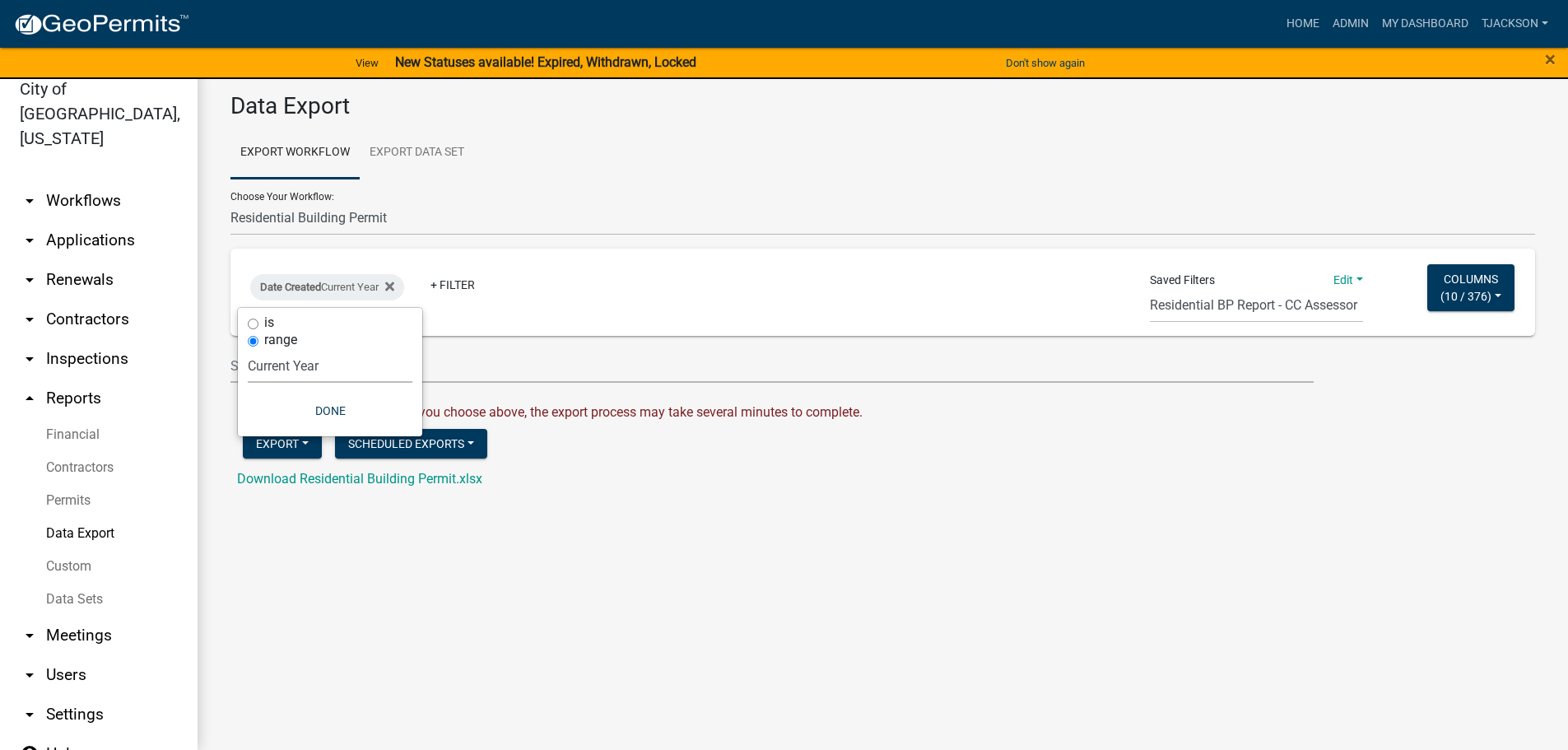
click at [296, 359] on select "[DATE] [DATE] Current Week Previous Week Current Month Last Month Current Calen…" at bounding box center [330, 366] width 164 height 34
select select "previous_1_years"
click at [248, 349] on select "[DATE] [DATE] Current Week Previous Week Current Month Last Month Current Calen…" at bounding box center [330, 366] width 164 height 34
click at [309, 405] on button "Done" at bounding box center [322, 411] width 164 height 30
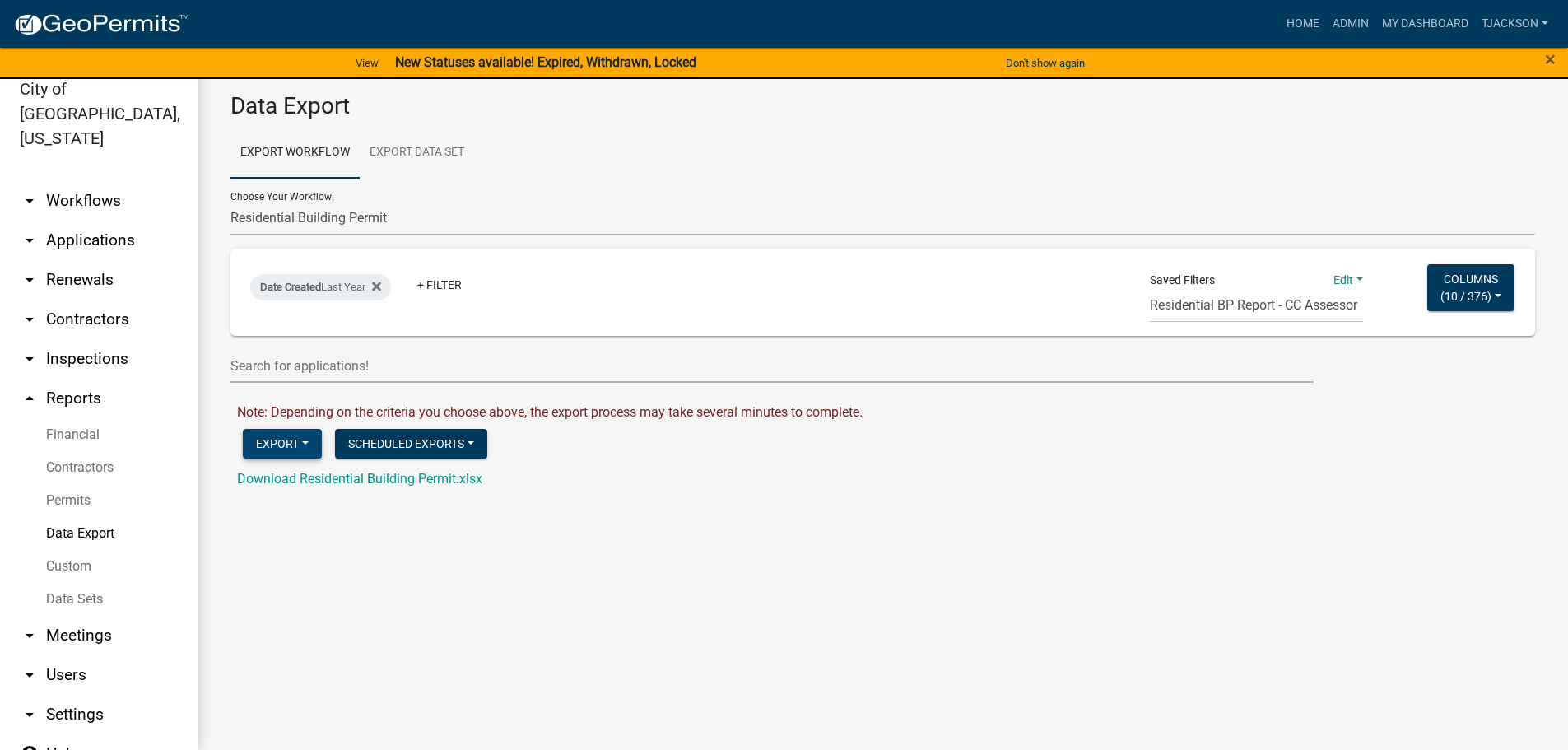
click at [286, 448] on button "Export" at bounding box center [282, 444] width 79 height 30
click at [278, 493] on button "Excel Format (.xlsx)" at bounding box center [327, 486] width 168 height 40
click at [292, 475] on link "Download Residential Building Permit.xlsx" at bounding box center [360, 479] width 246 height 16
click at [381, 288] on icon at bounding box center [376, 286] width 9 height 9
click at [277, 299] on link "+ Filter" at bounding box center [285, 290] width 71 height 30
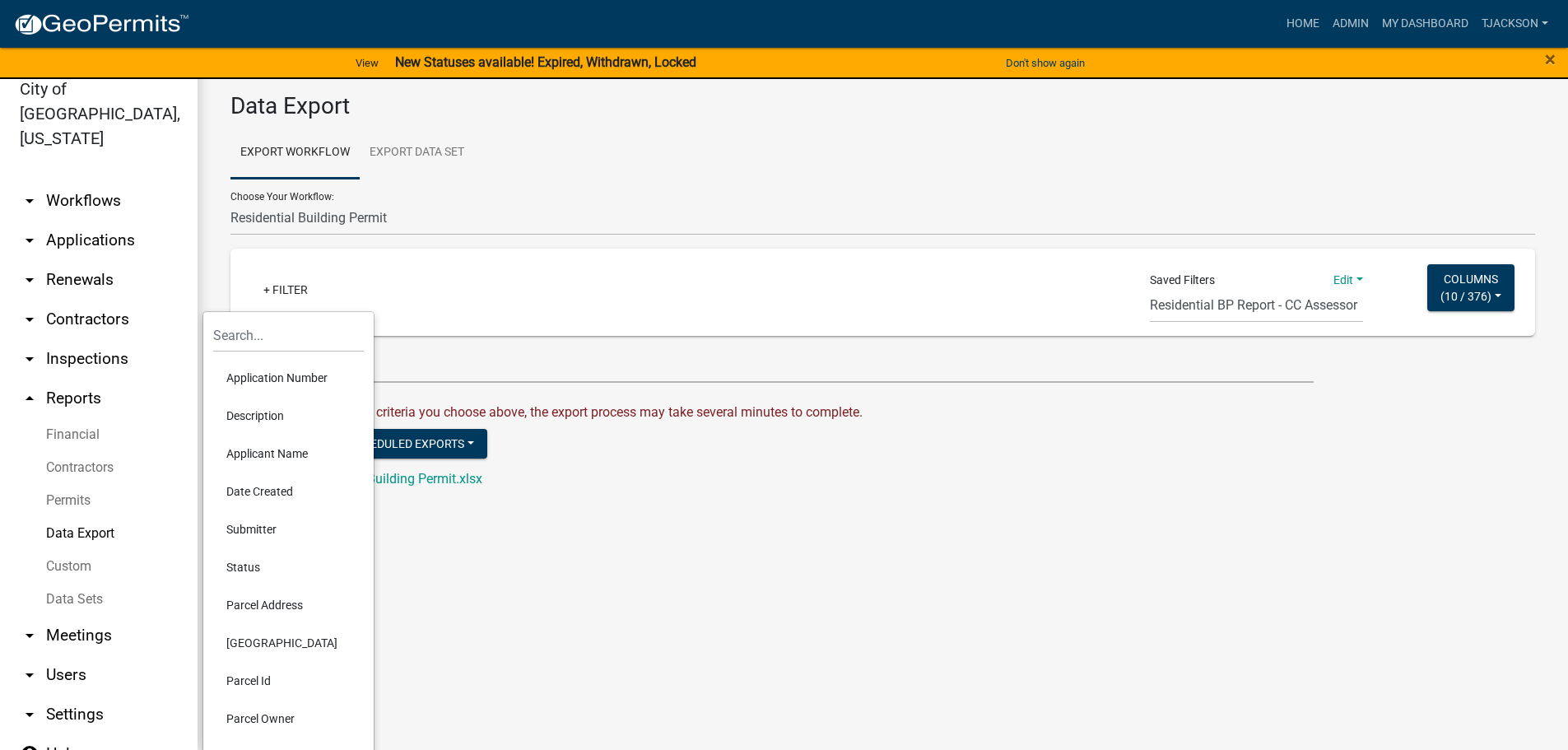
click at [269, 489] on li "Date Created" at bounding box center [288, 491] width 151 height 38
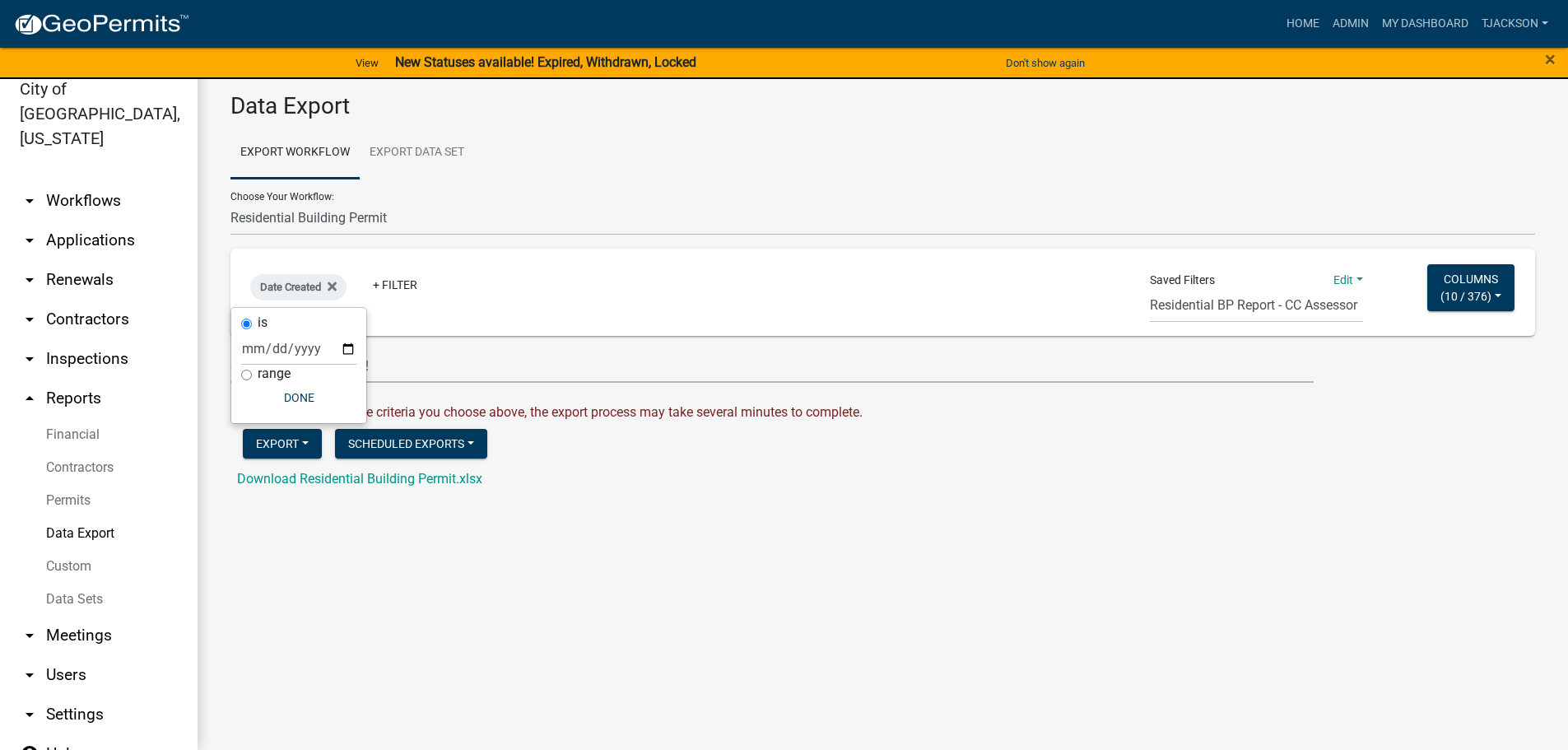
click at [264, 375] on label "range" at bounding box center [274, 374] width 33 height 13
click at [252, 375] on input "range" at bounding box center [246, 375] width 11 height 11
radio input "true"
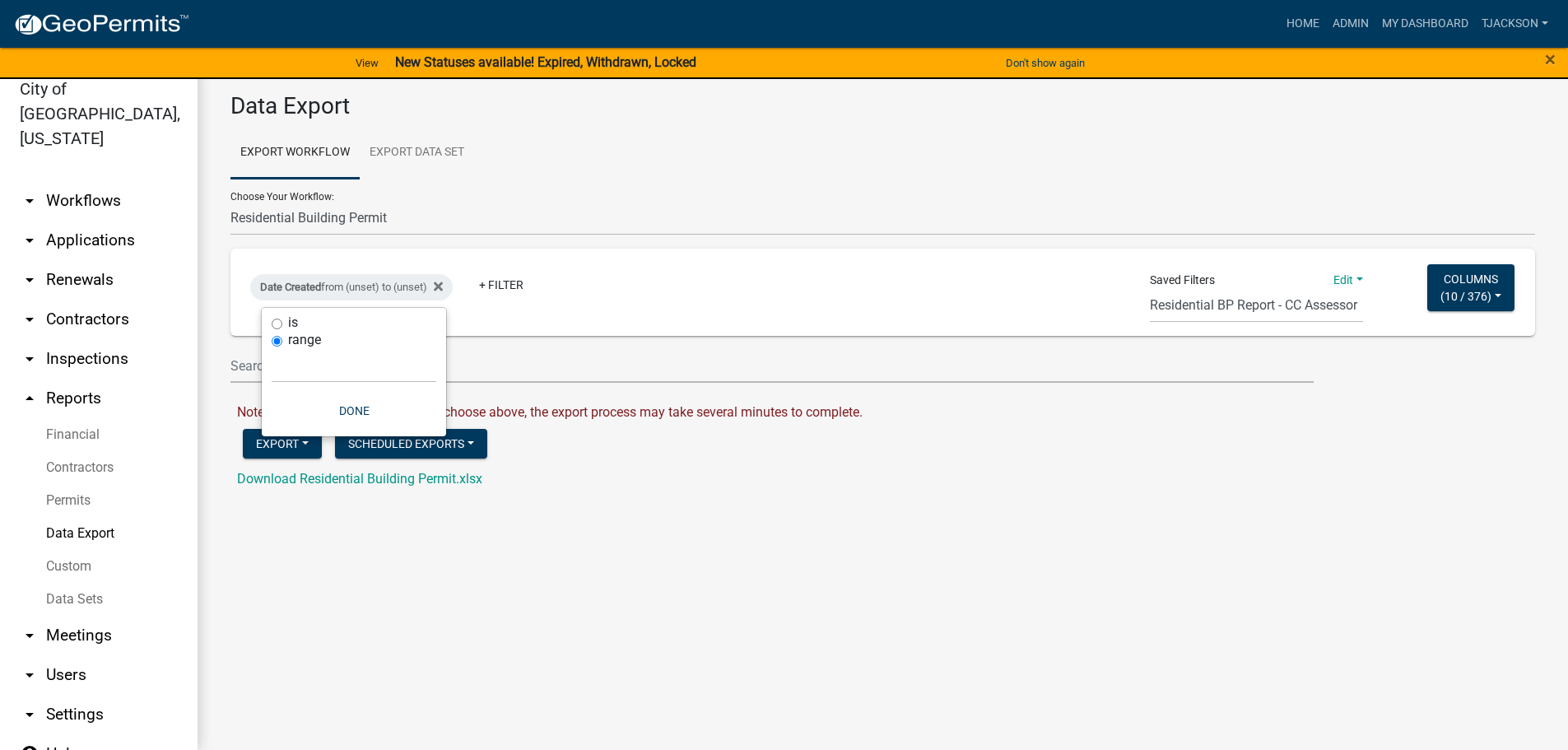
click at [287, 344] on div "range" at bounding box center [354, 341] width 164 height 18
click at [291, 368] on select "[DATE] [DATE] Current Week Previous Week Current Month Last Month Current Calen…" at bounding box center [354, 366] width 164 height 34
select select "custom"
click at [272, 349] on select "[DATE] [DATE] Current Week Previous Week Current Month Last Month Current Calen…" at bounding box center [354, 366] width 164 height 34
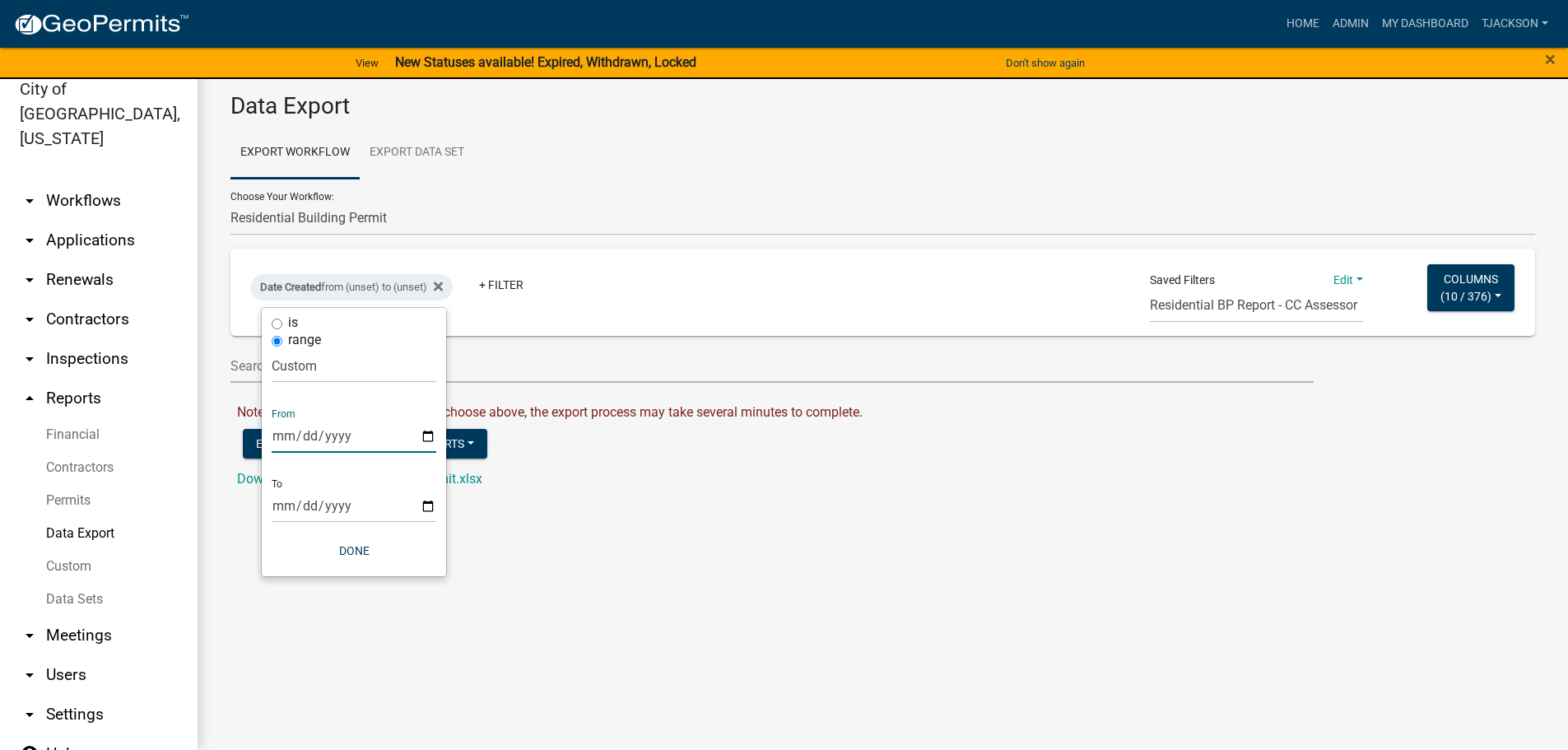
click at [344, 436] on input "date" at bounding box center [354, 436] width 164 height 34
click at [379, 429] on input "date" at bounding box center [354, 436] width 164 height 34
click at [292, 434] on input "date" at bounding box center [354, 436] width 164 height 34
type input "[DATE]"
click at [362, 505] on input "date" at bounding box center [366, 506] width 164 height 34
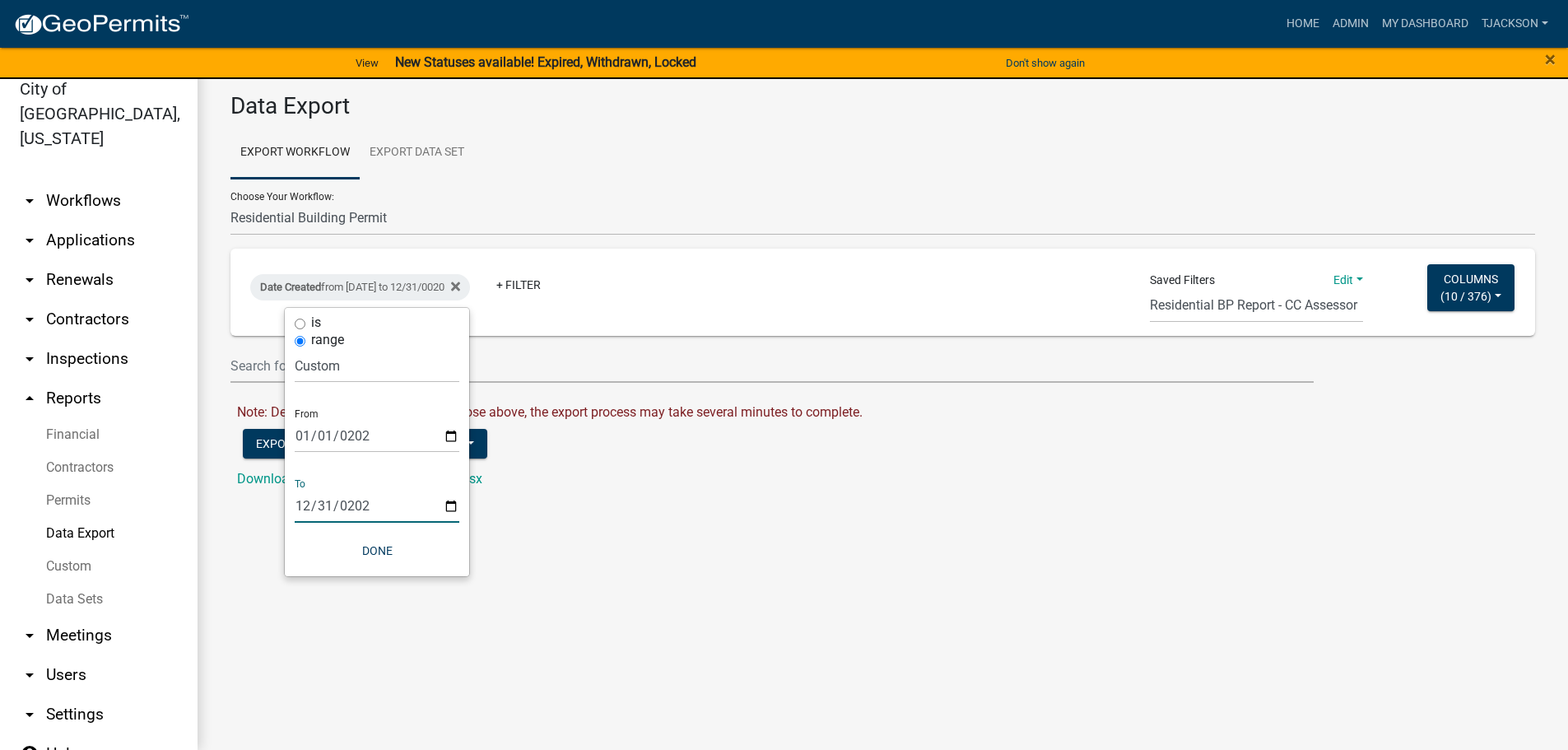
type input "[DATE]"
click at [373, 547] on button "Done" at bounding box center [377, 551] width 164 height 30
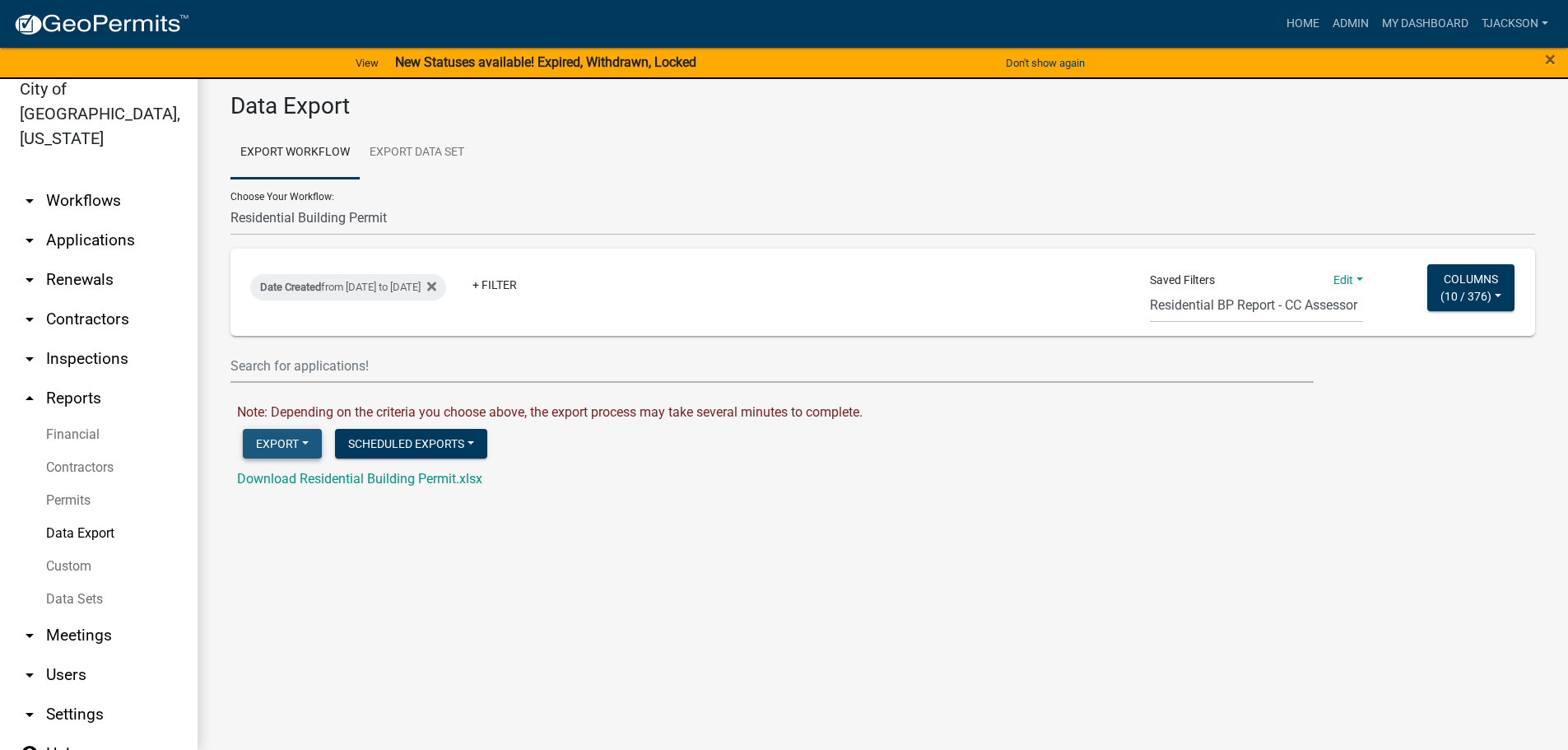
click at [266, 443] on button "Export" at bounding box center [282, 444] width 79 height 30
click at [292, 481] on button "Excel Format (.xlsx)" at bounding box center [327, 486] width 168 height 40
click at [329, 481] on link "Download Residential Building Permit.xlsx" at bounding box center [360, 479] width 246 height 16
